Goal: Task Accomplishment & Management: Manage account settings

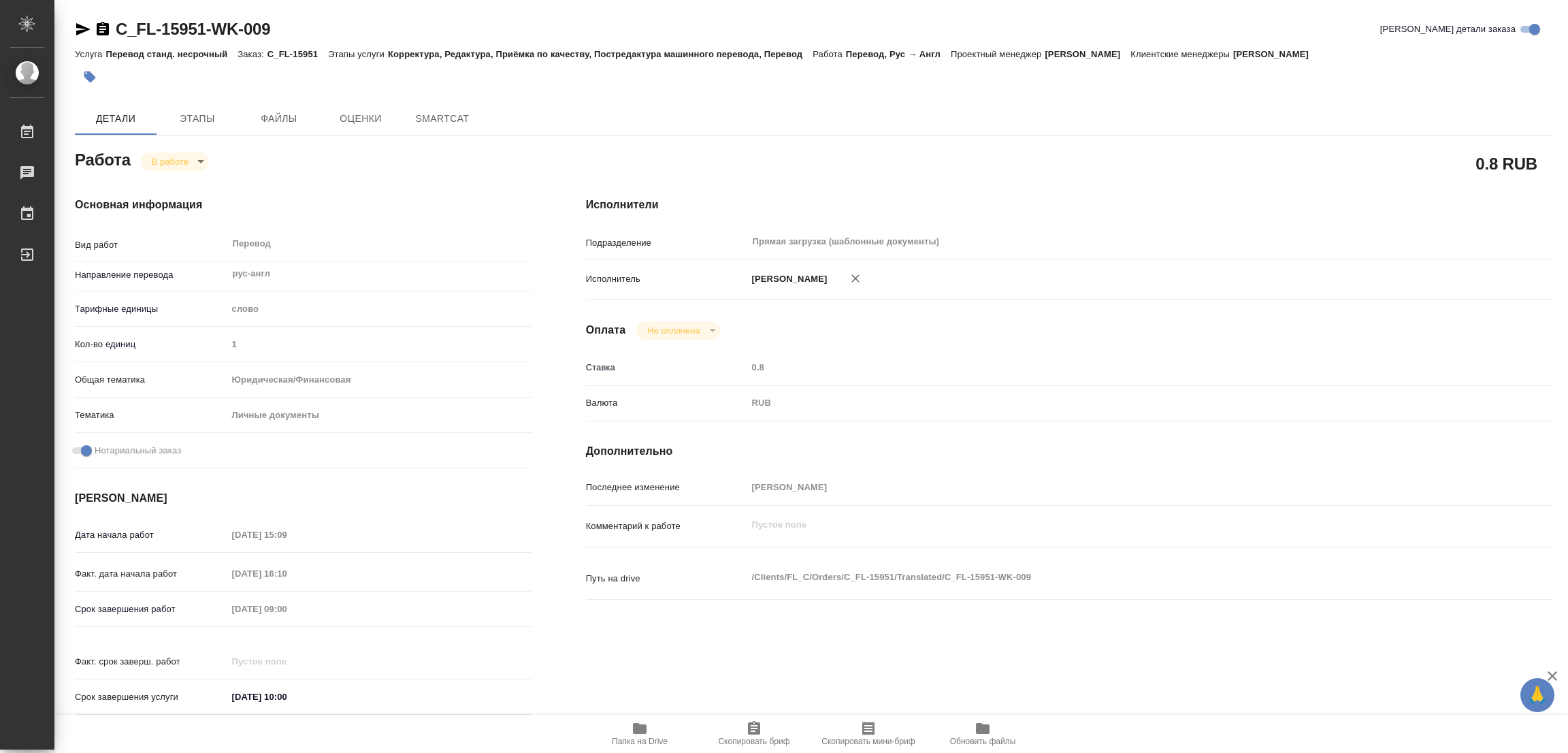
type textarea "x"
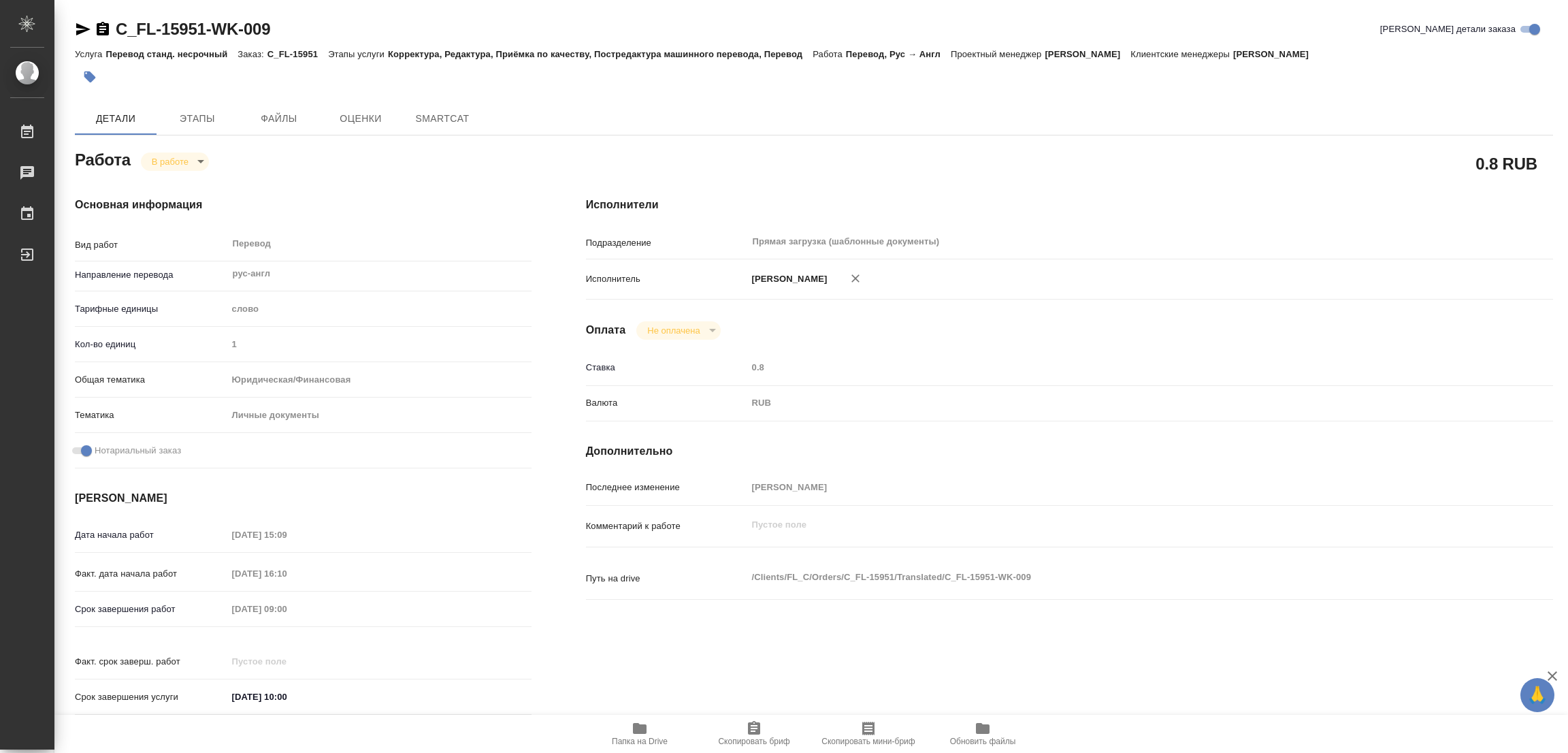
type textarea "x"
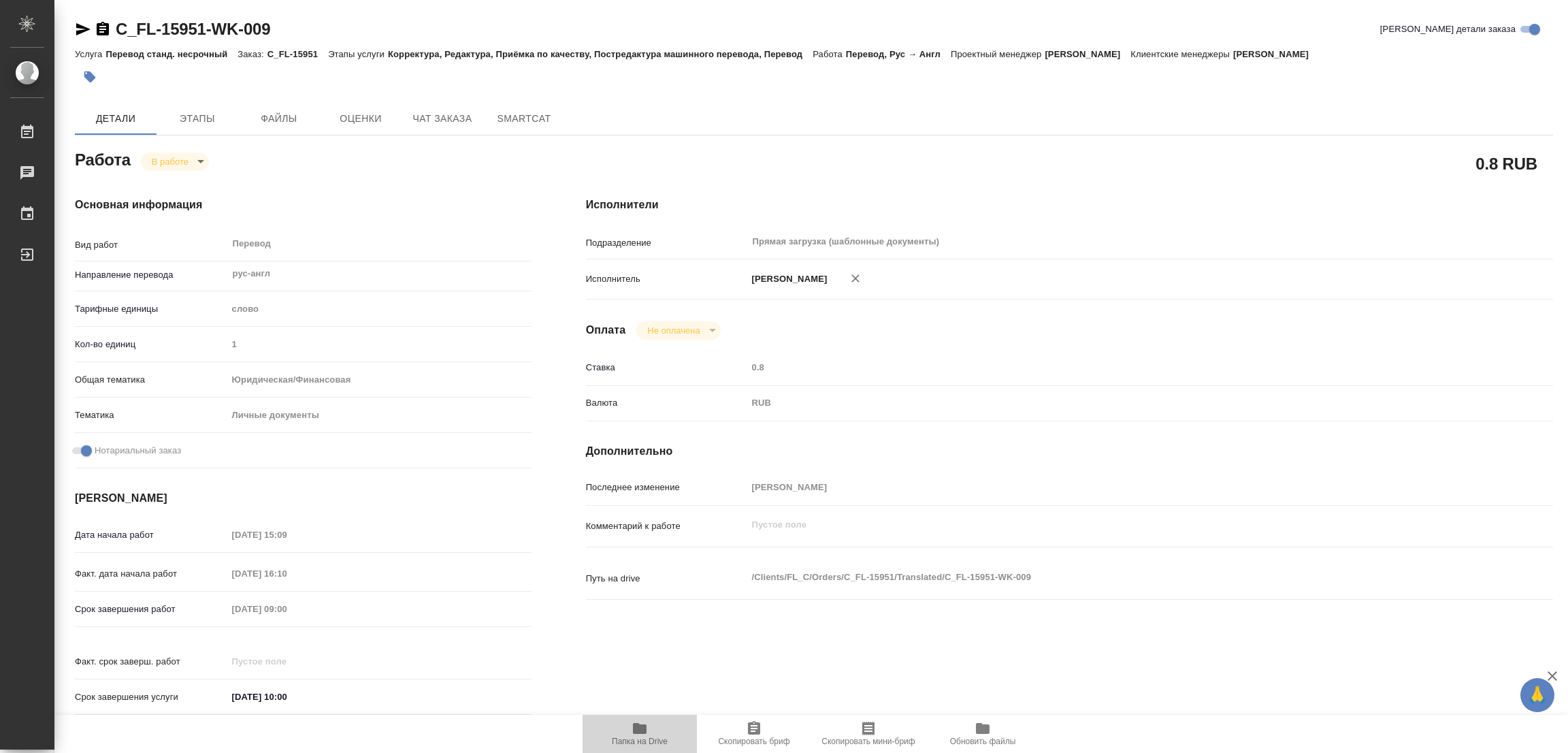
click at [636, 727] on icon "button" at bounding box center [639, 727] width 13 height 11
type textarea "x"
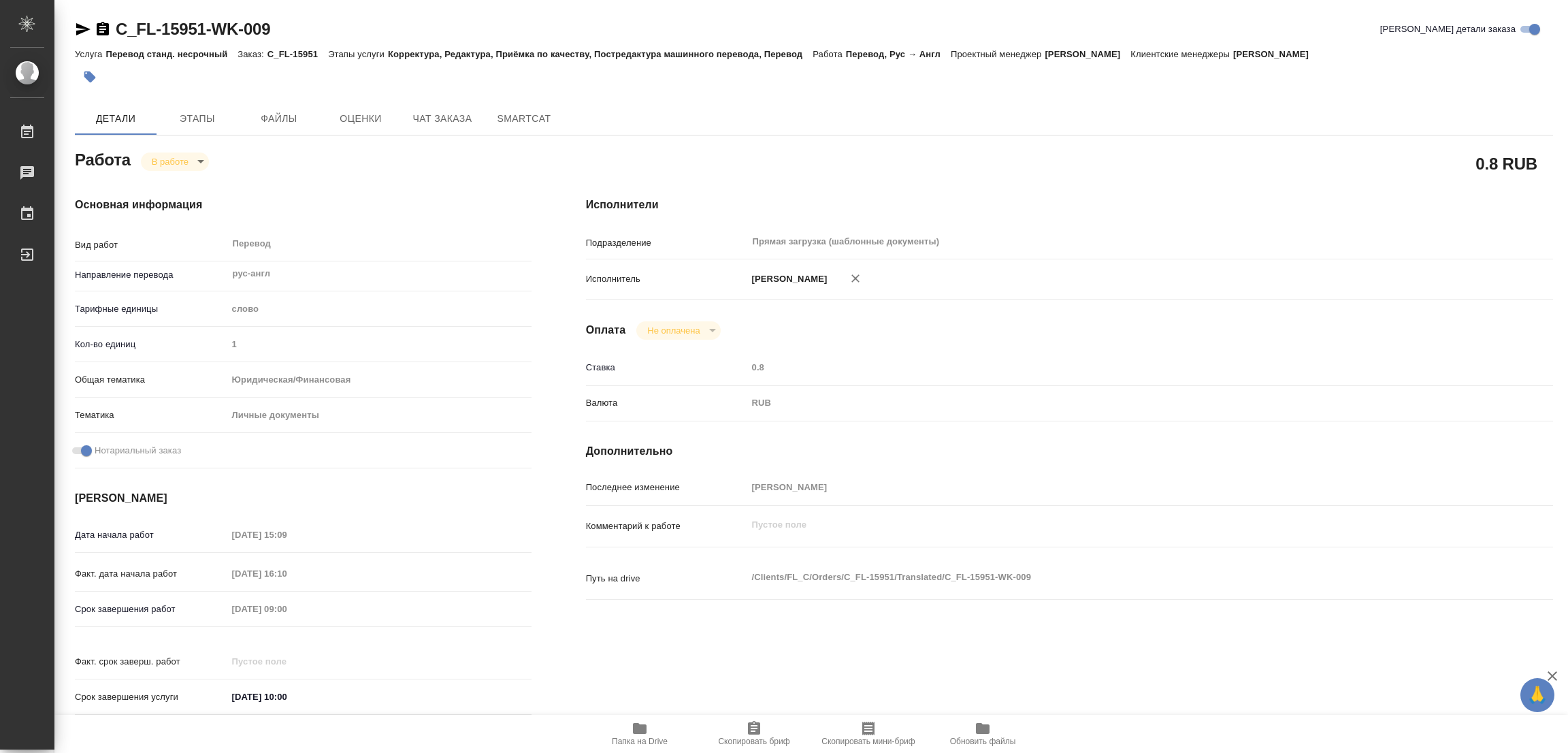
type textarea "x"
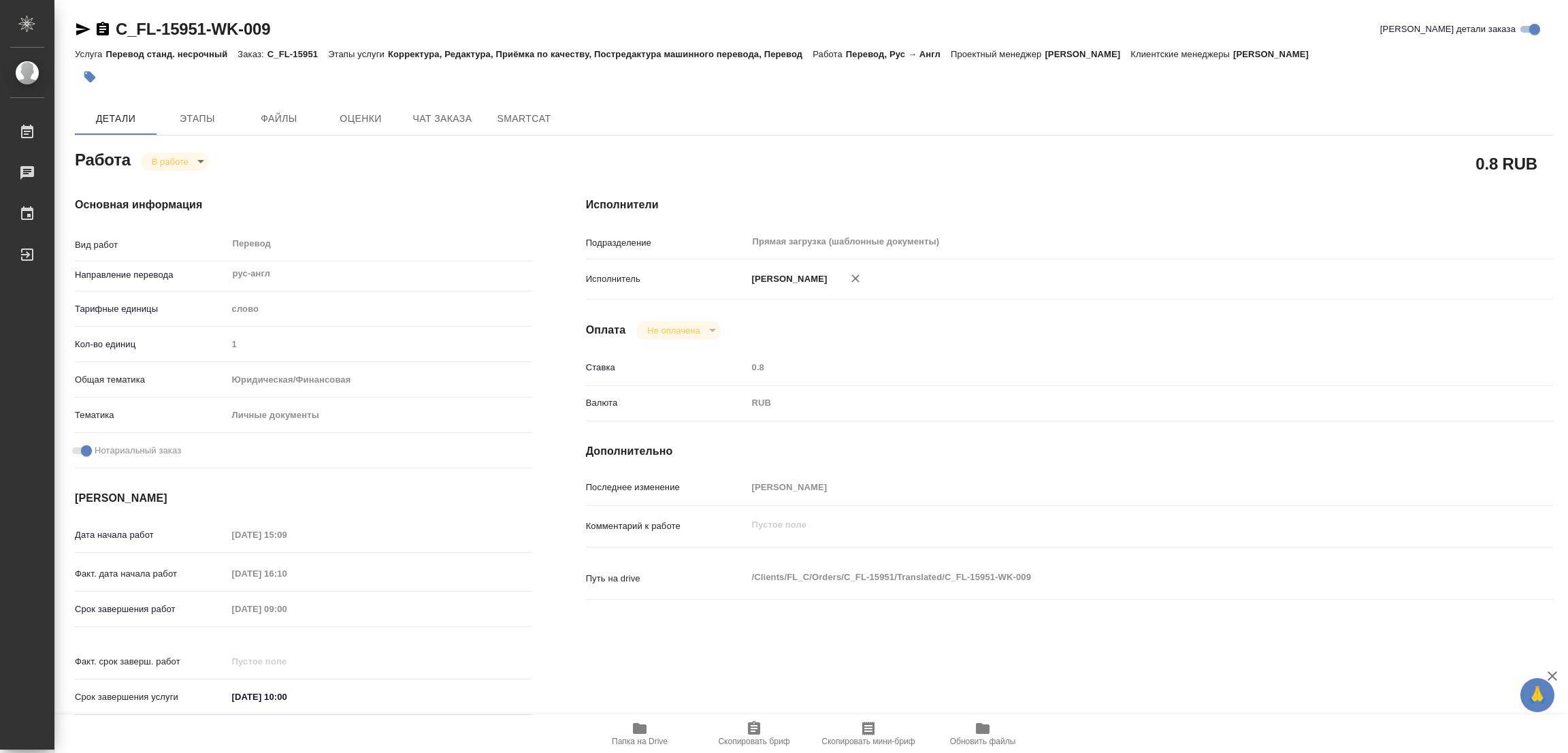
type textarea "x"
click at [193, 110] on span "Этапы" at bounding box center [197, 118] width 65 height 17
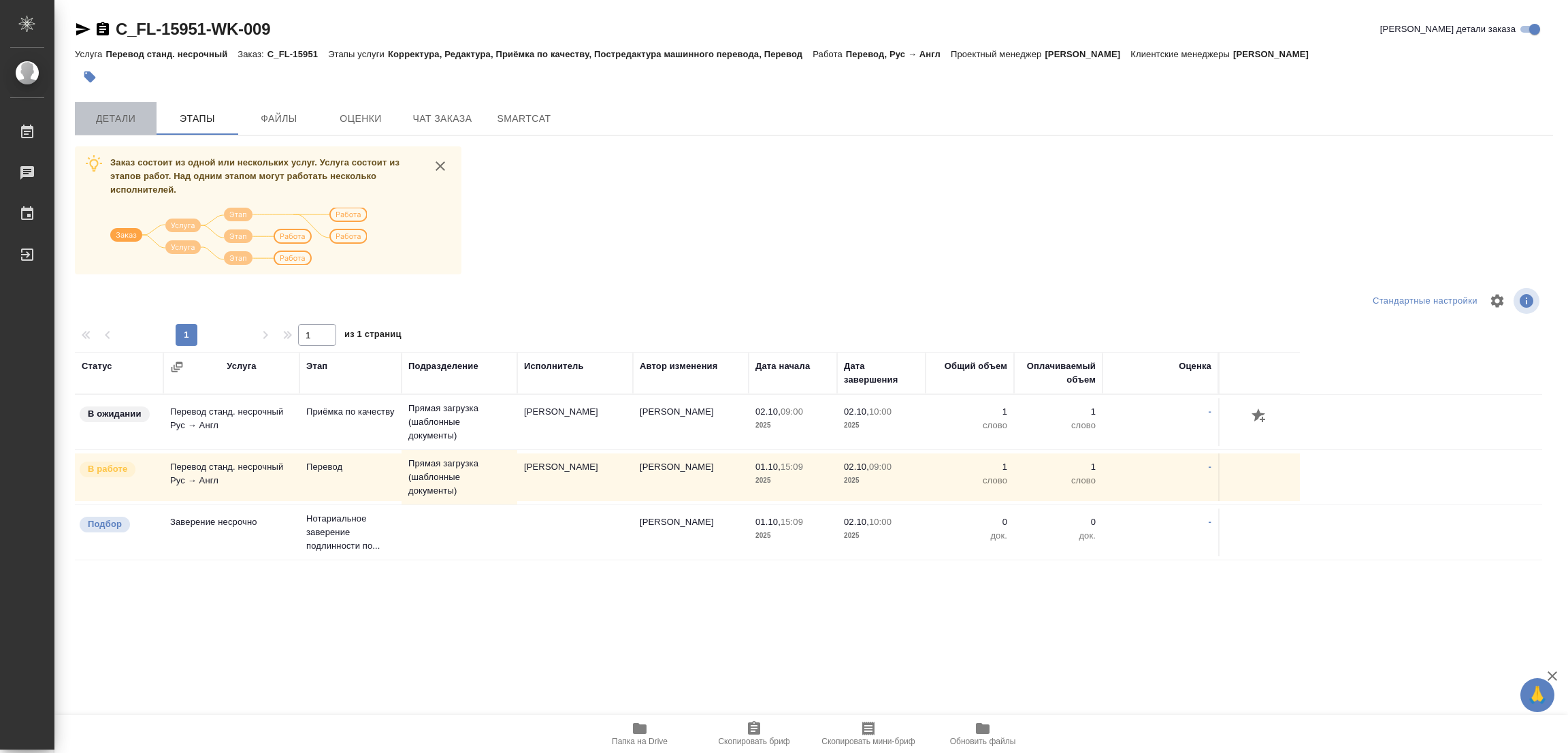
click at [97, 118] on span "Детали" at bounding box center [116, 118] width 65 height 17
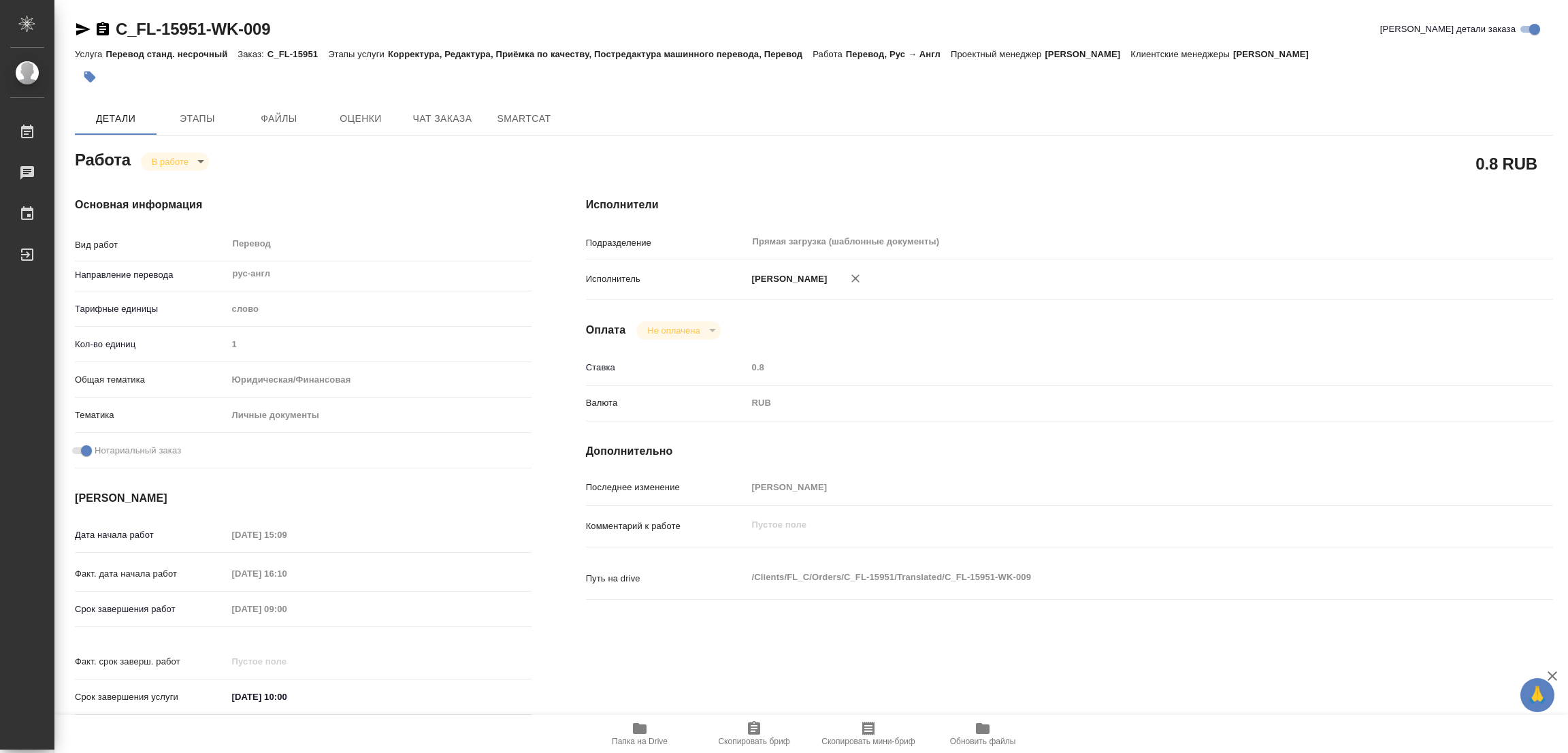
type textarea "x"
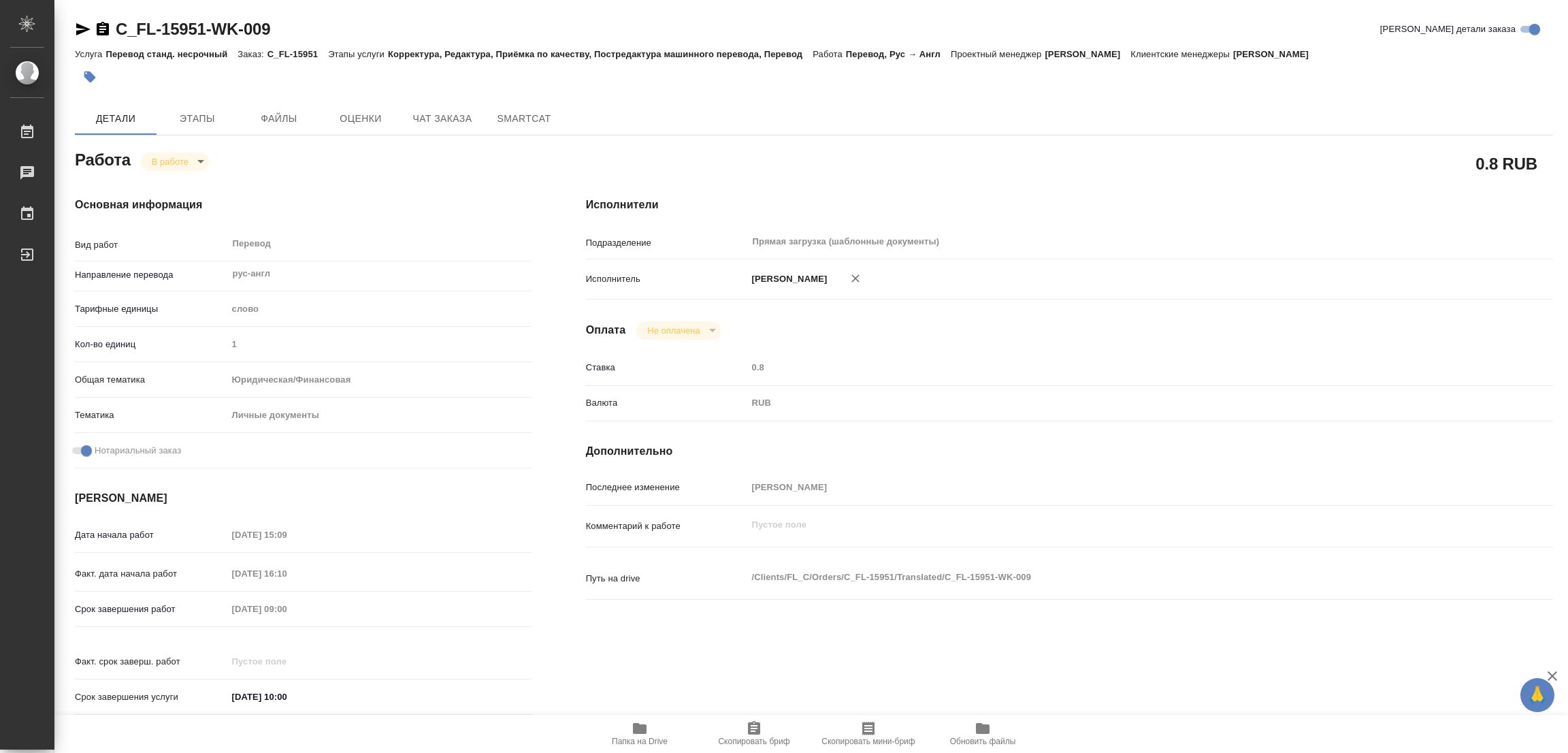
type textarea "x"
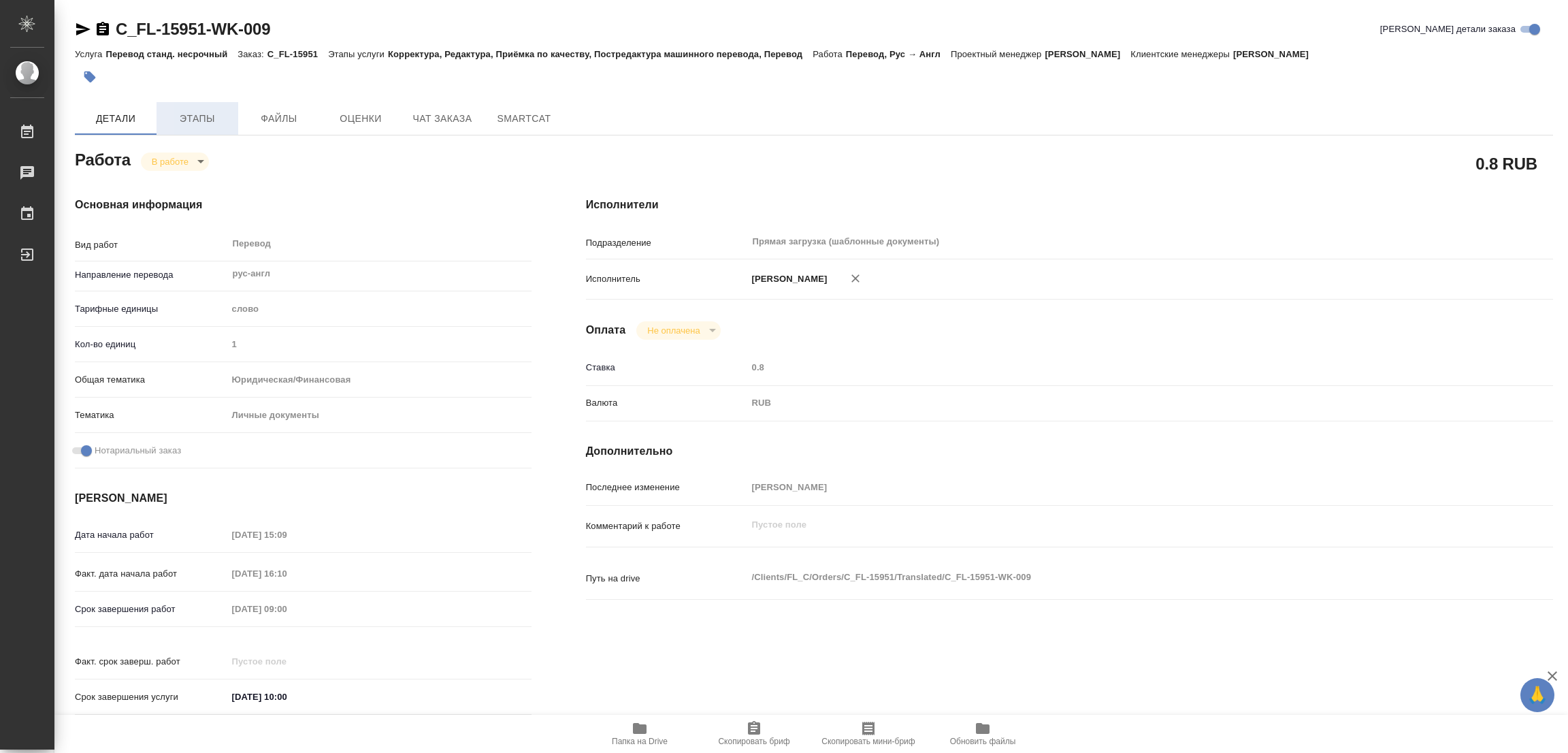
type textarea "x"
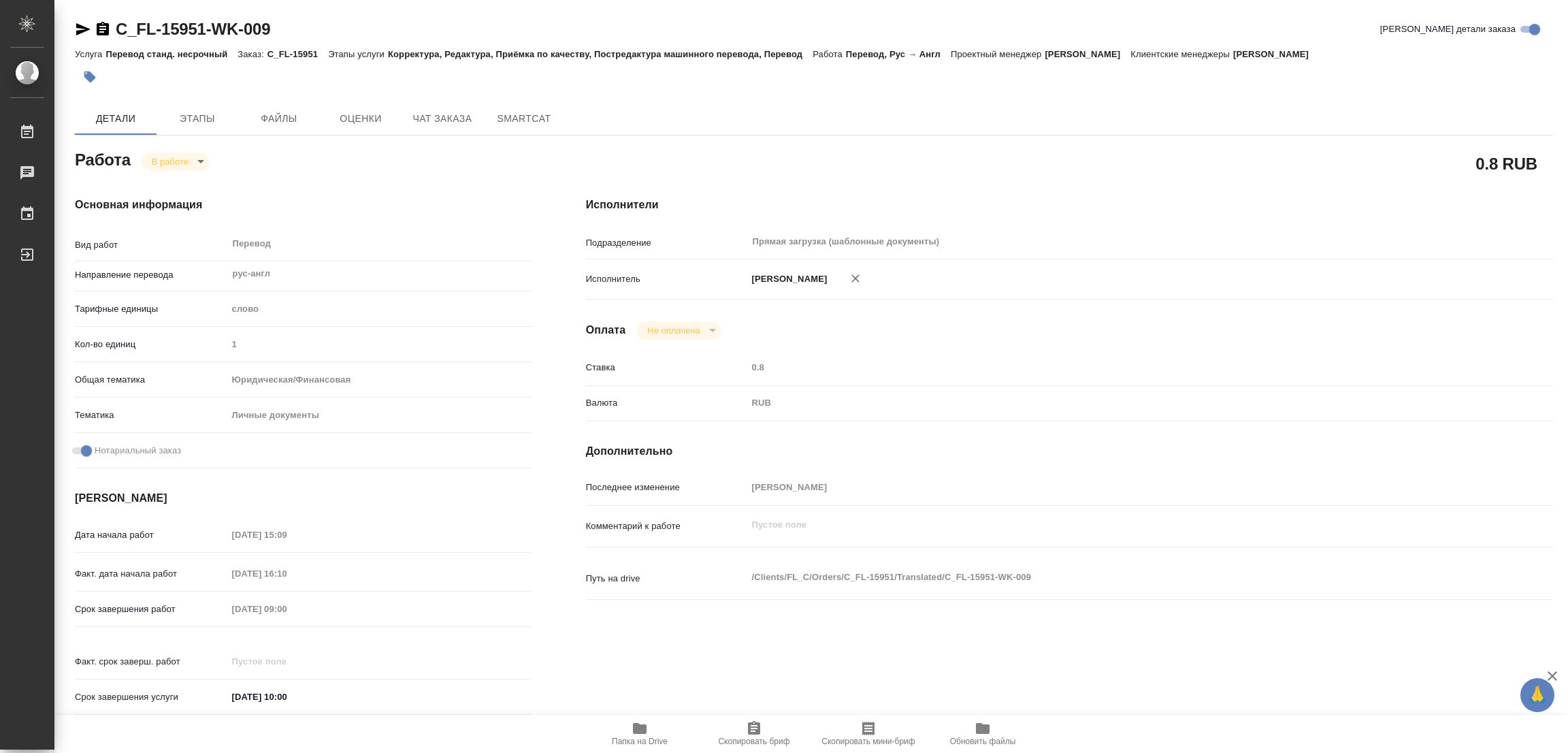
type textarea "x"
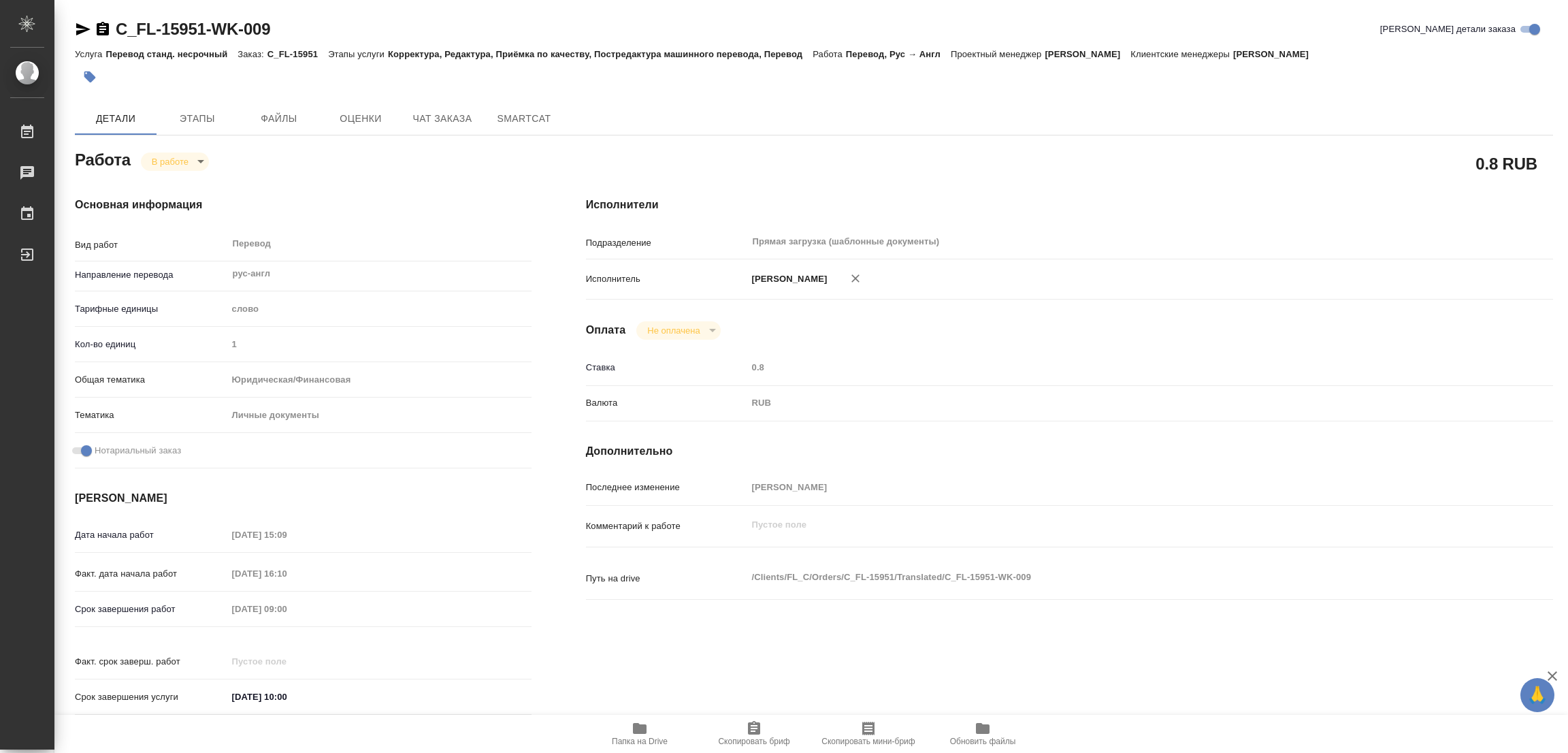
type textarea "x"
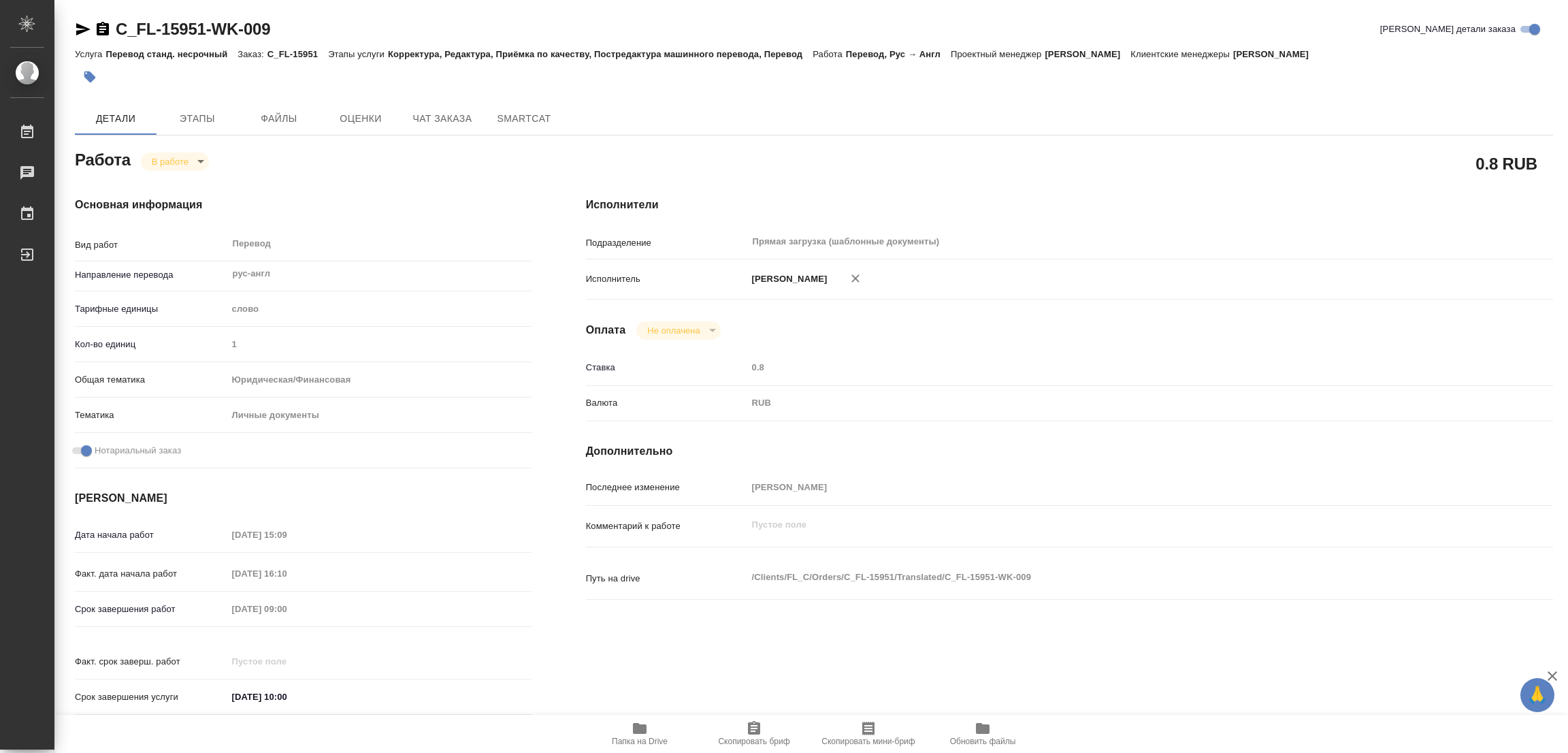
type textarea "x"
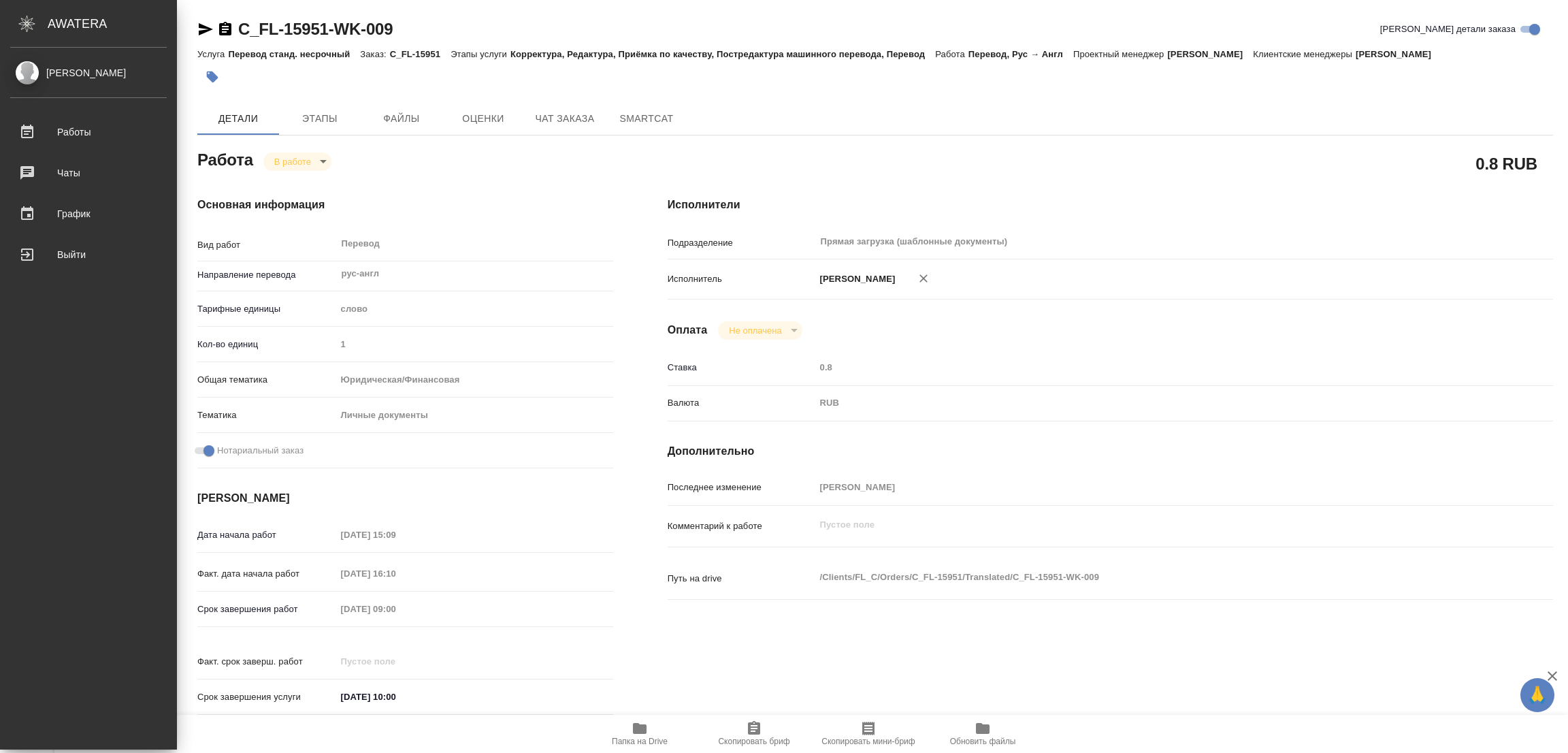
type textarea "x"
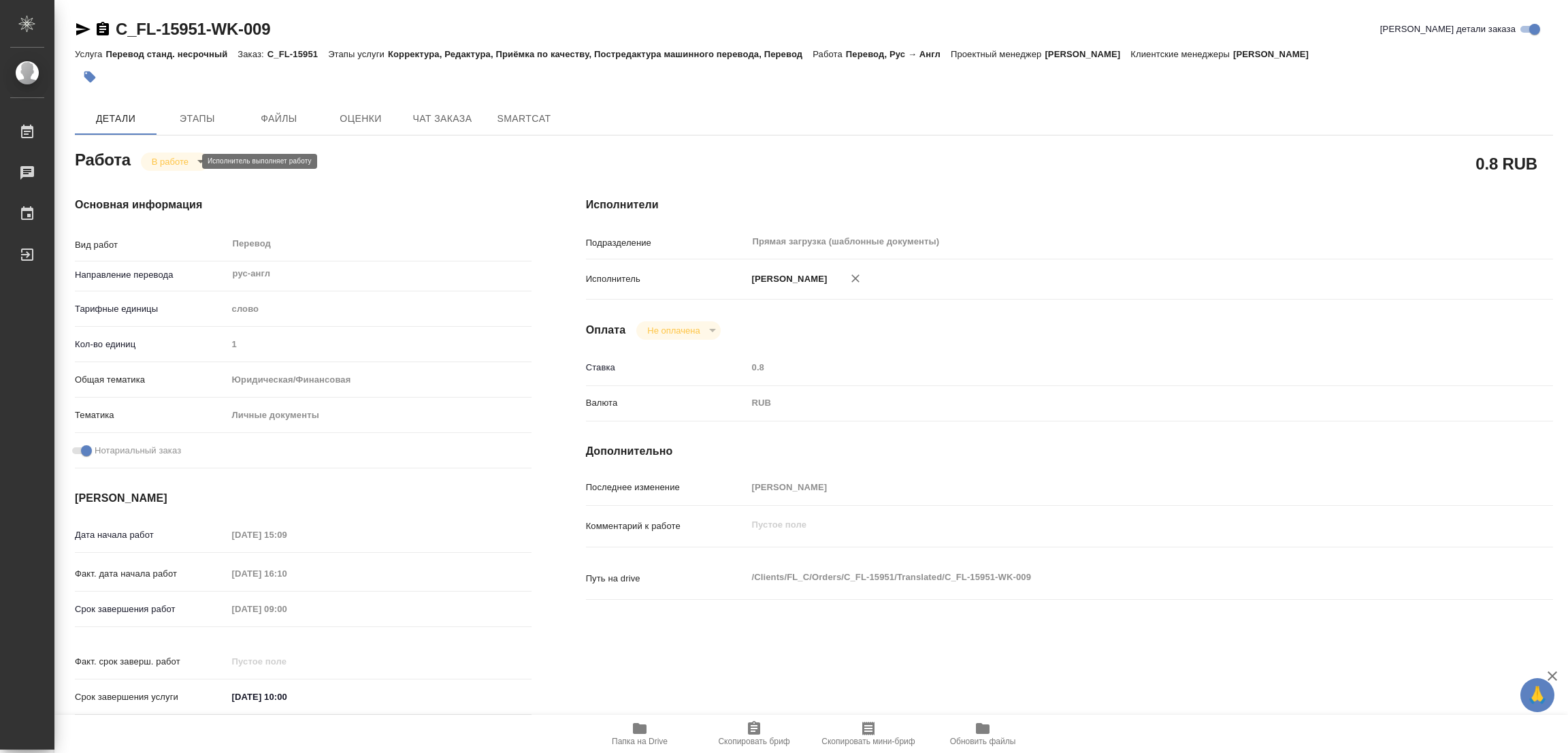
click at [179, 156] on body "🙏 .cls-1 fill:#fff; AWATERA Popova Galina Работы 0 Чаты График Выйти C_FL-15951…" at bounding box center [784, 376] width 1568 height 753
click at [166, 180] on button "Выполнен" at bounding box center [177, 184] width 50 height 15
type textarea "x"
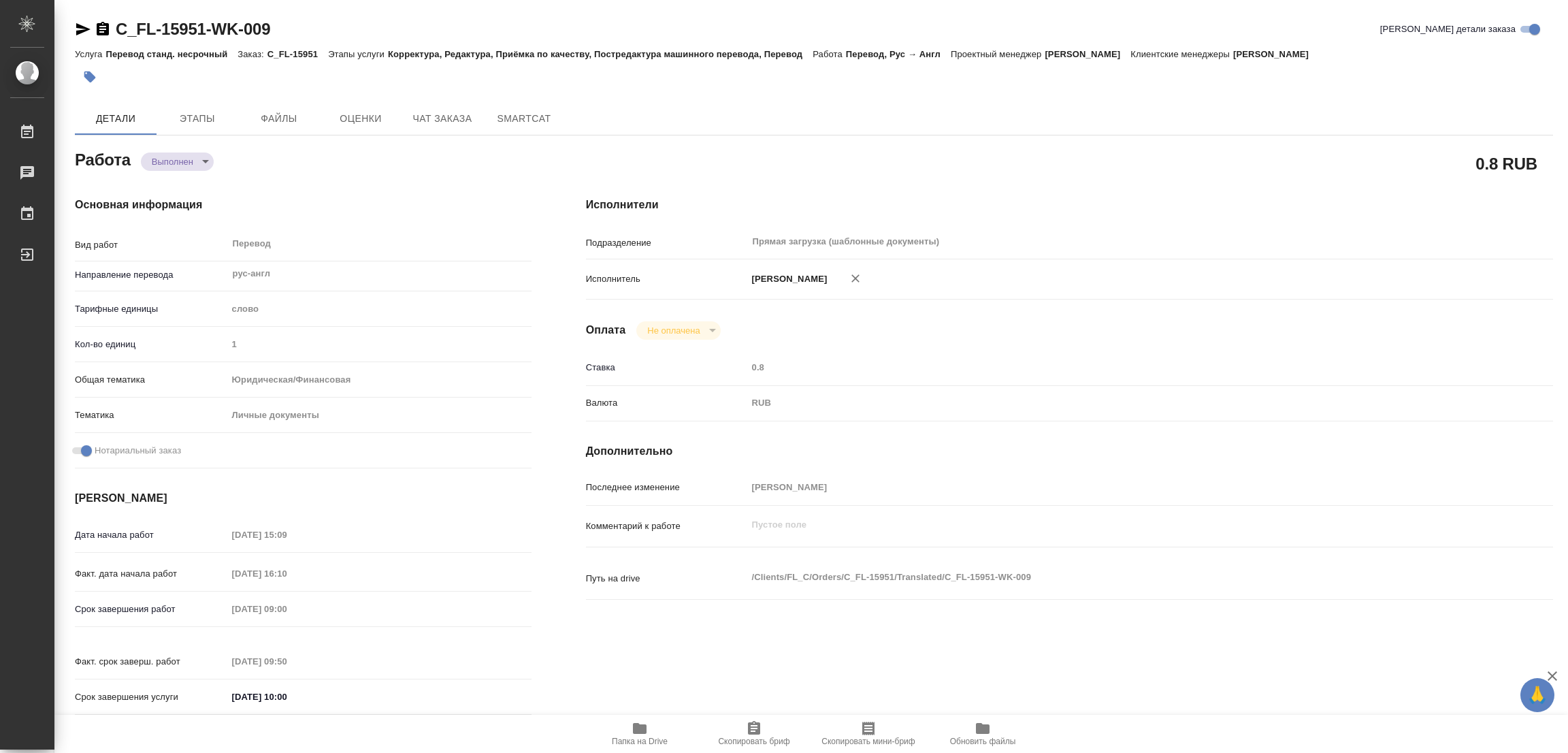
type textarea "x"
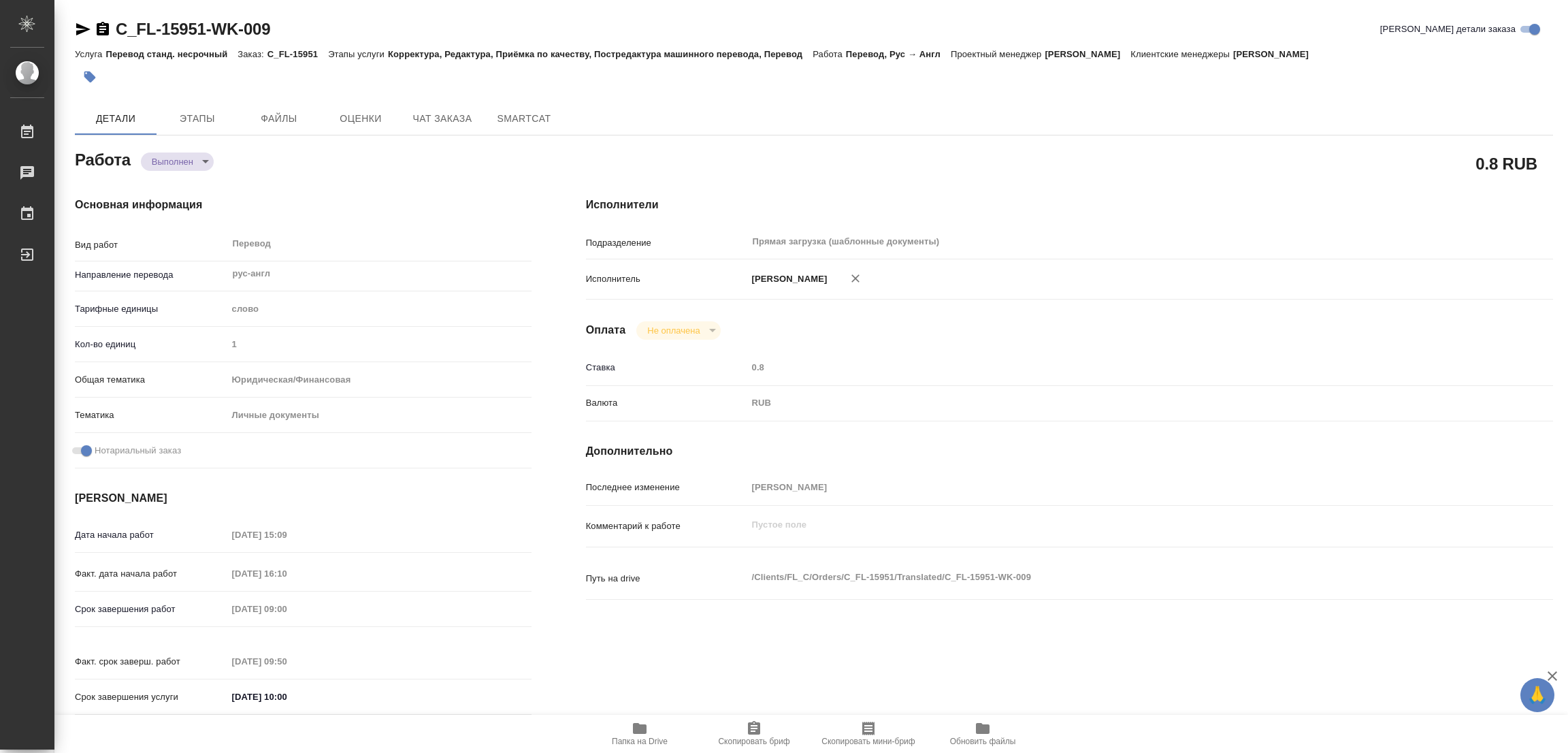
type textarea "x"
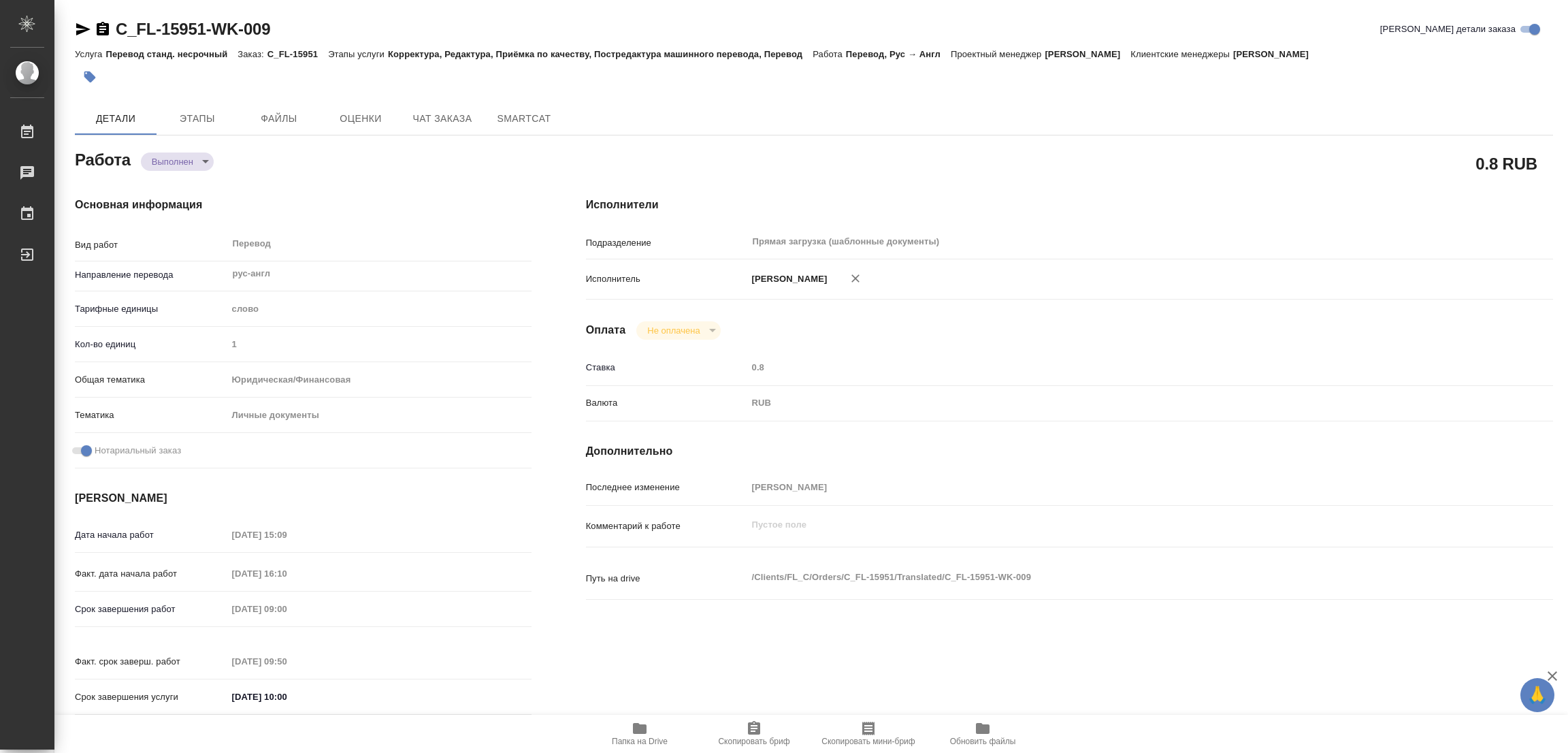
type textarea "x"
click at [91, 75] on icon "button" at bounding box center [90, 77] width 11 height 11
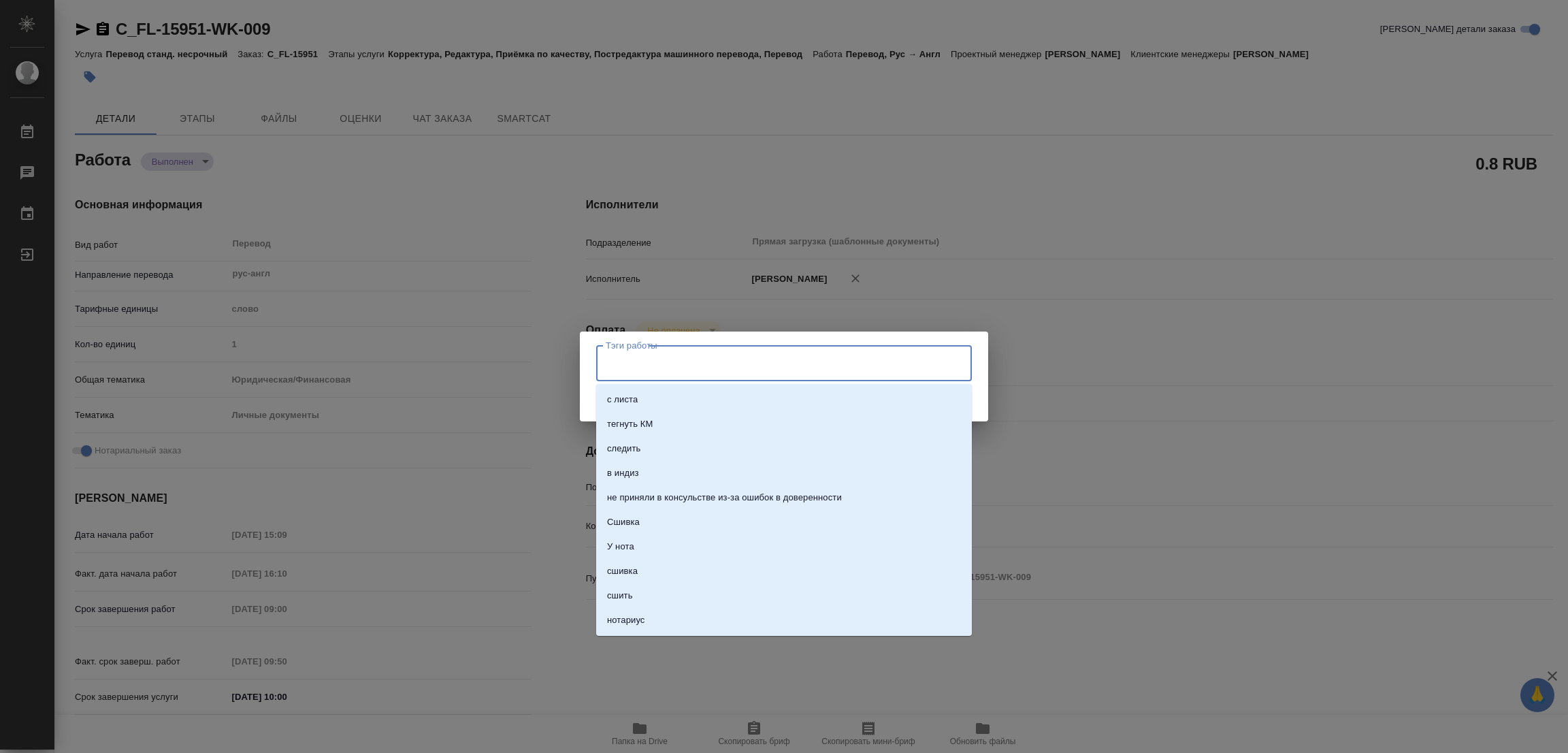
click at [626, 360] on input "Тэги работы" at bounding box center [770, 363] width 337 height 23
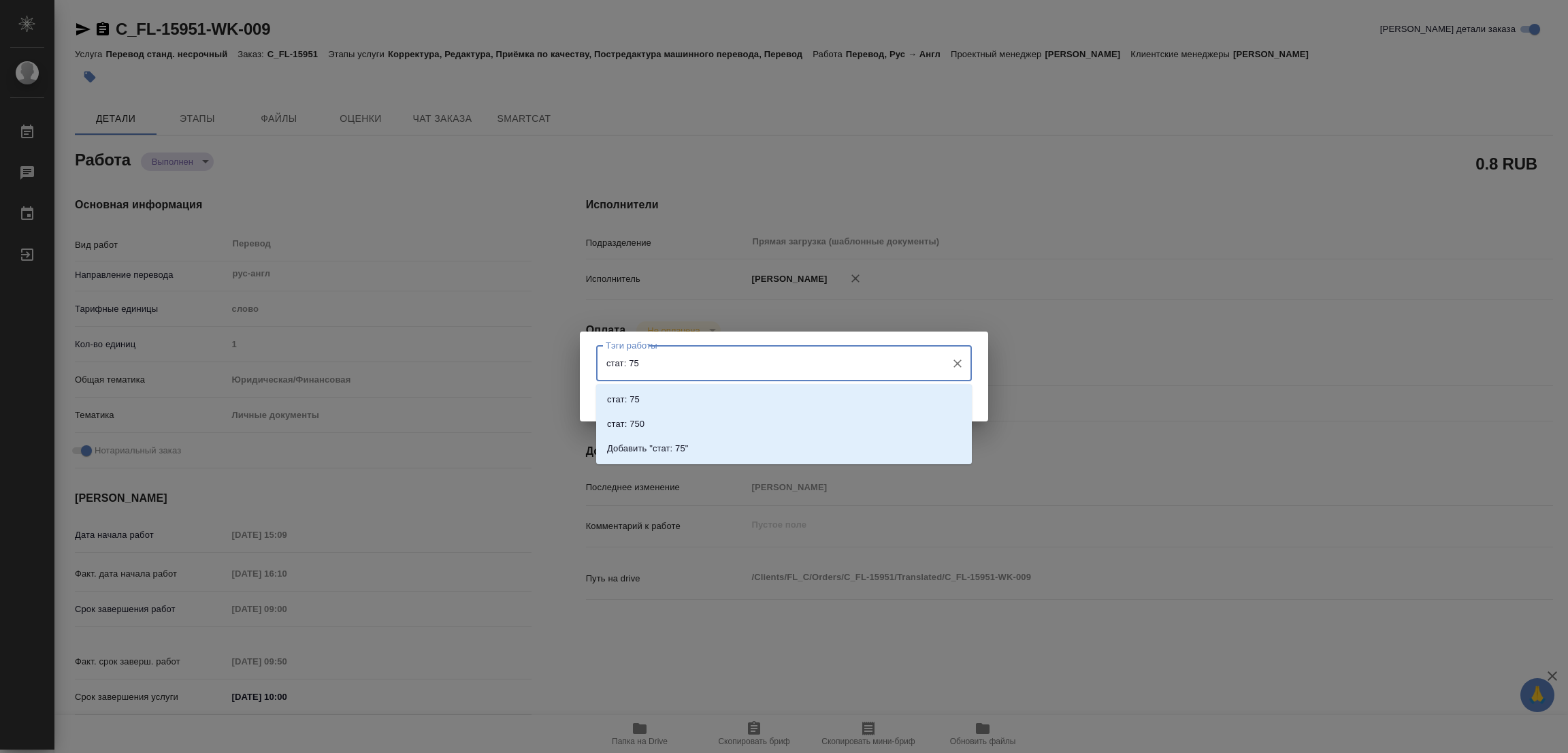
type input "стат: 750"
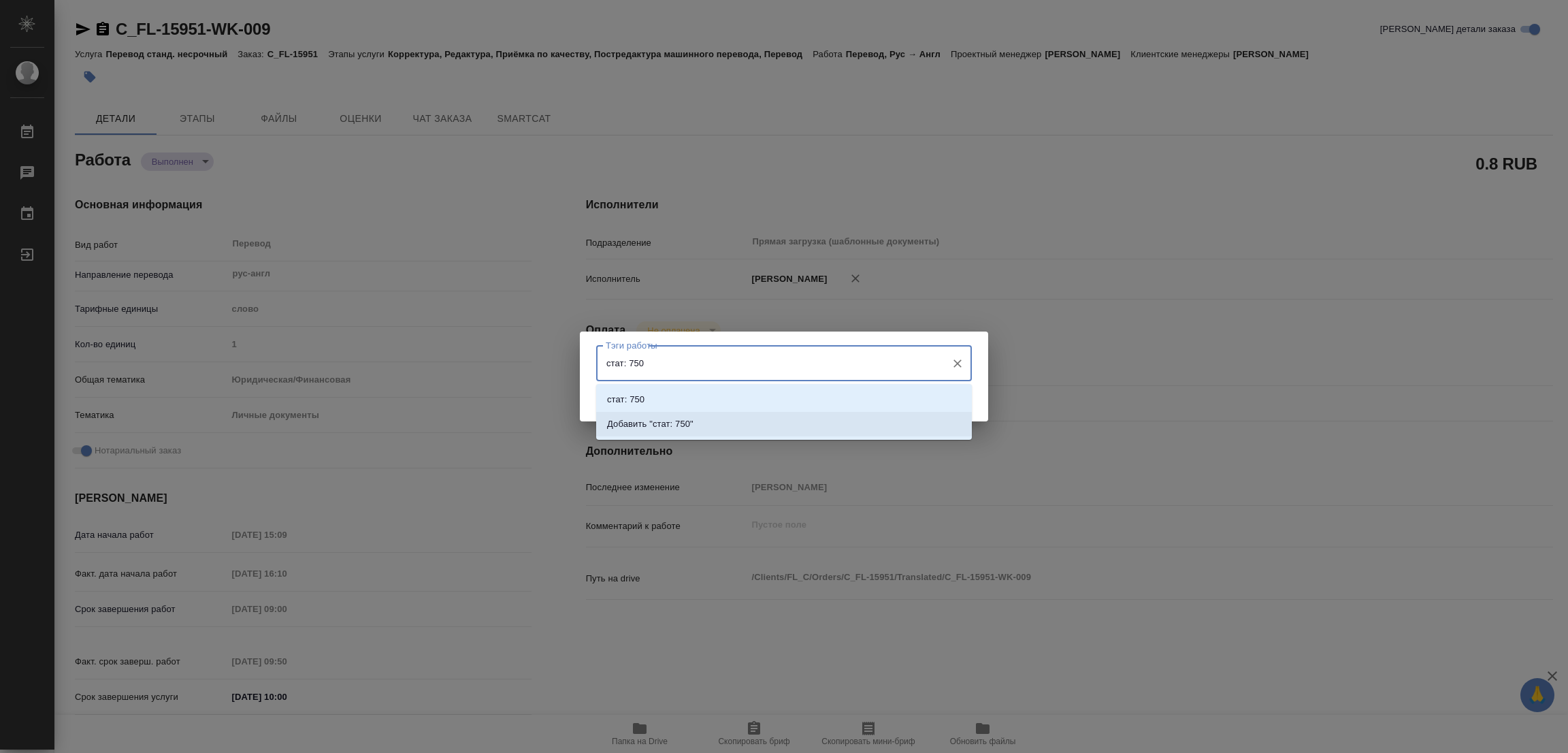
click at [680, 422] on p "Добавить "стат: 750"" at bounding box center [650, 424] width 86 height 13
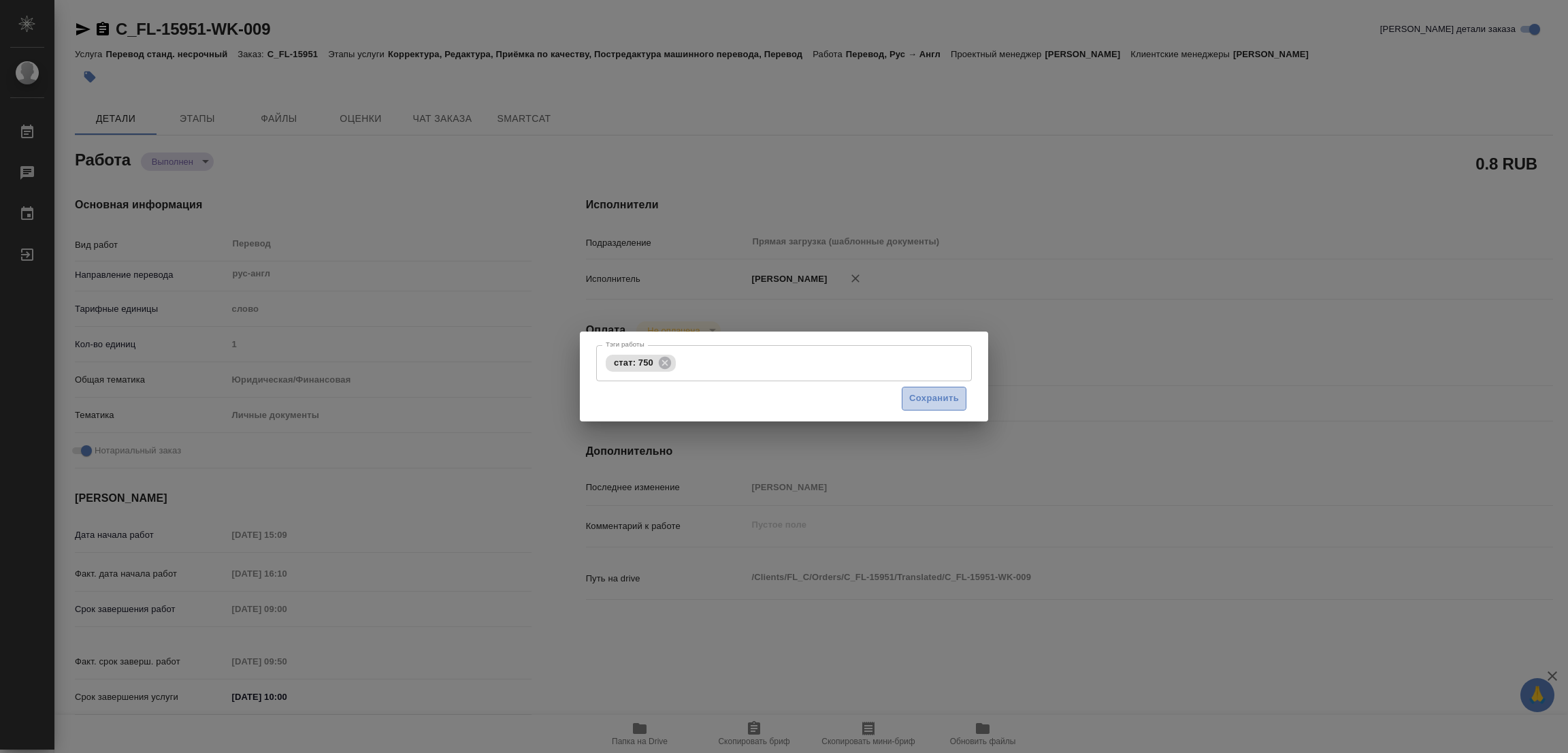
click at [937, 398] on span "Сохранить" at bounding box center [934, 398] width 50 height 15
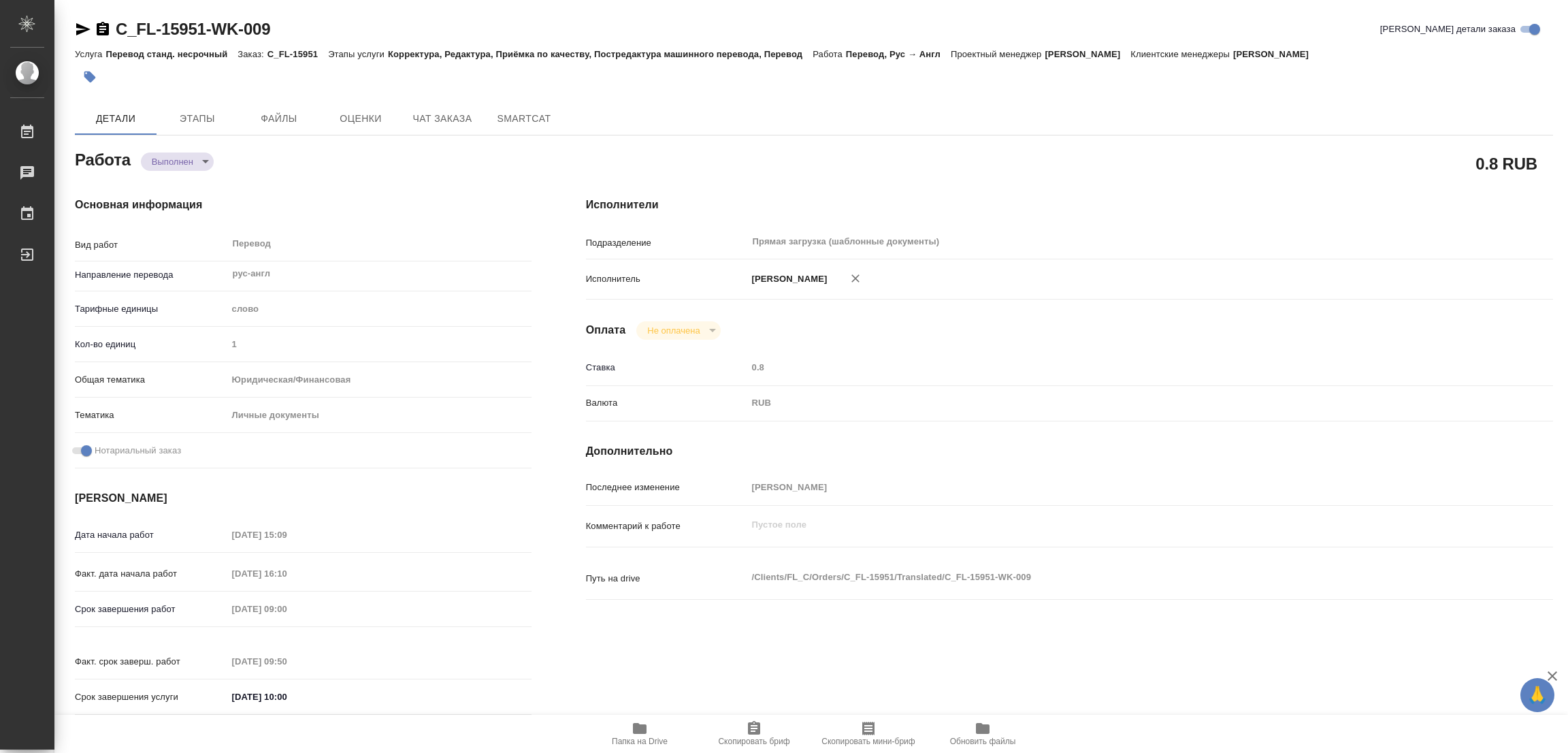
type input "completed"
type textarea "Перевод"
type textarea "x"
type input "рус-англ"
type input "5a8b1489cc6b4906c91bfd90"
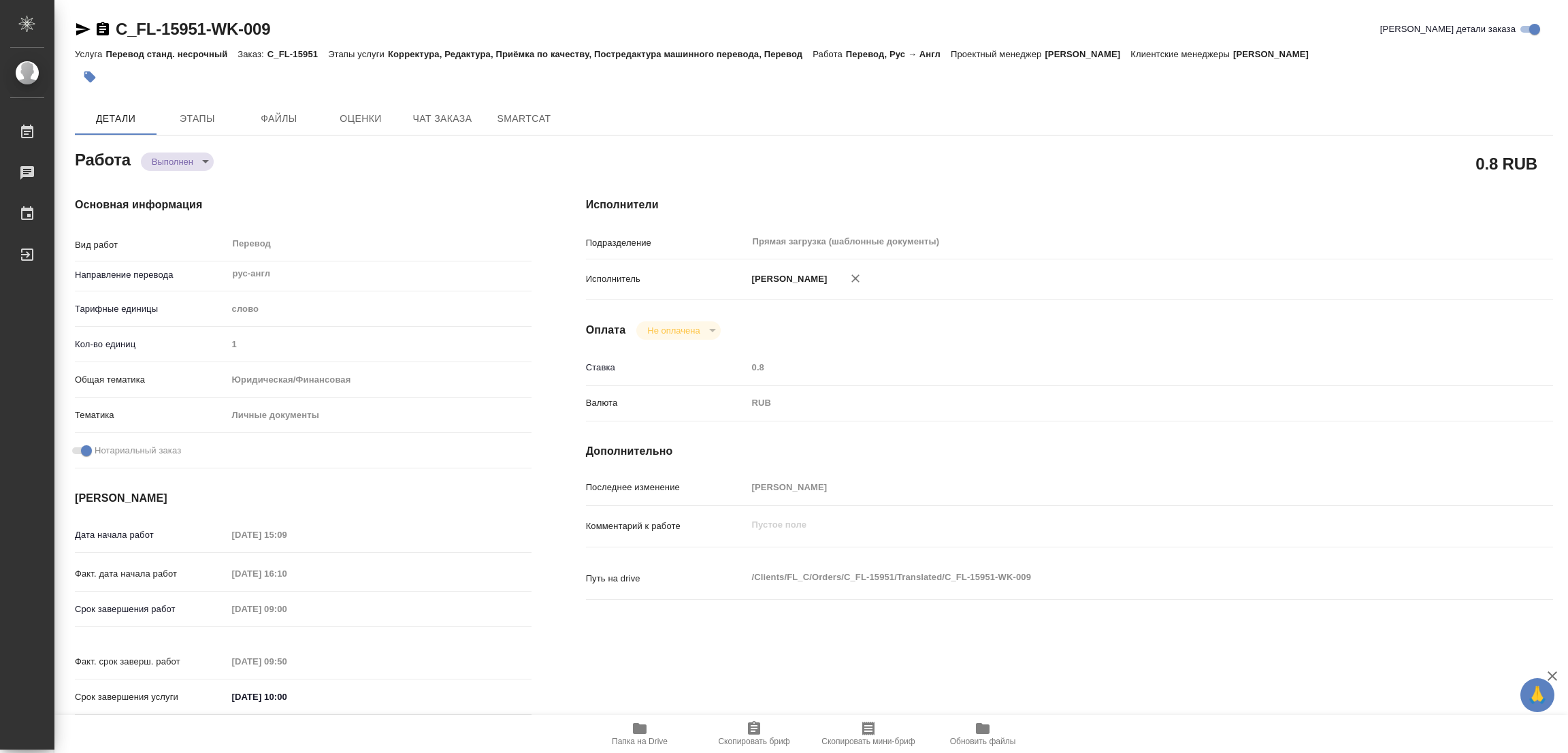
type input "1"
type input "yr-fn"
type input "5a8b8b956a9677013d343cfe"
checkbox input "true"
type input "01.10.2025 15:09"
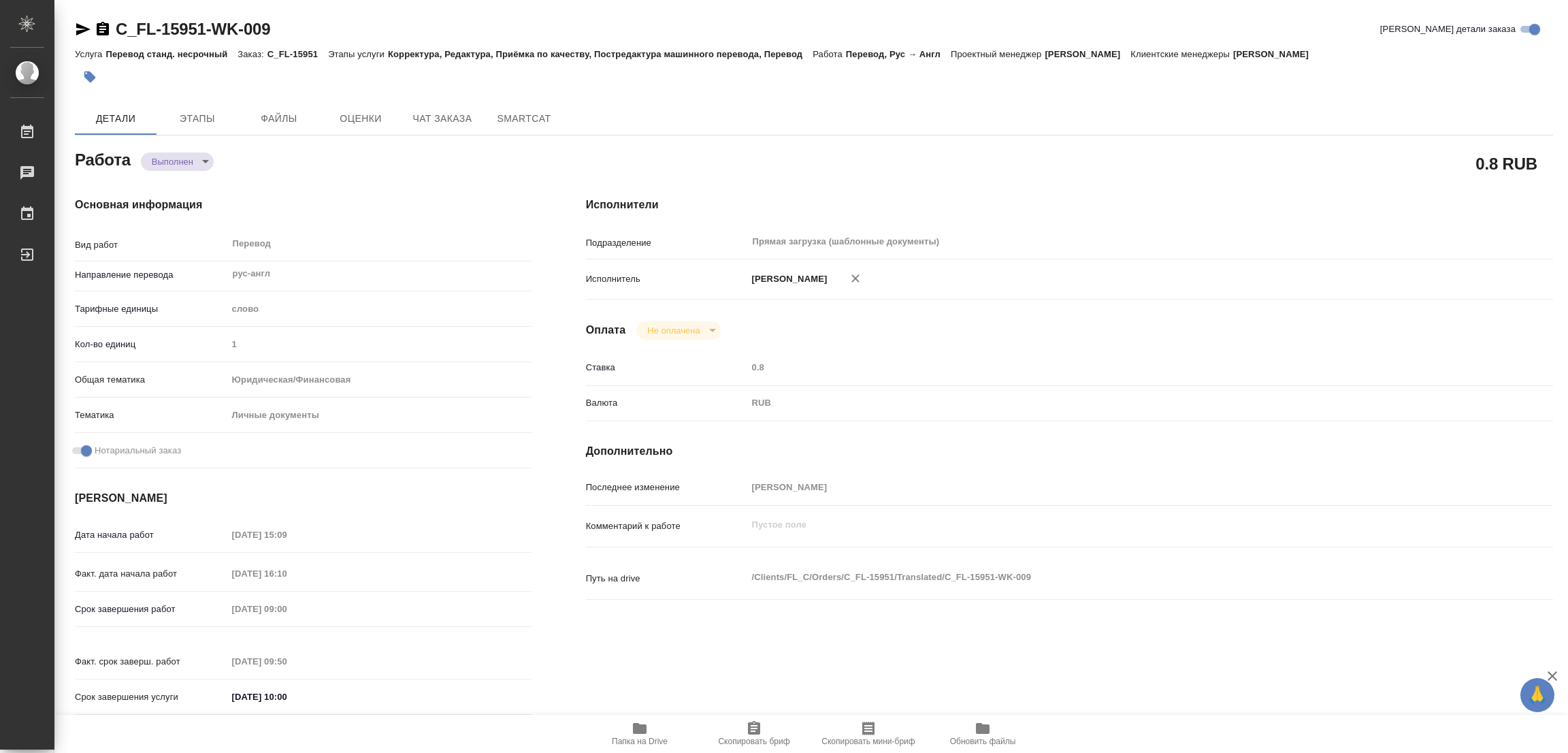
type input "01.10.2025 16:10"
type input "02.10.2025 09:00"
type input "02.10.2025 09:50"
type input "02.10.2025 10:00"
type input "Прямая загрузка (шаблонные документы)"
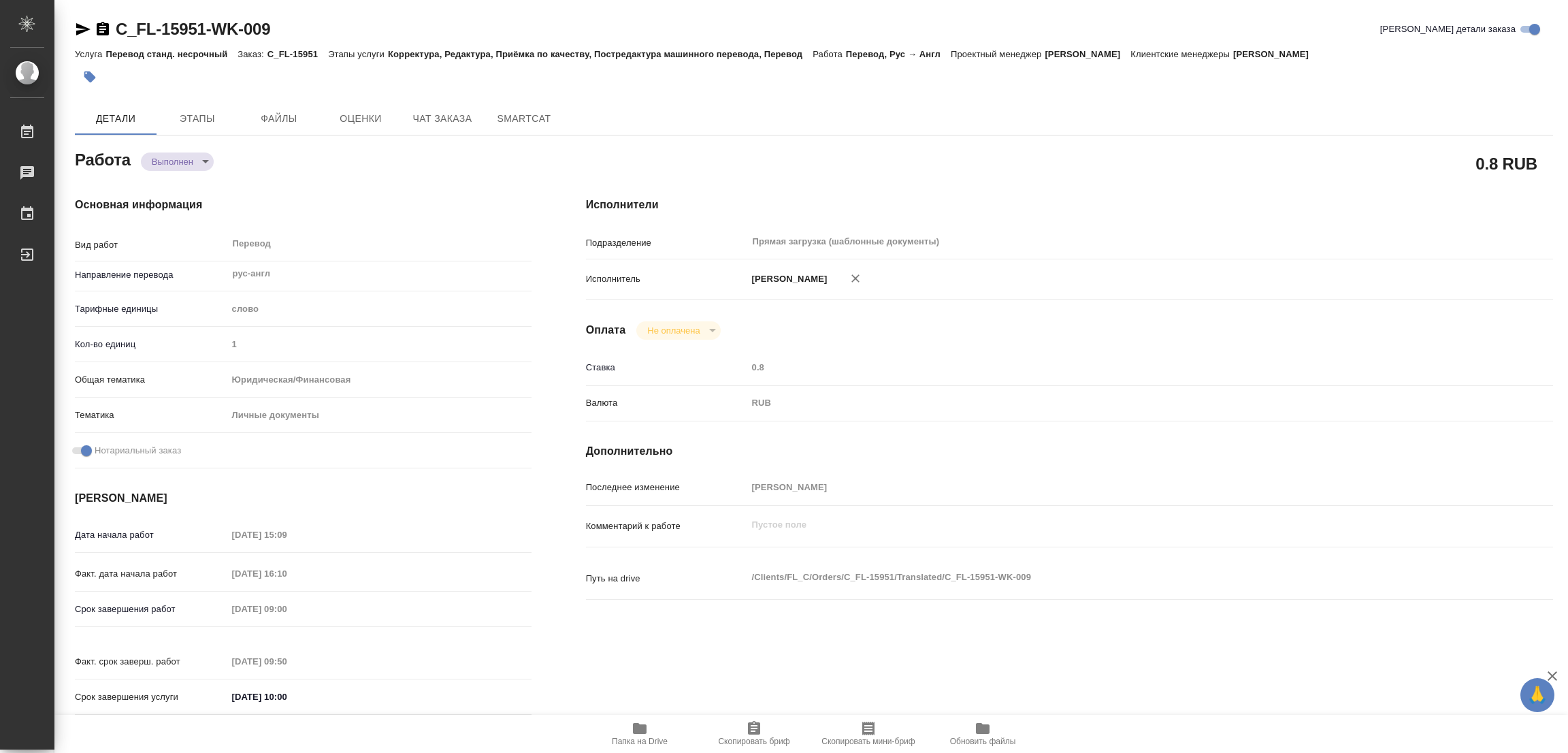
type input "notPayed"
type input "0.8"
type input "RUB"
type input "[PERSON_NAME]"
type textarea "x"
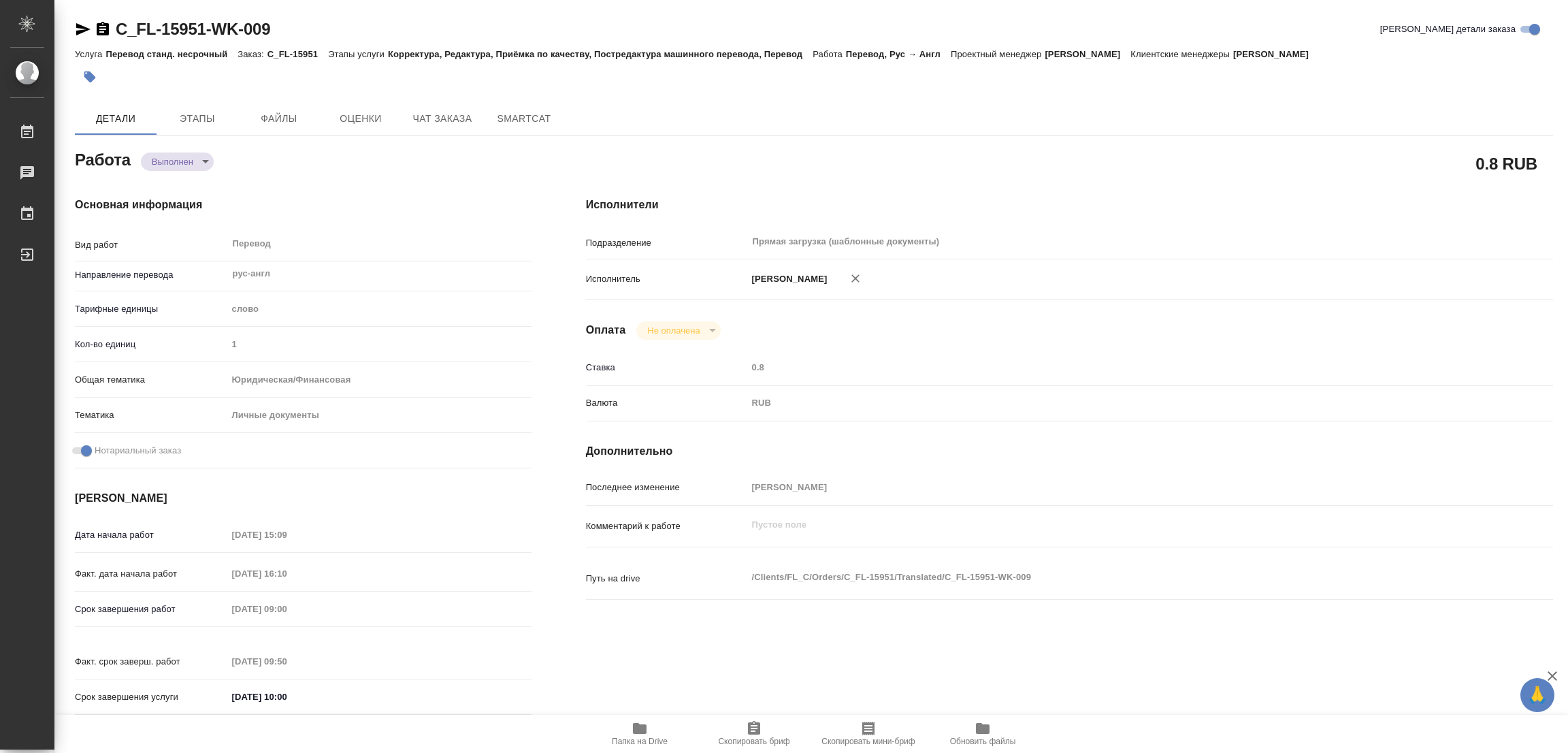
type textarea "/Clients/FL_C/Orders/C_FL-15951/Translated/C_FL-15951-WK-009"
type textarea "x"
type input "C_FL-15951"
type input "Перевод станд. несрочный"
type input "Корректура, Редактура, Приёмка по качеству, Постредактура машинного перевода, П…"
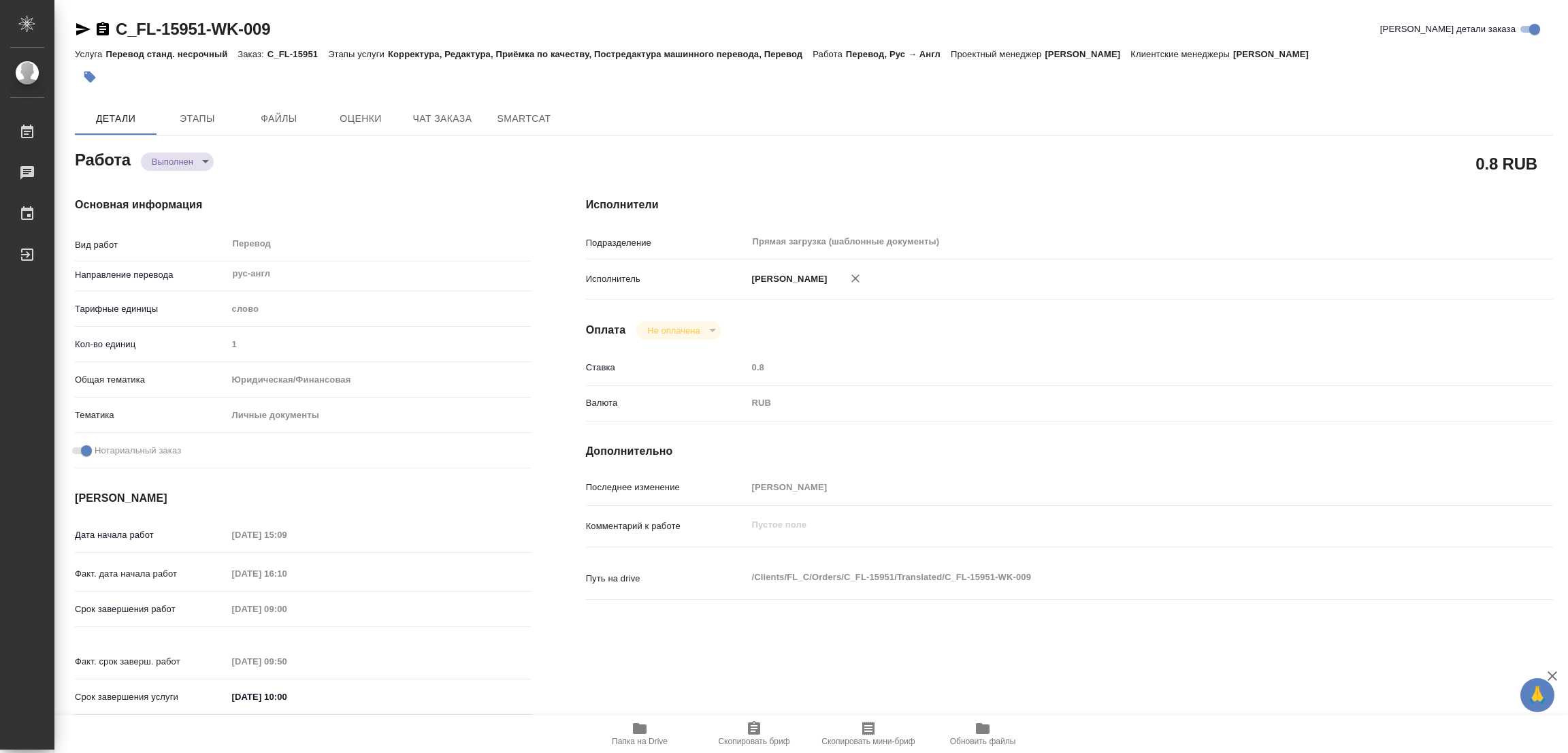
type input "Лямина Надежда"
type input "/Clients/FL_C/Orders/C_FL-15951"
type textarea "x"
type textarea "нот"
type textarea "x"
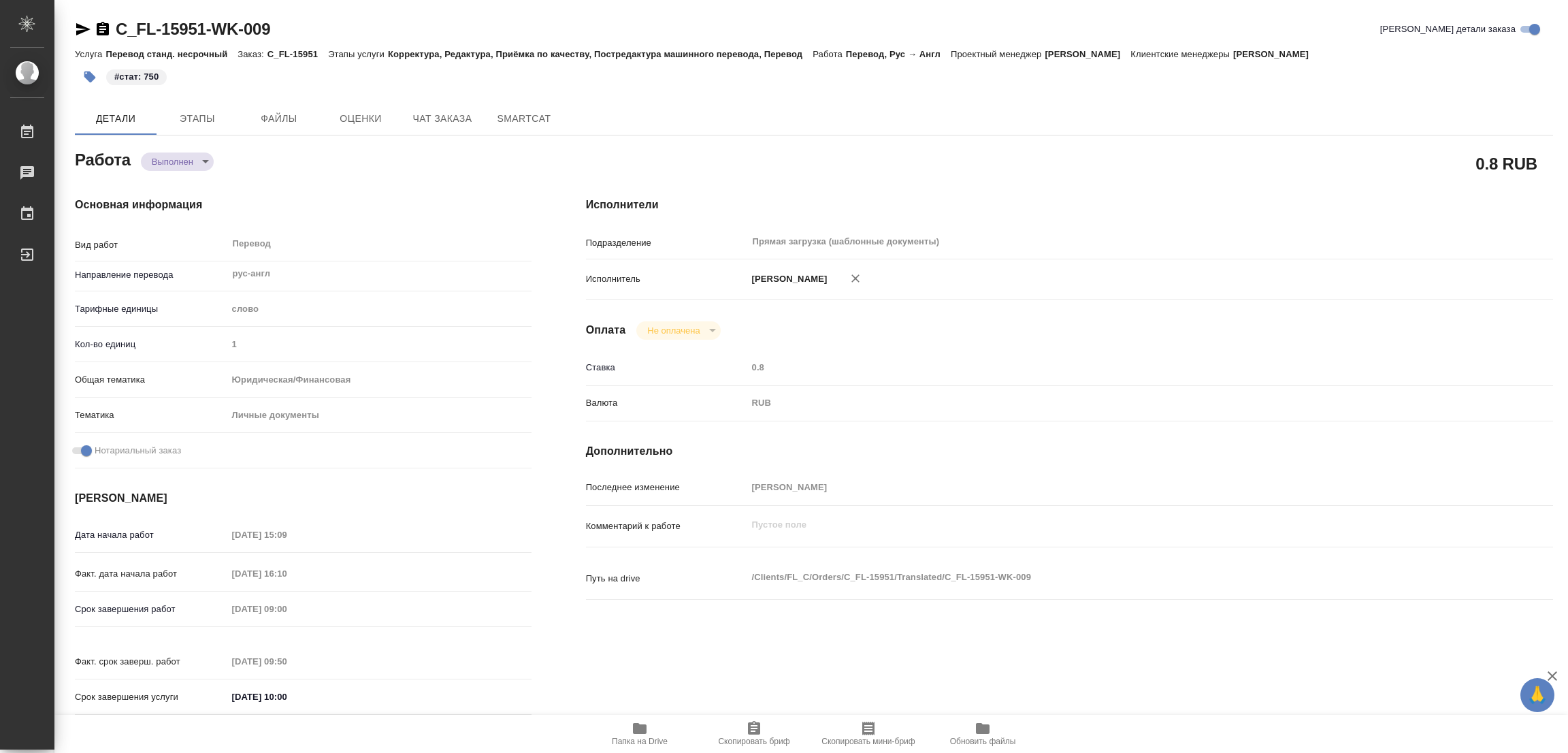
type textarea "x"
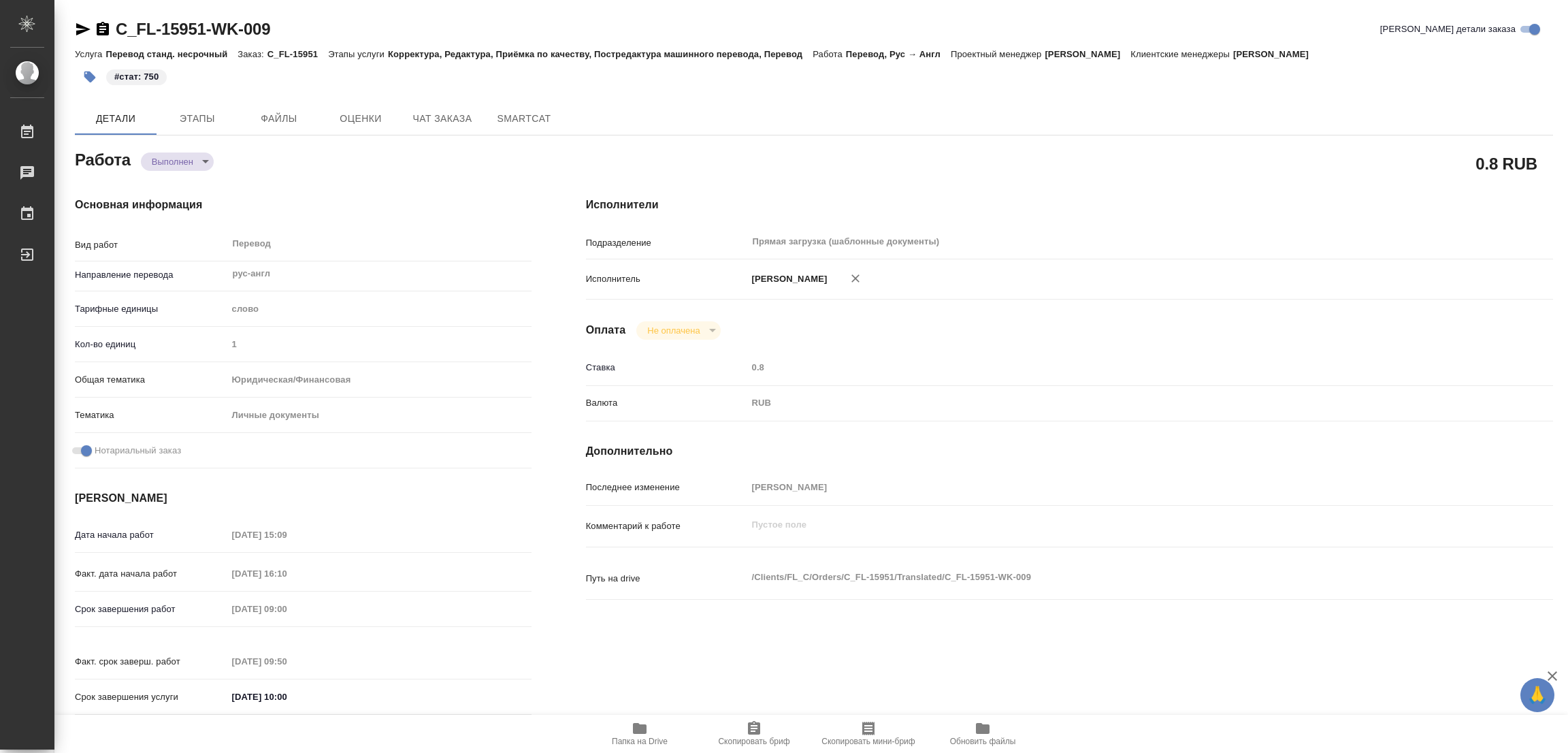
type textarea "x"
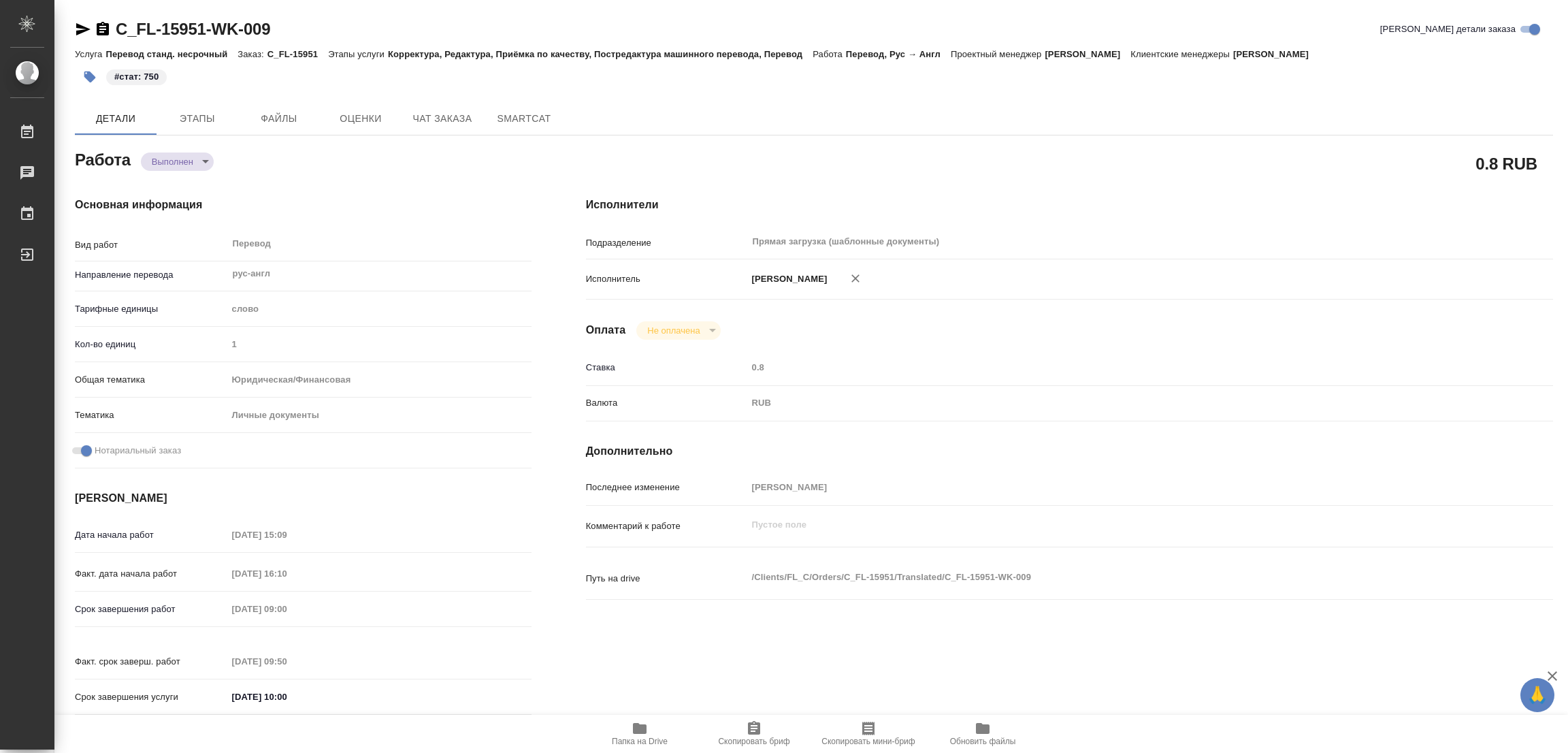
type textarea "x"
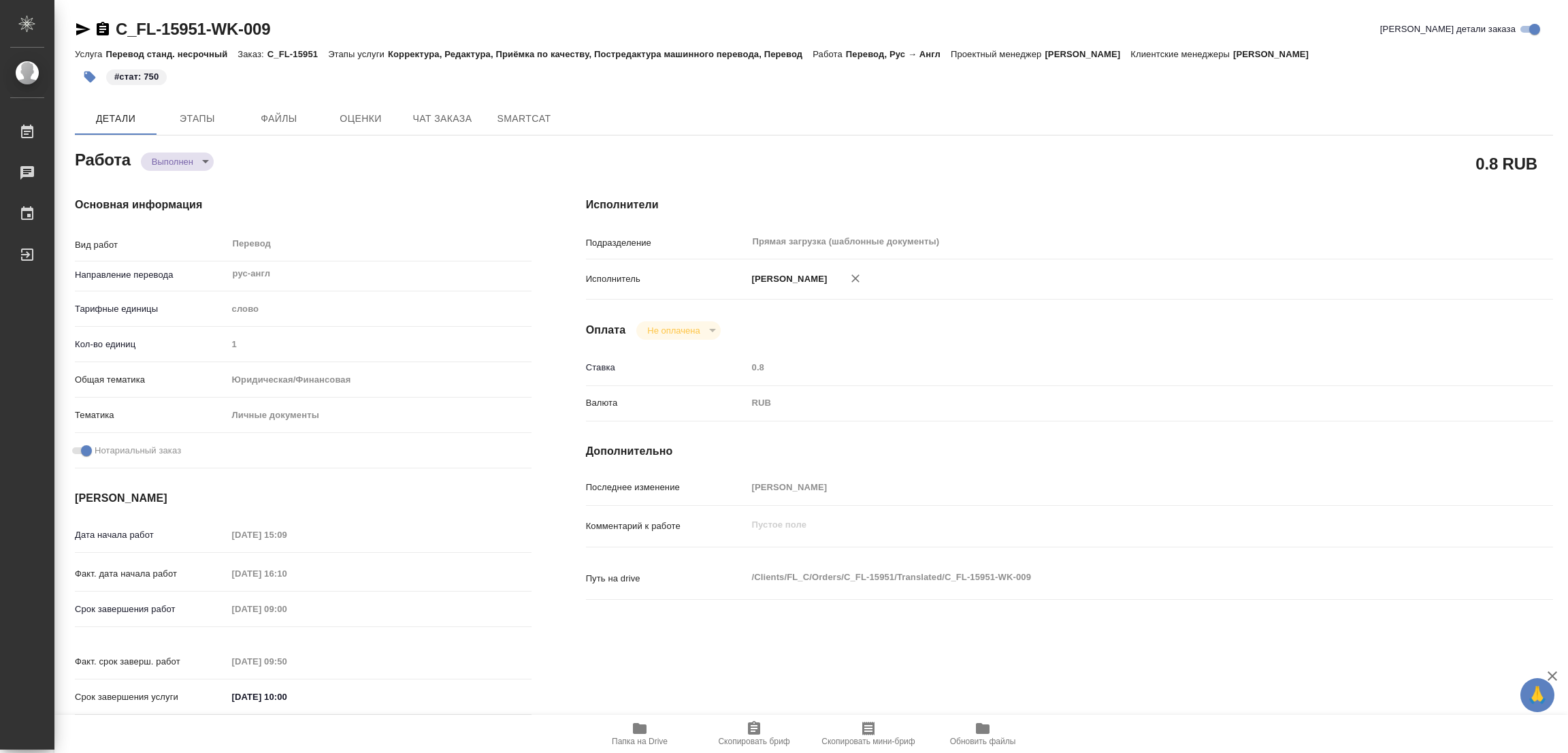
click at [859, 111] on div "Детали Этапы Файлы Оценки Чат заказа SmartCat" at bounding box center [813, 118] width 1478 height 32
type textarea "x"
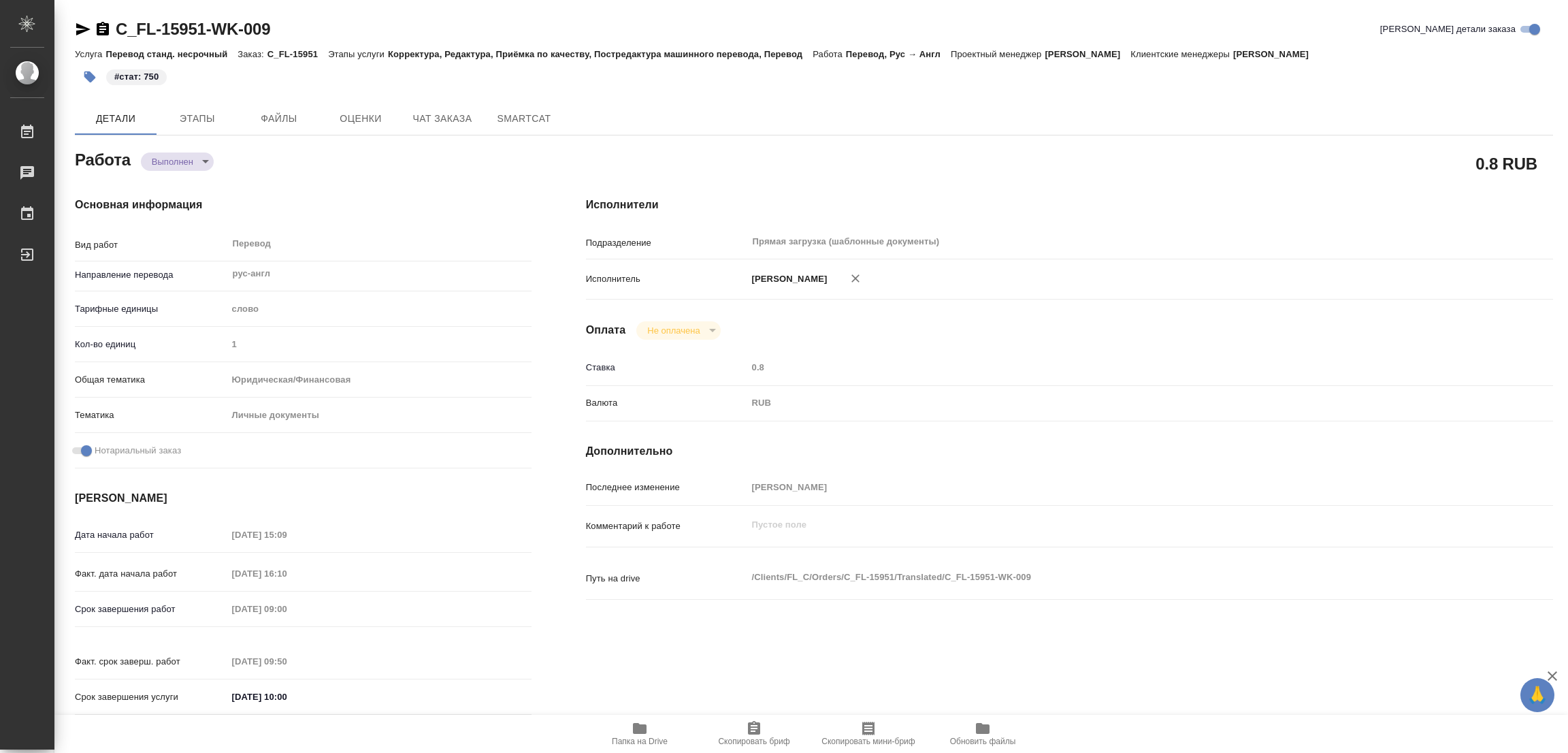
type textarea "x"
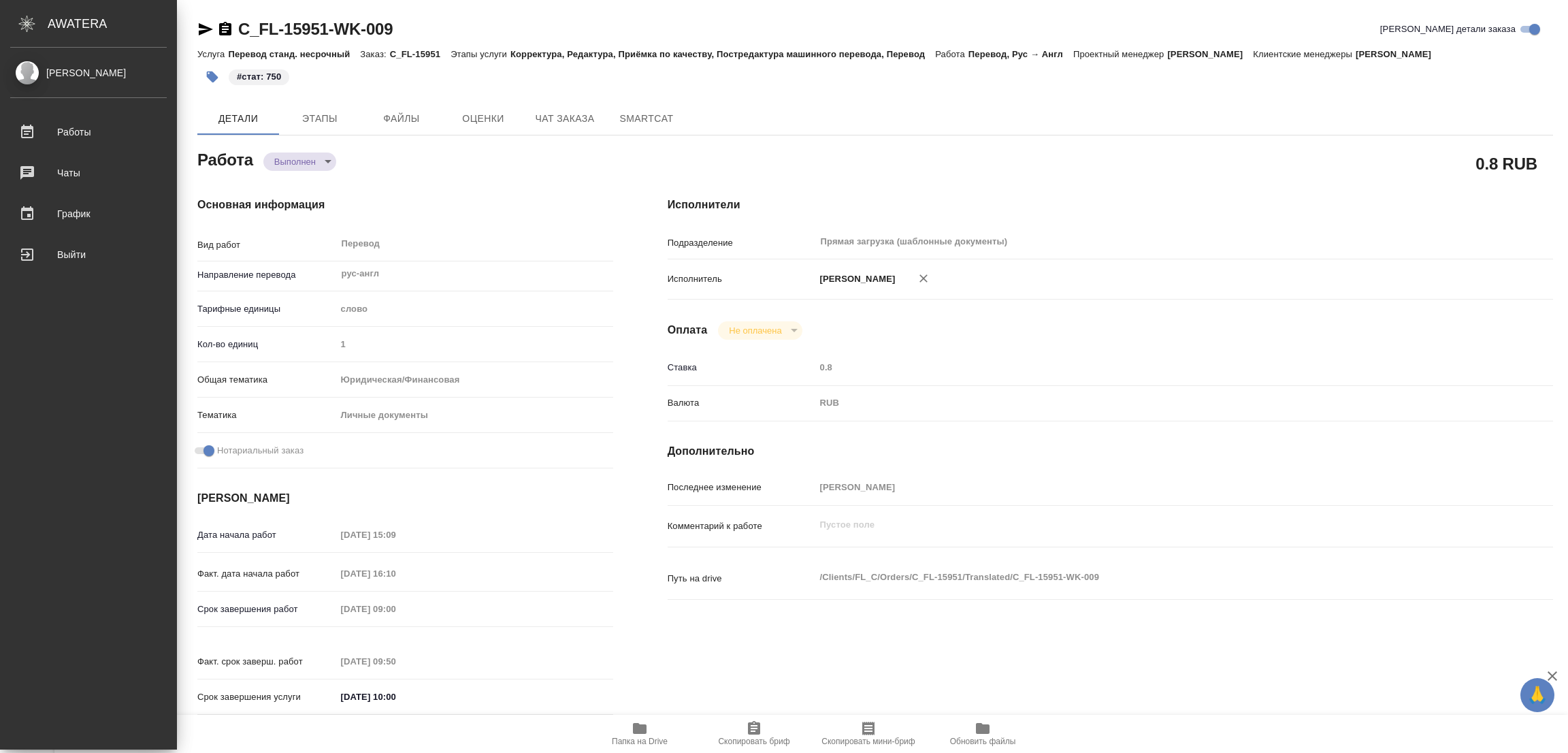
type textarea "x"
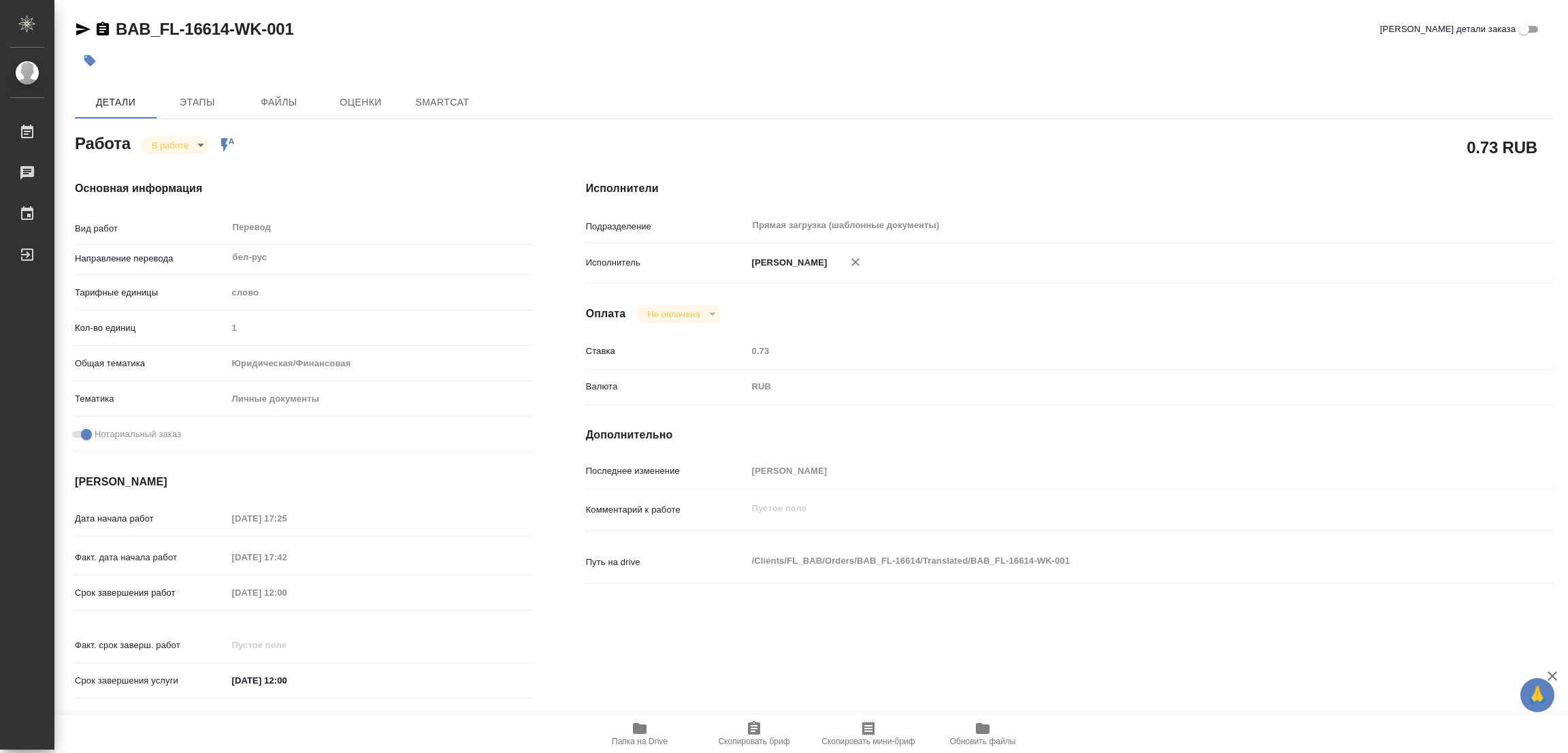
type textarea "x"
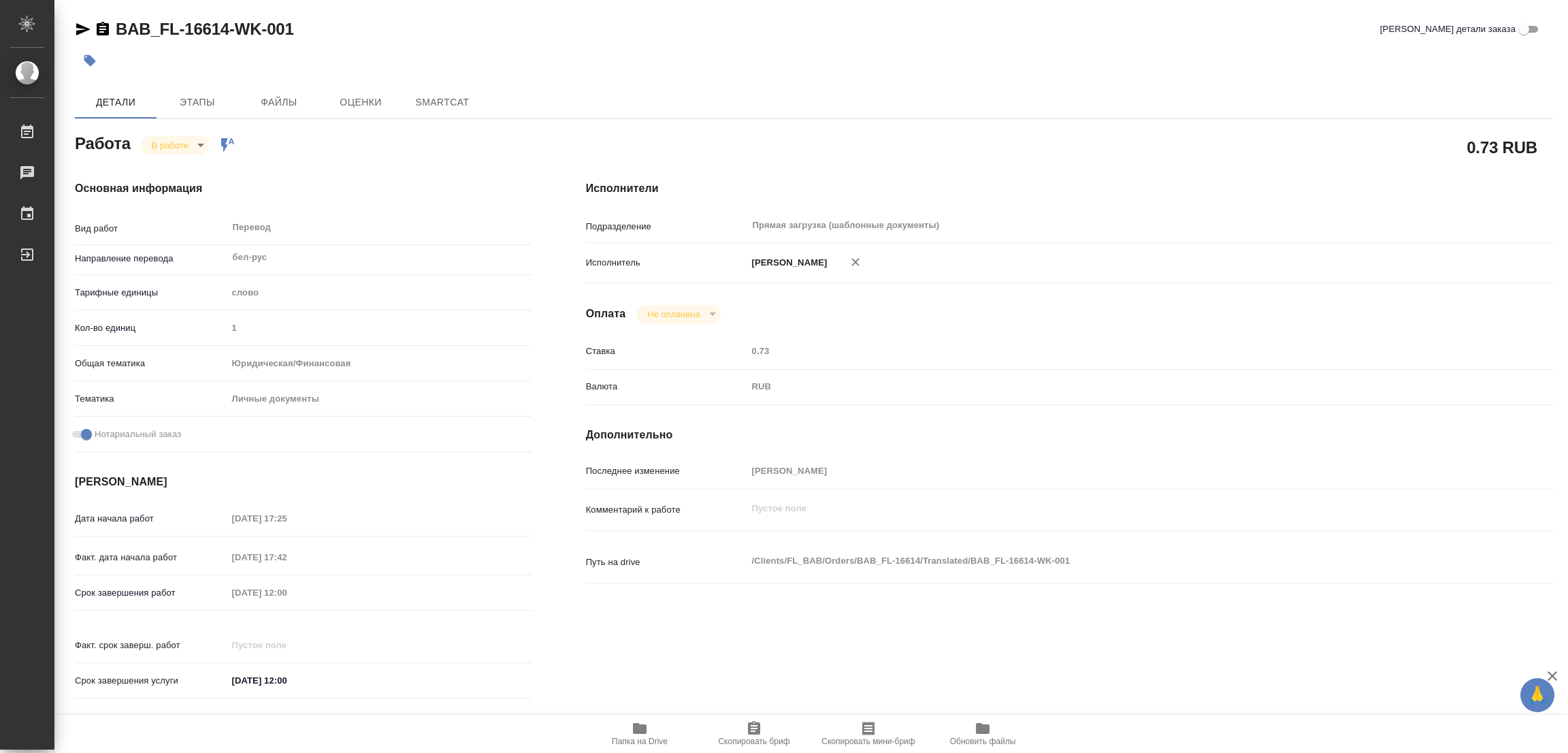
type textarea "x"
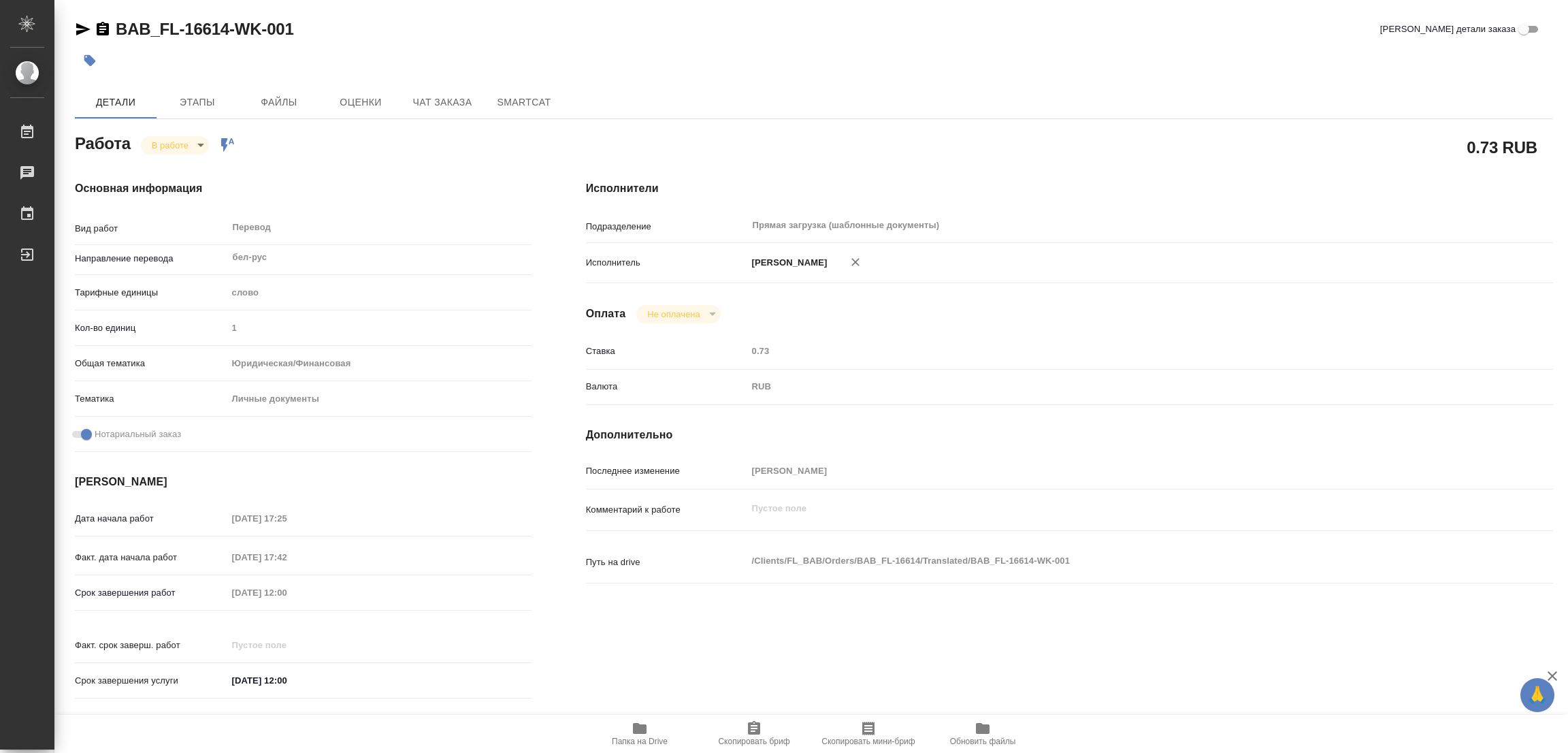
type textarea "x"
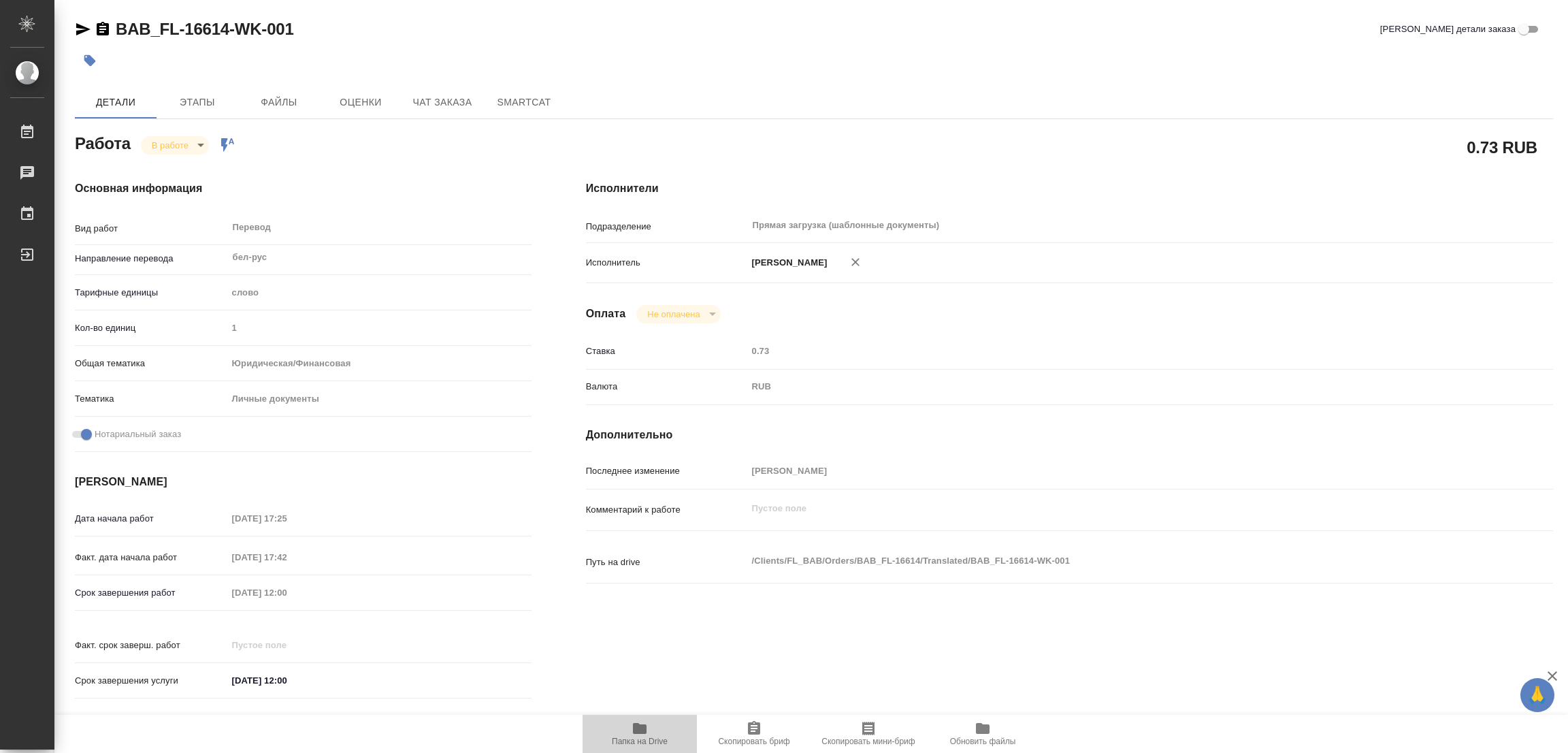
click at [636, 730] on icon "button" at bounding box center [639, 727] width 13 height 11
type textarea "x"
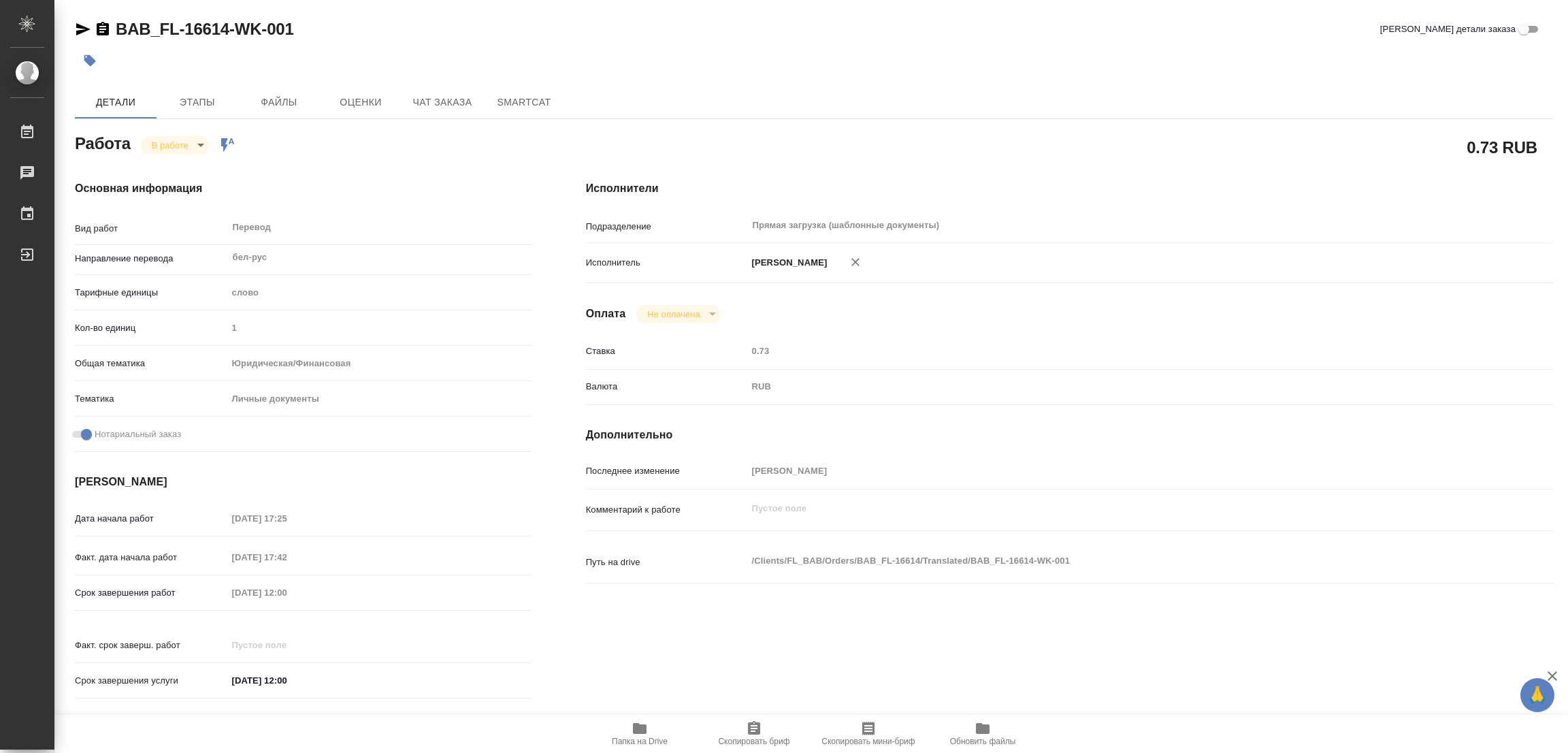
type textarea "x"
click at [197, 96] on span "Этапы" at bounding box center [197, 102] width 65 height 17
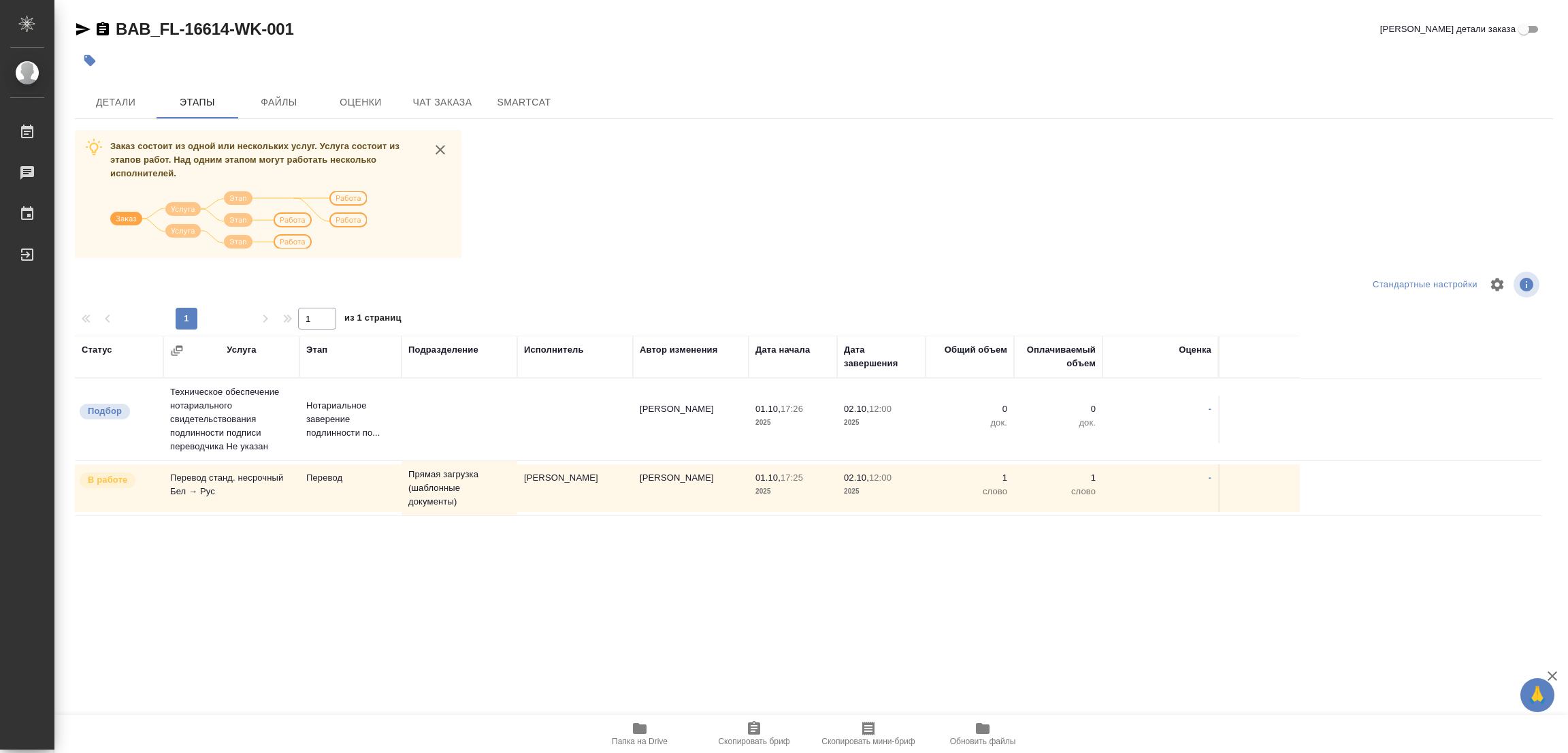
click at [1019, 188] on div "Заказ состоит из одной или нескольких услуг. Услуга состоит из этапов работ. На…" at bounding box center [813, 386] width 1478 height 512
click at [113, 86] on button "Детали" at bounding box center [115, 102] width 81 height 32
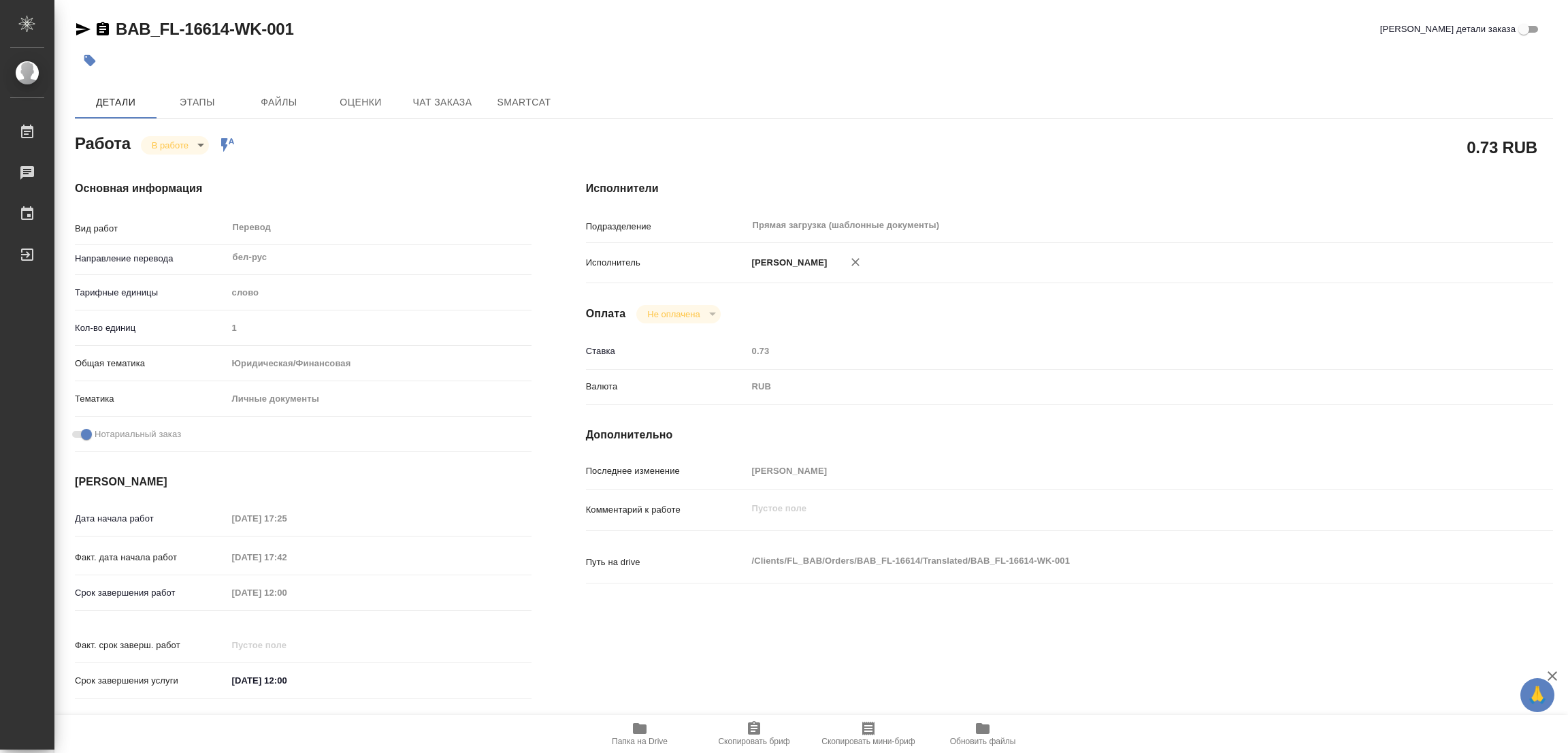
type textarea "x"
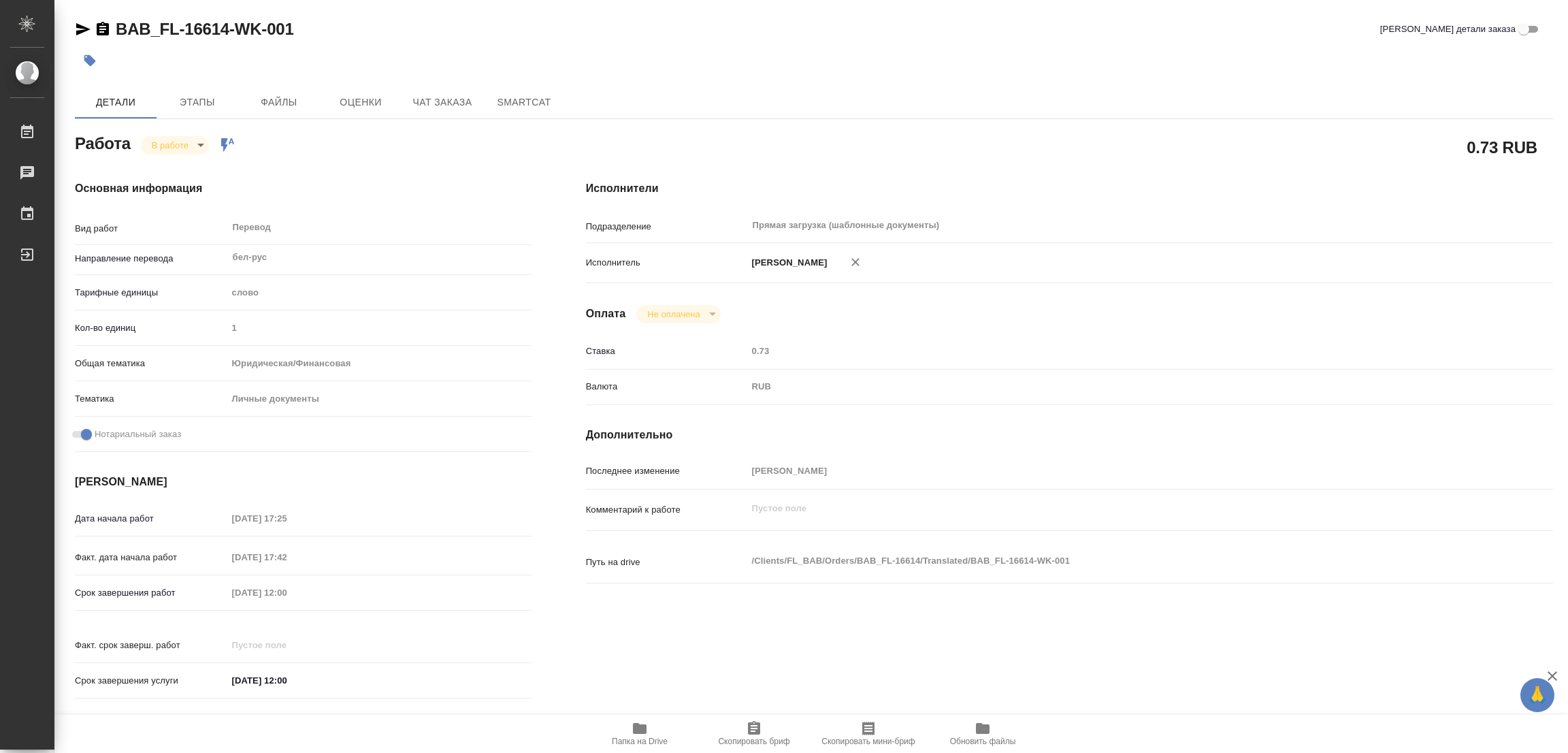
type textarea "x"
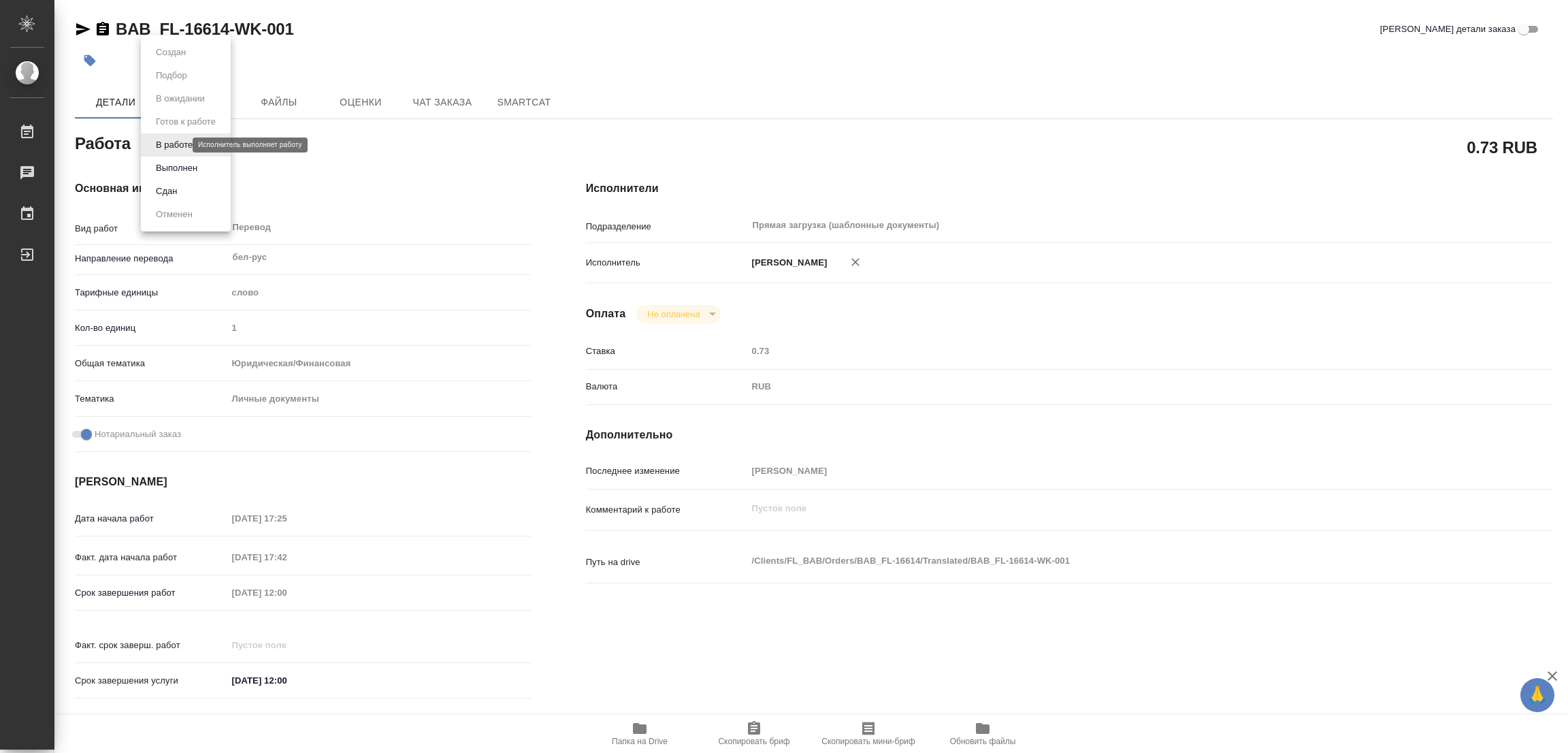
click at [164, 142] on body "🙏 .cls-1 fill:#fff; AWATERA [PERSON_NAME] Работы 0 Чаты График Выйти BAB_FL-166…" at bounding box center [784, 376] width 1568 height 753
type textarea "x"
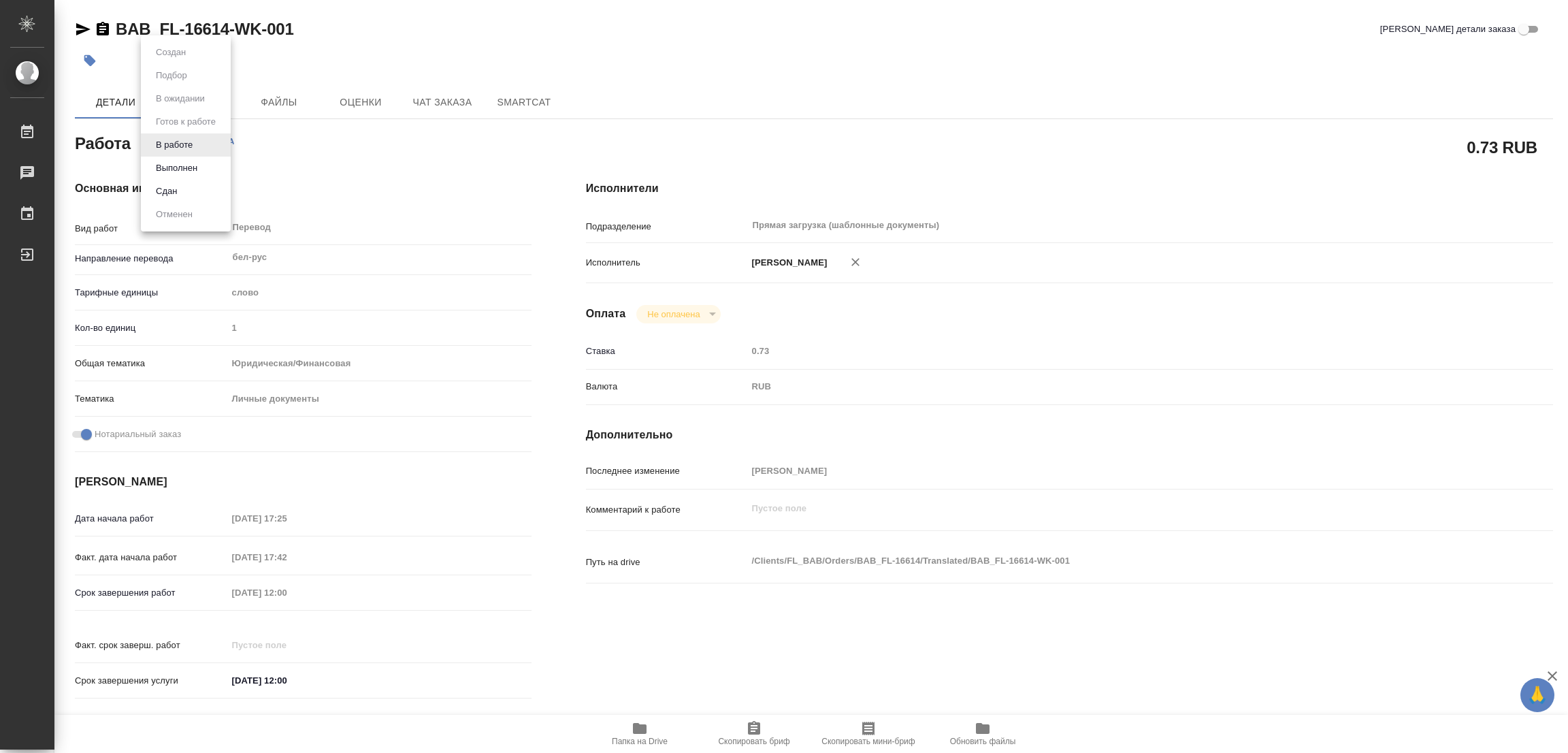
type textarea "x"
click at [165, 164] on button "Выполнен" at bounding box center [177, 168] width 50 height 15
click at [89, 55] on icon "button" at bounding box center [90, 61] width 11 height 11
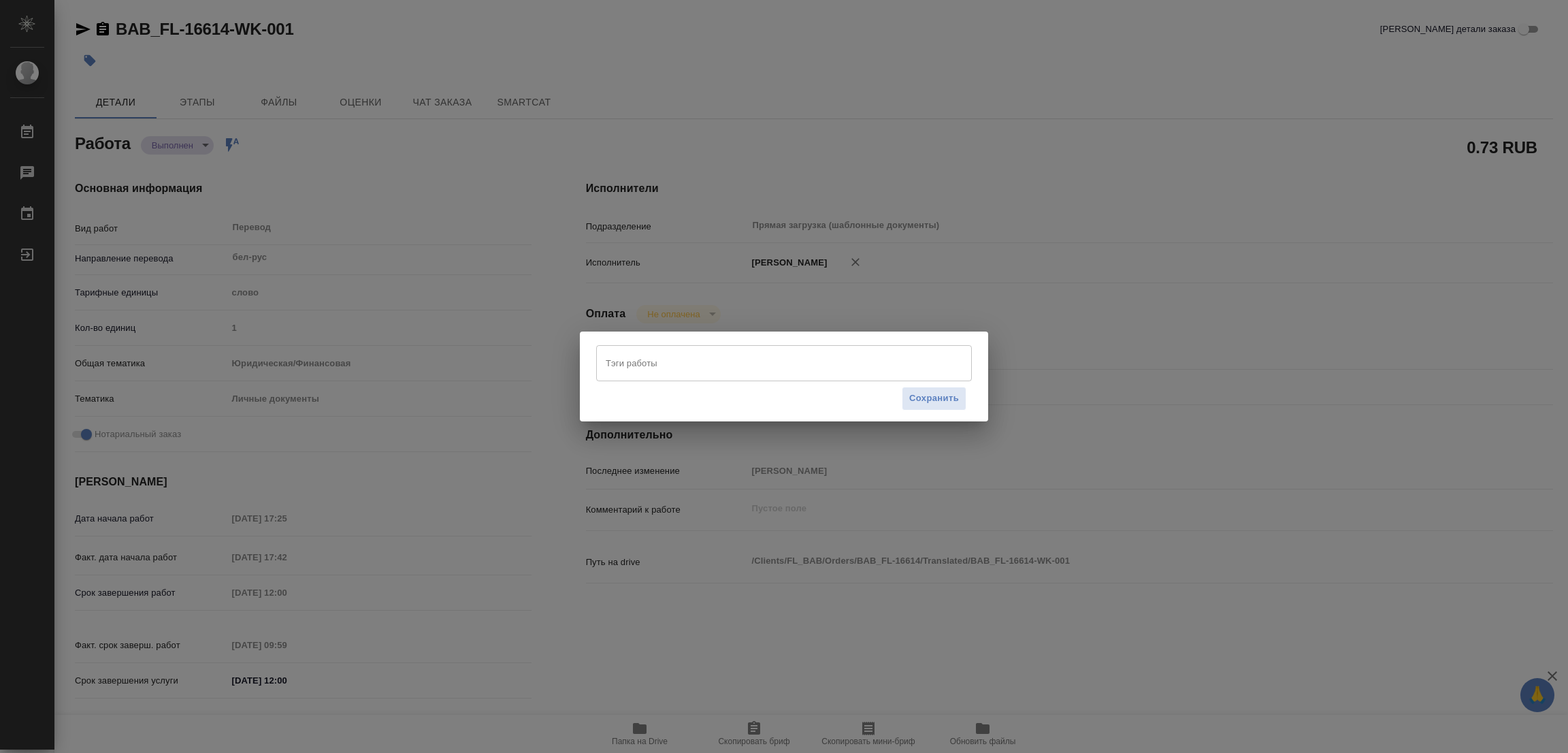
click at [687, 354] on input "Тэги работы" at bounding box center [770, 363] width 337 height 23
type textarea "x"
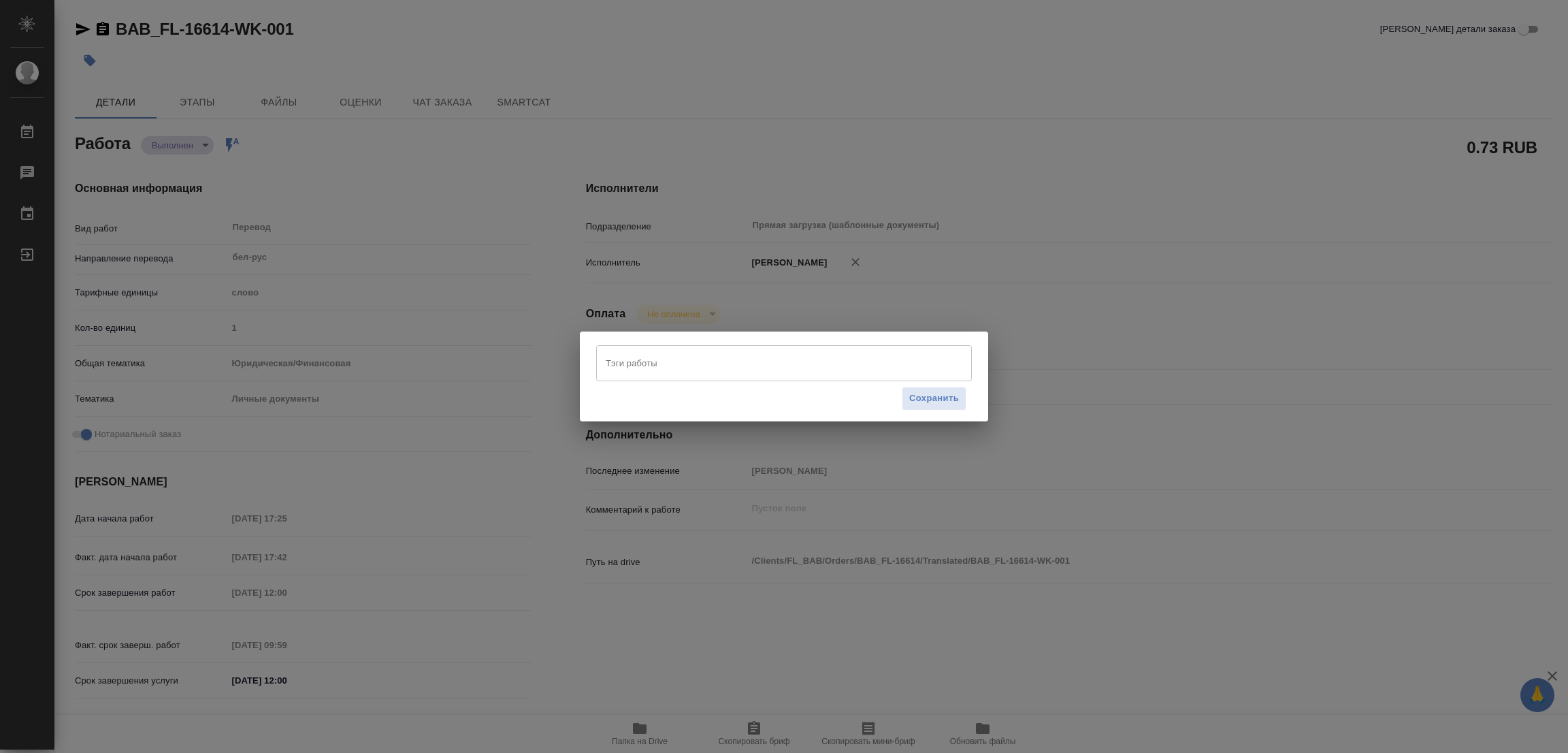
type textarea "x"
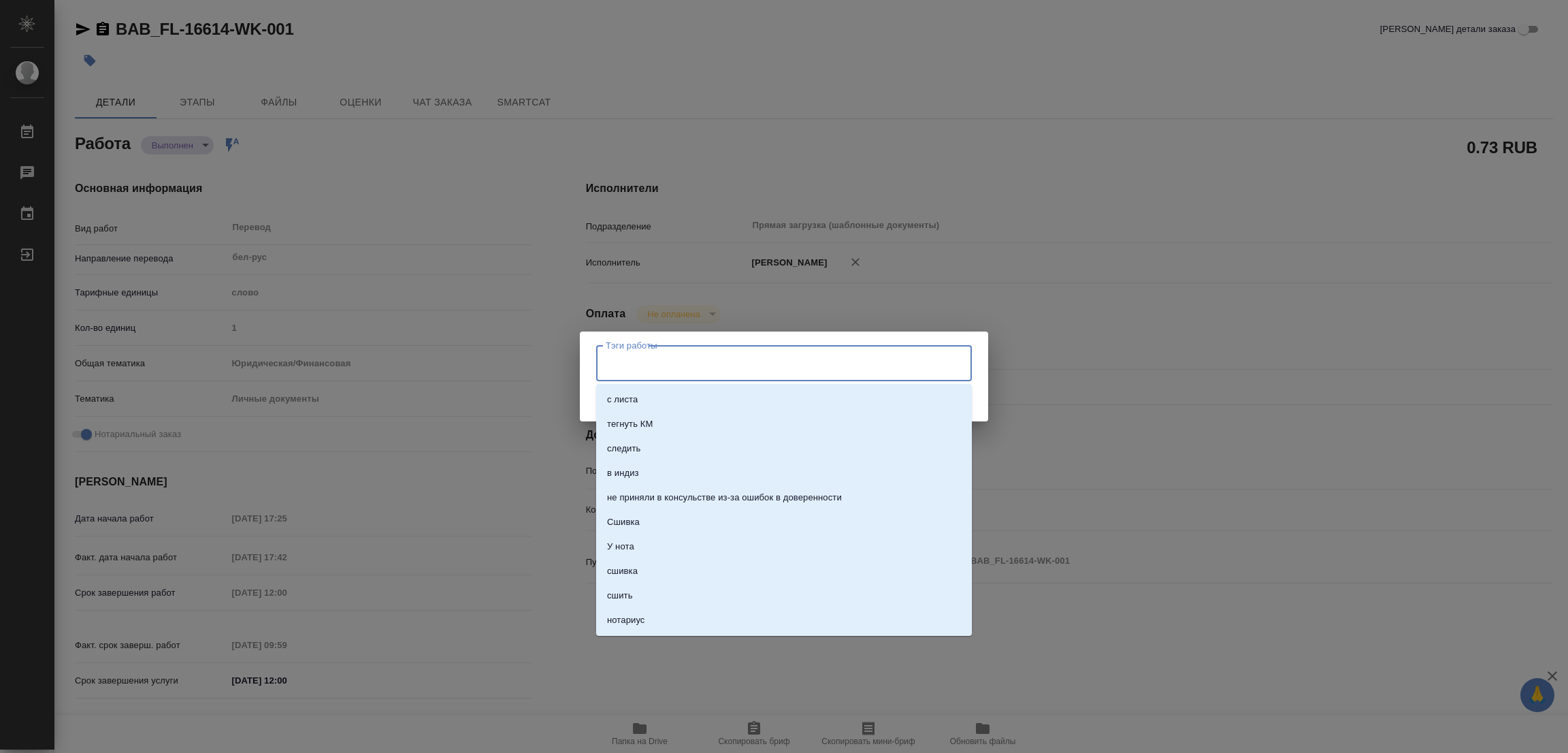
type textarea "x"
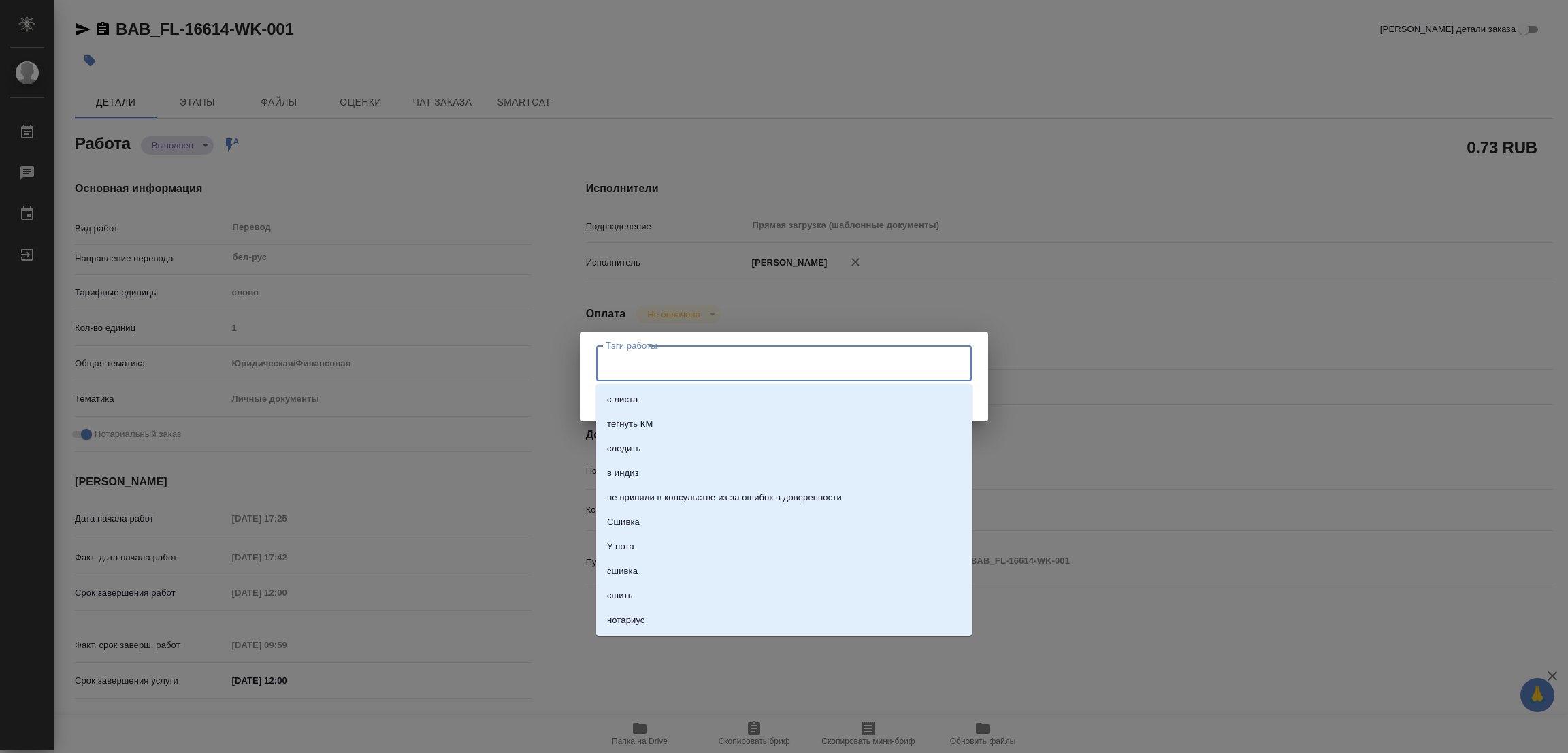
type textarea "x"
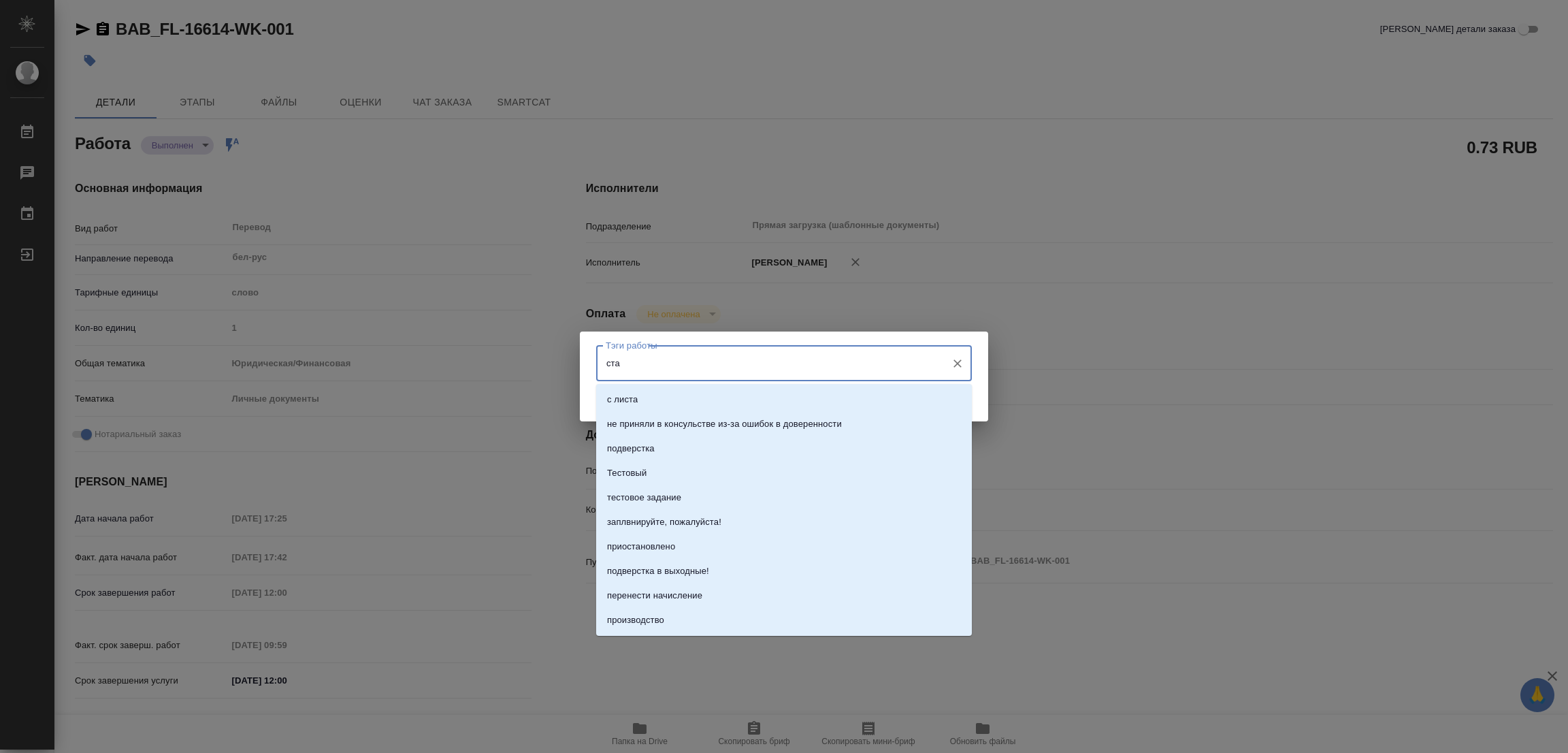
type input "стат"
type input ":"
type input "стат: 75"
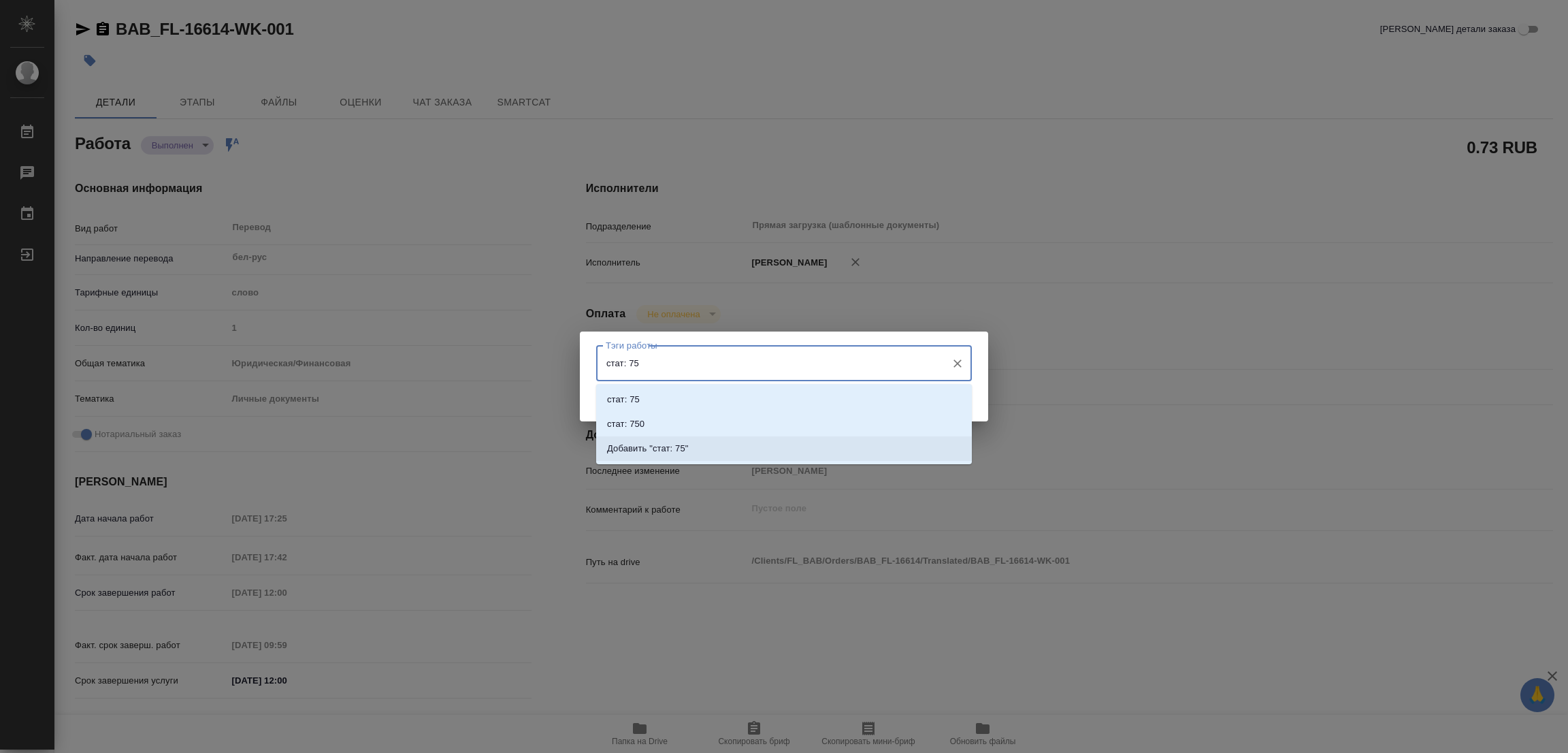
click at [682, 438] on li "Добавить "стат: 75"" at bounding box center [784, 449] width 376 height 25
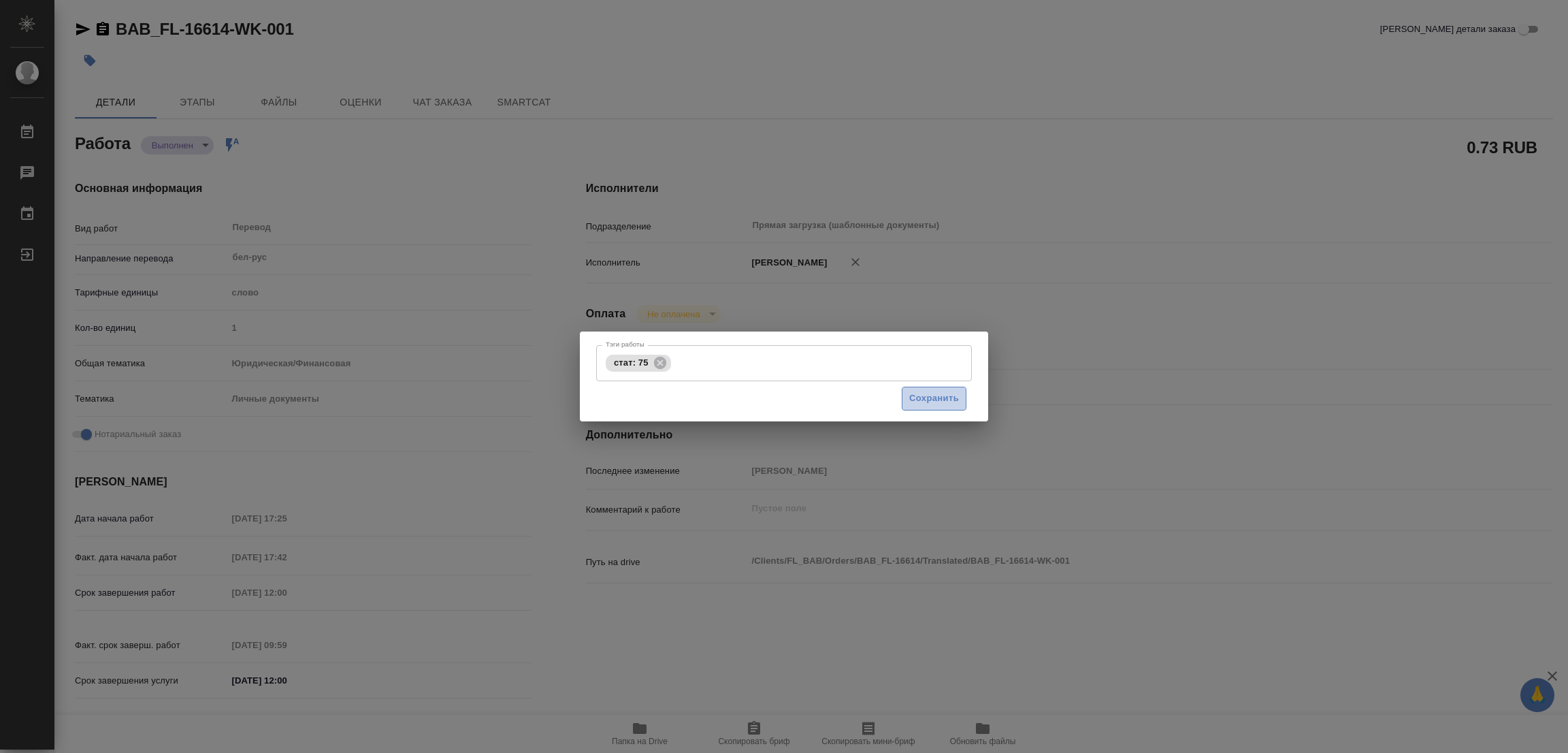
click at [917, 400] on span "Сохранить" at bounding box center [934, 398] width 50 height 15
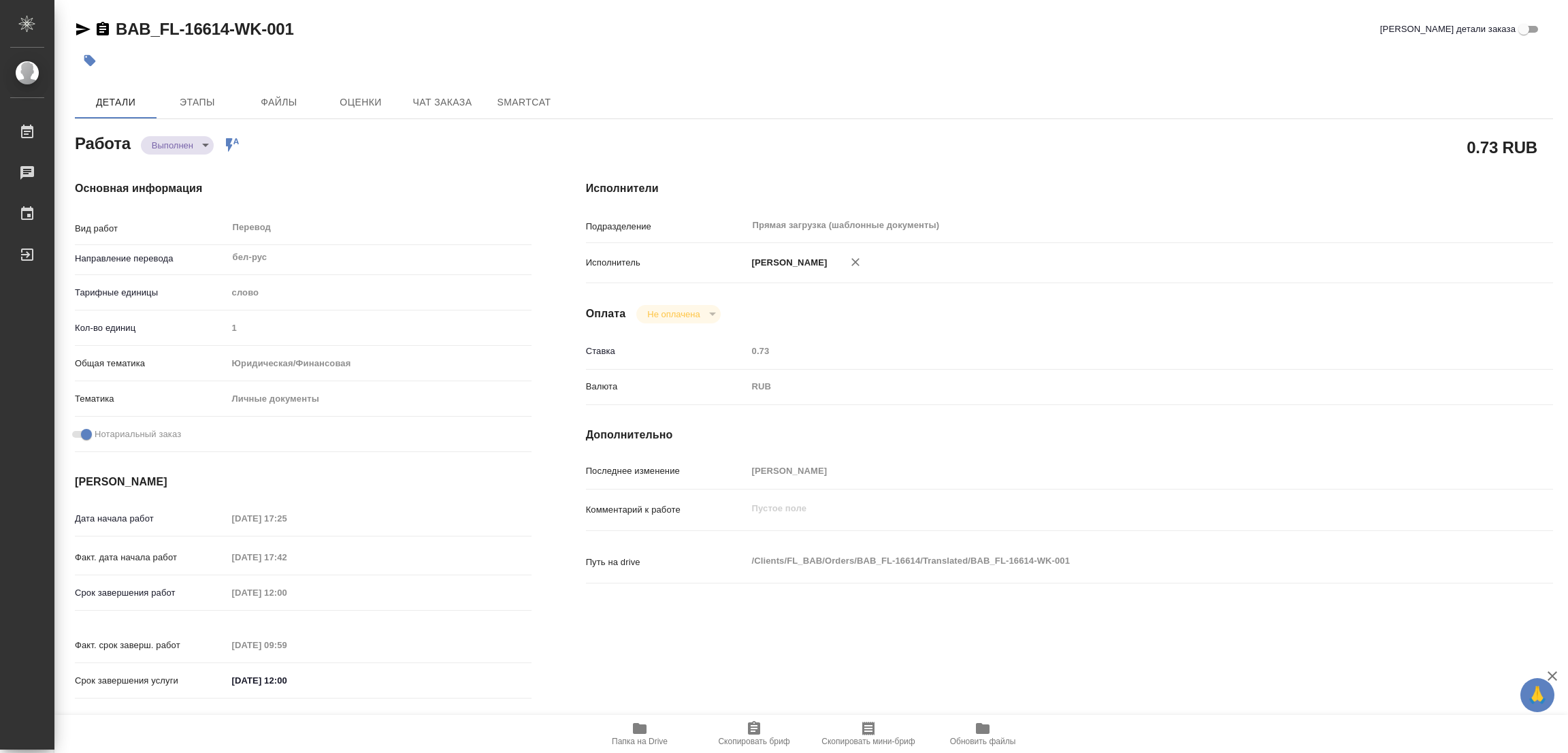
type input "completed"
type textarea "Перевод"
type textarea "x"
type input "бел-рус"
type input "5a8b1489cc6b4906c91bfd90"
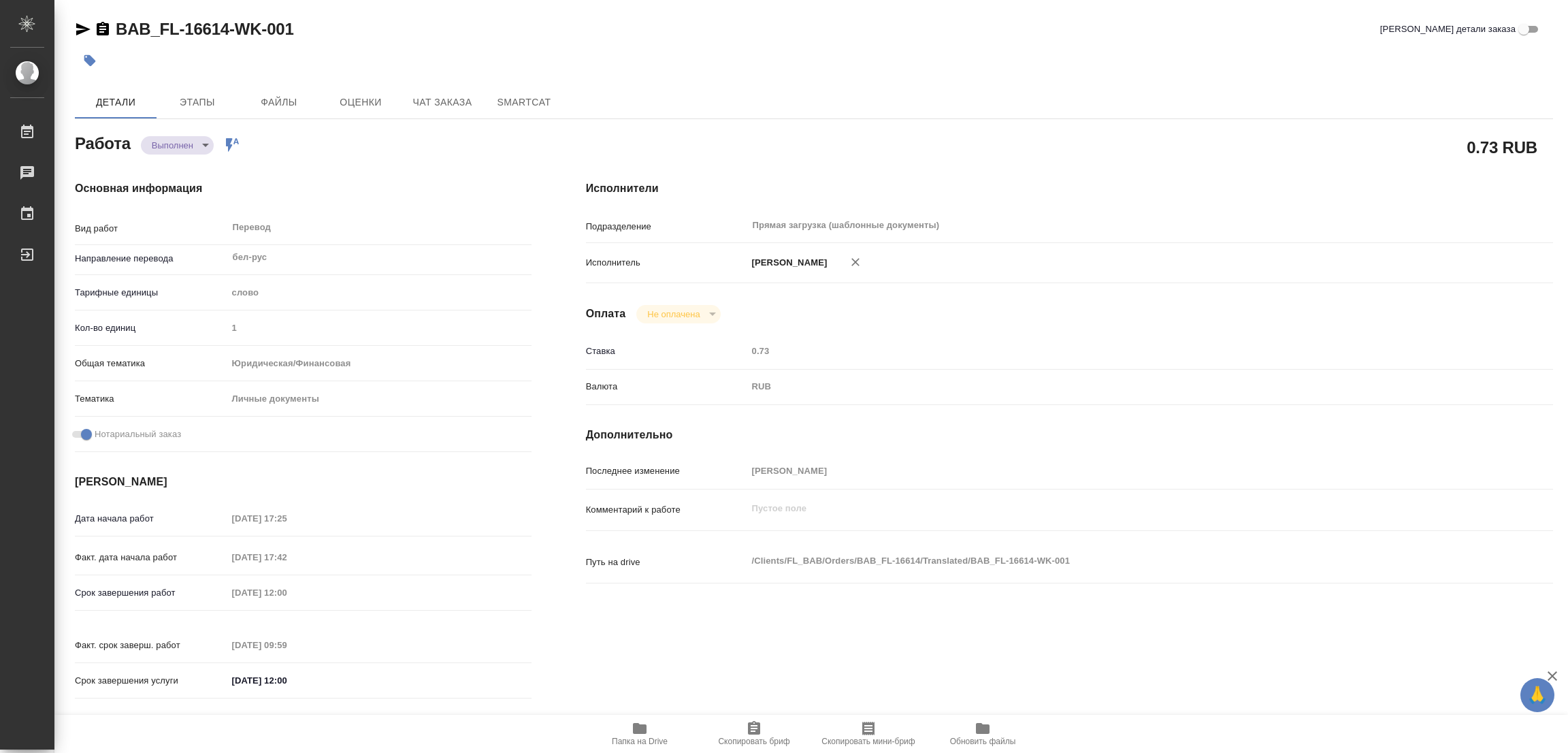
type input "1"
type input "yr-fn"
type input "5a8b8b956a9677013d343cfe"
checkbox input "true"
type input "[DATE] 17:25"
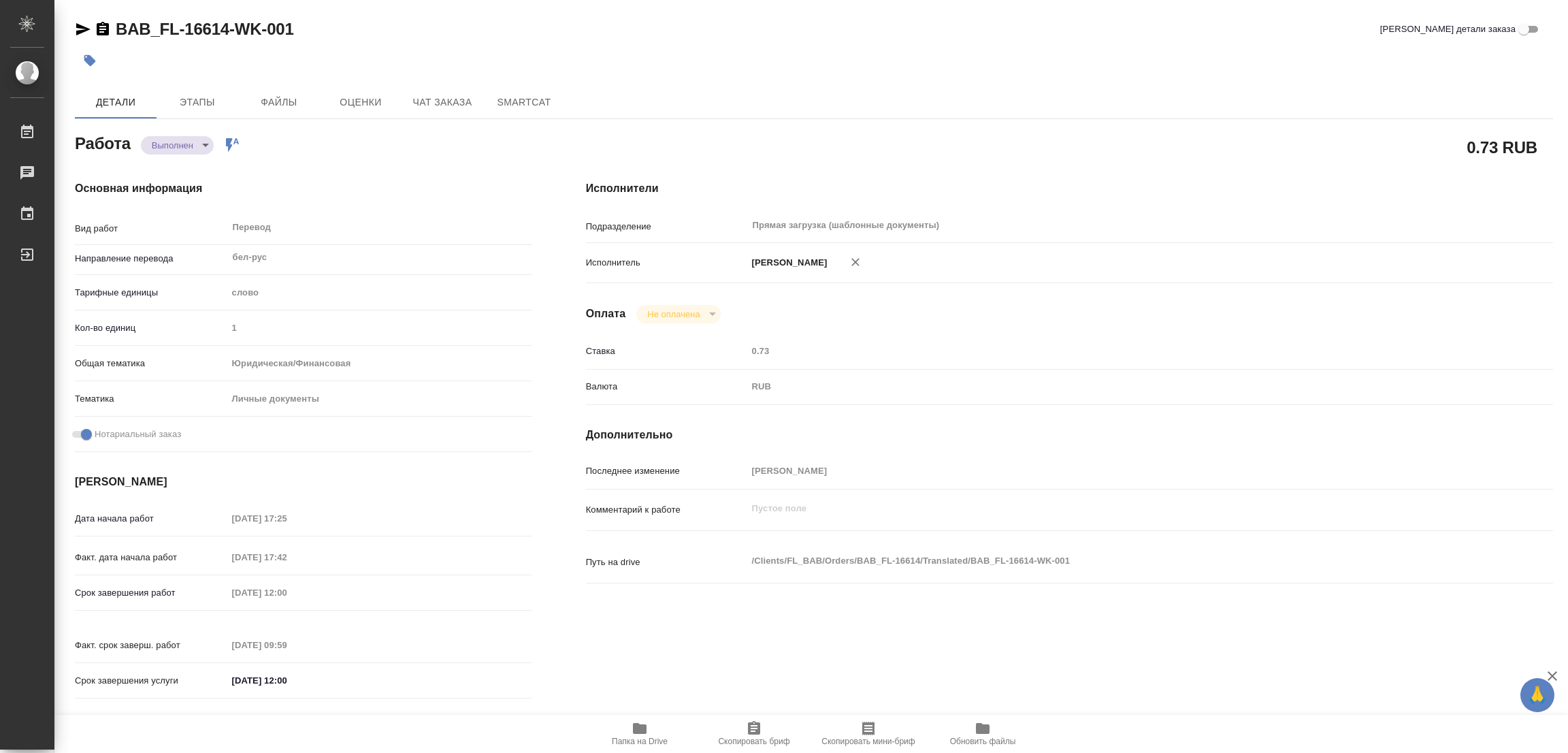
type input "[DATE] 17:42"
type input "[DATE] 12:00"
type input "[DATE] 09:59"
type input "[DATE] 12:00"
type input "Прямая загрузка (шаблонные документы)"
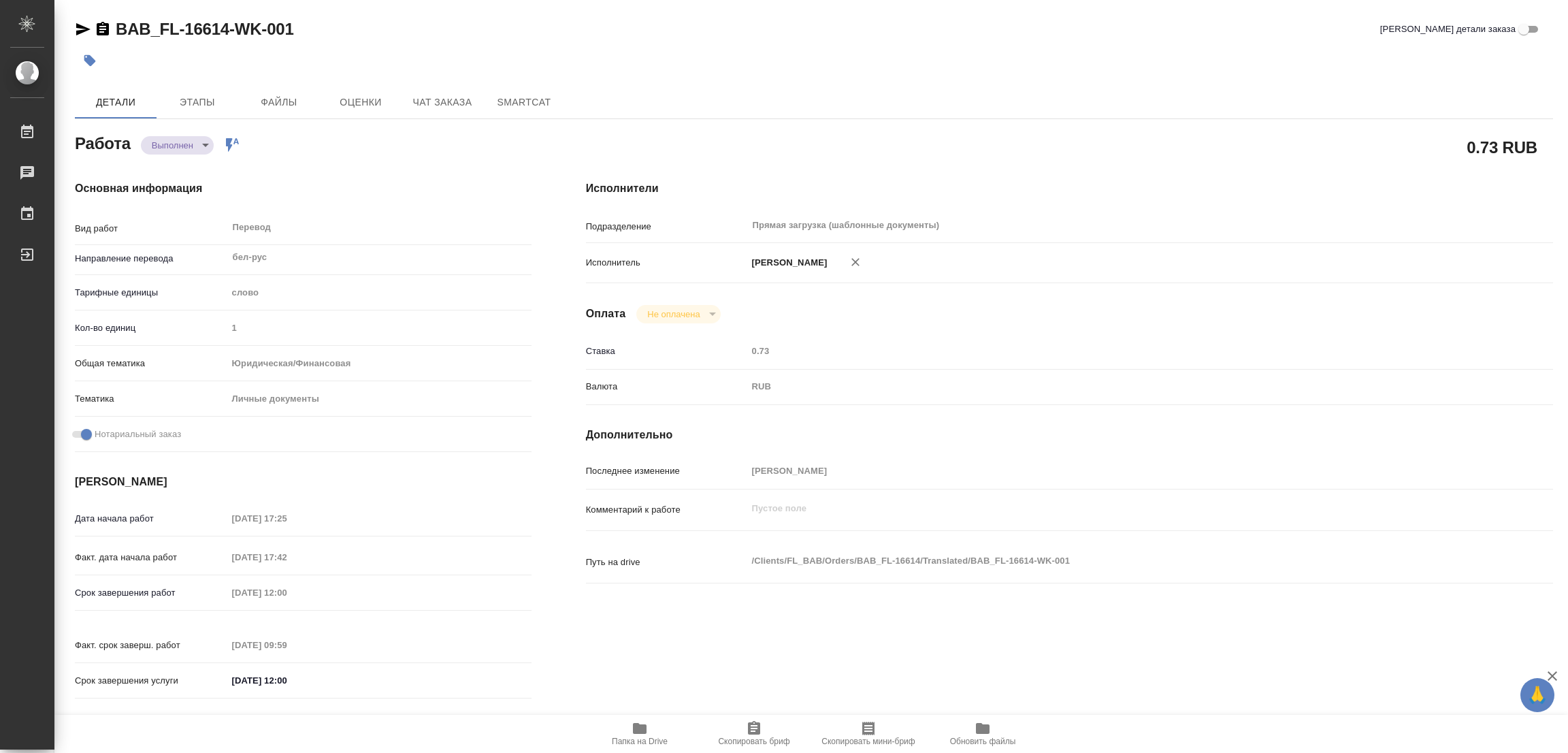
type input "notPayed"
type input "0.73"
type input "RUB"
type input "[PERSON_NAME]"
type textarea "x"
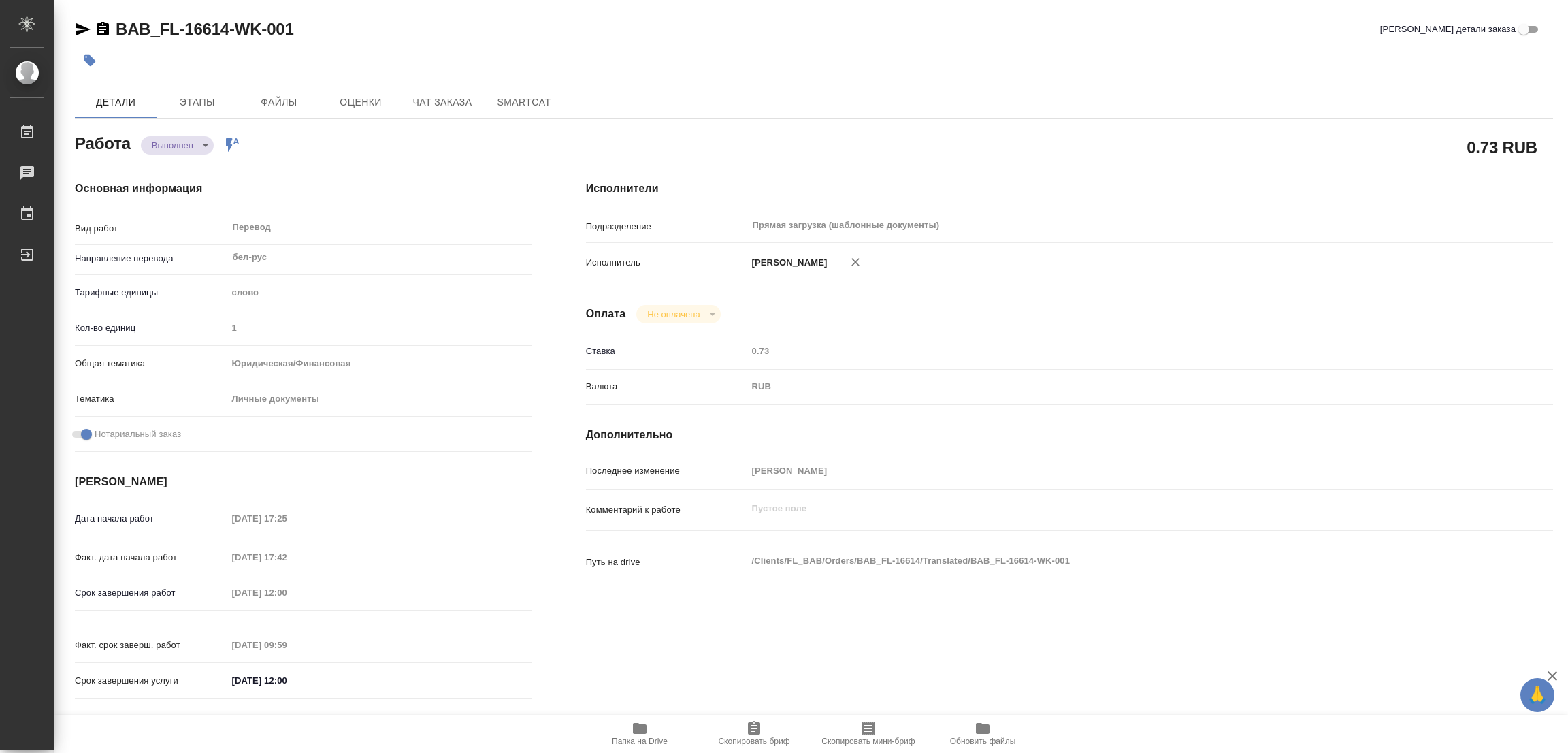
type textarea "/Clients/FL_BAB/Orders/BAB_FL-16614/Translated/BAB_FL-16614-WK-001"
type textarea "x"
type input "BAB_FL-16614"
type input "Перевод станд. несрочный"
type input "Перевод, Редактура, Приёмка по качеству, Корректура, Постредактура машинного пе…"
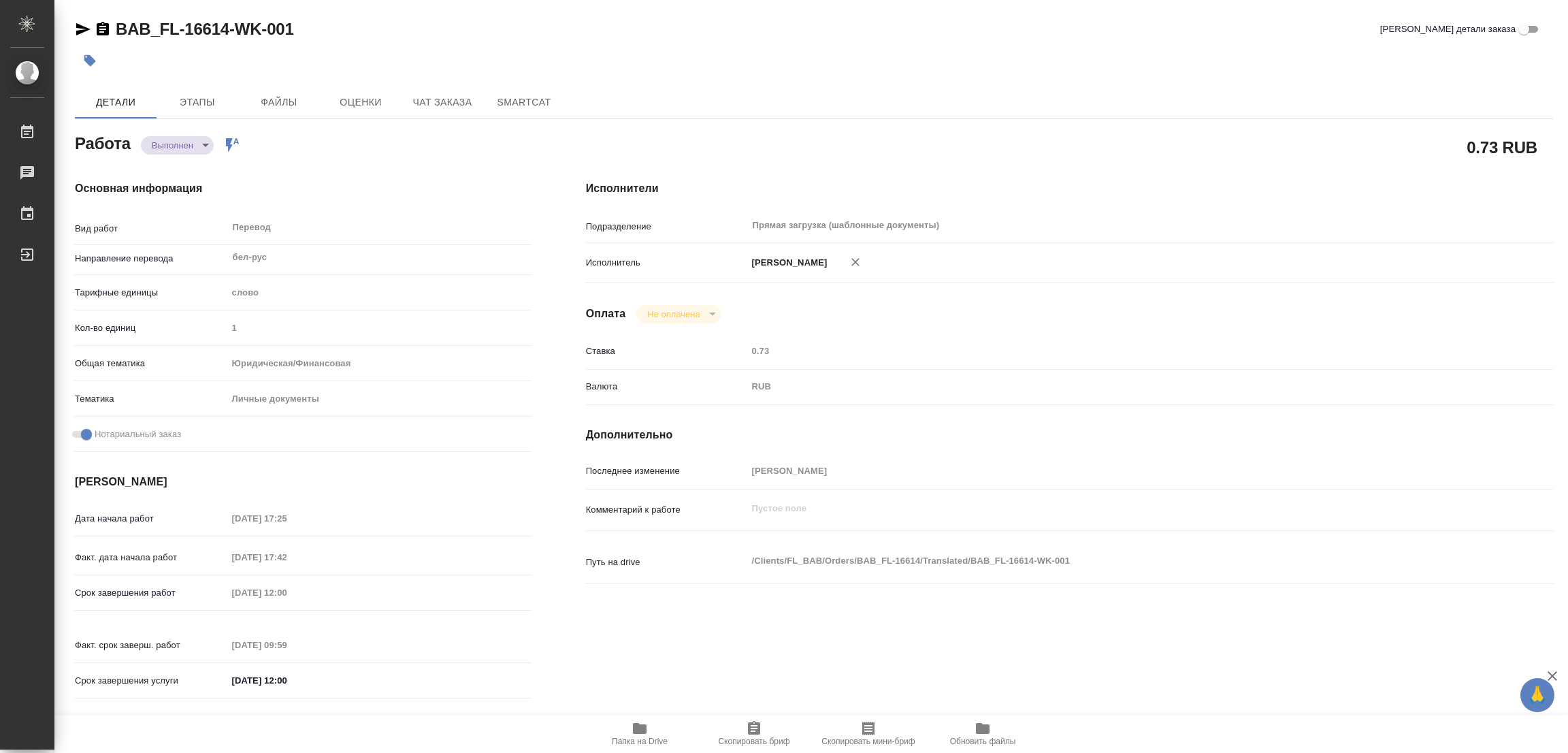
type input "[PERSON_NAME]"
type input "/Clients/FL_BAB/Orders/BAB_FL-16614"
type textarea "x"
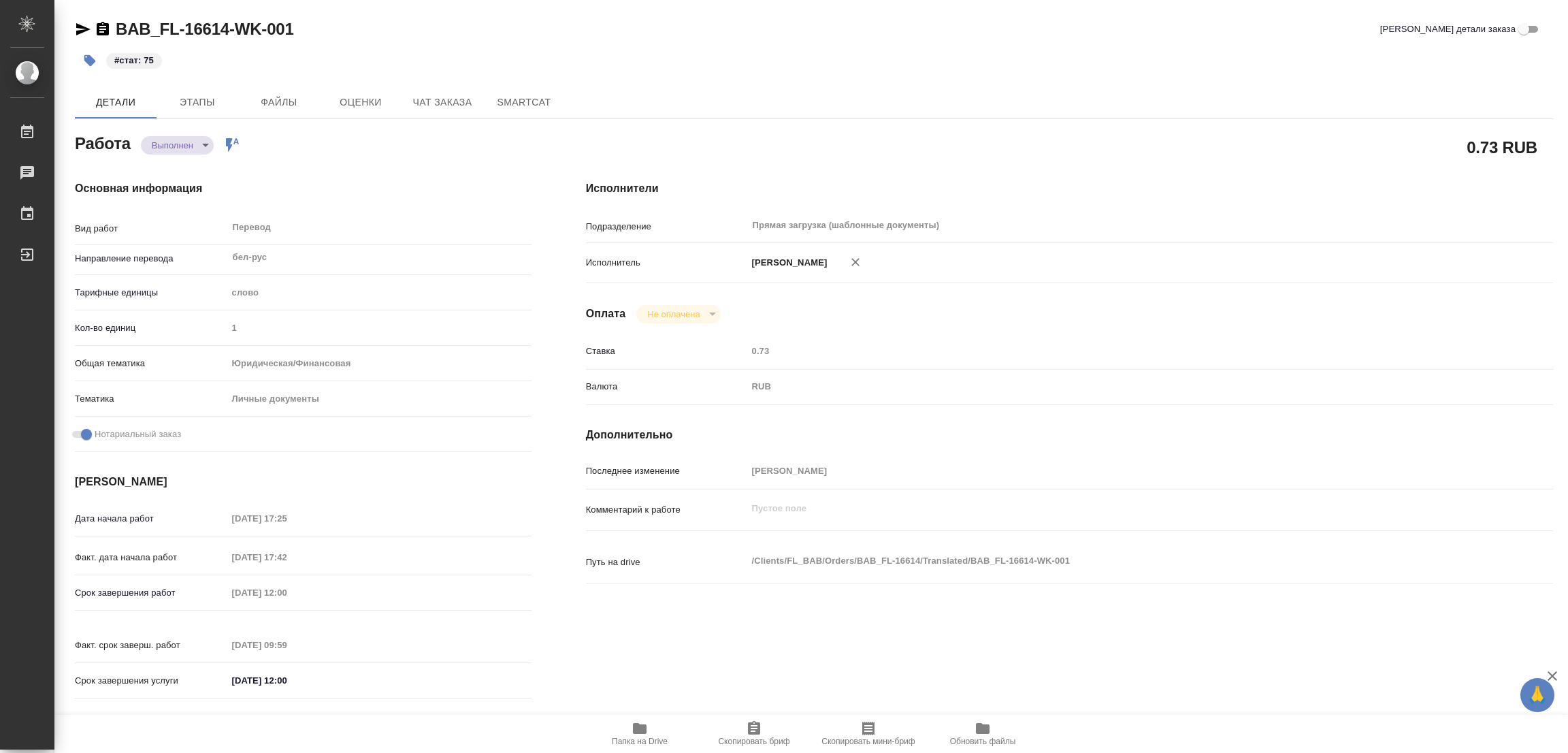
type textarea "x"
click at [405, 25] on div "BAB_FL-16614-WK-001 Кратко детали заказа" at bounding box center [813, 29] width 1478 height 22
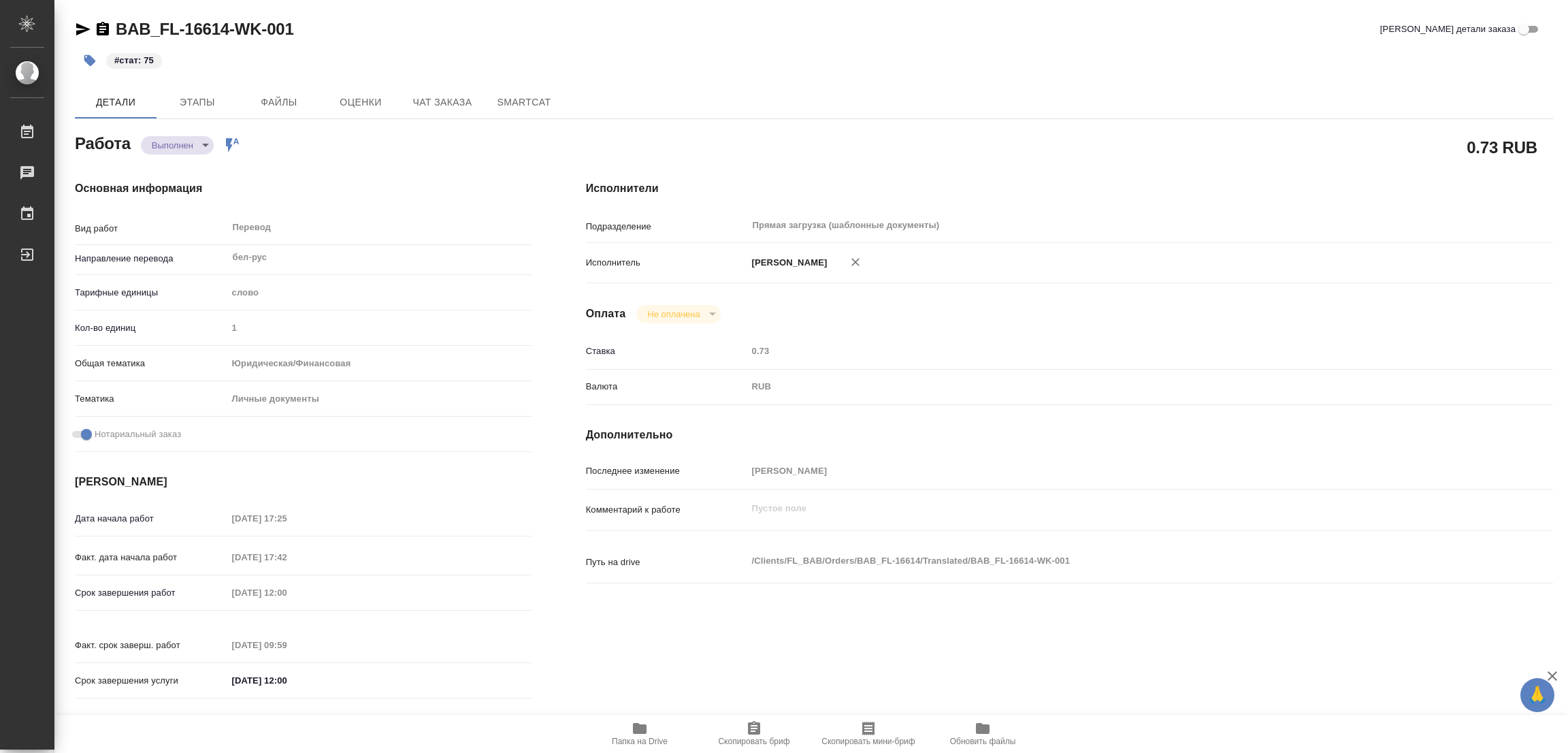
type textarea "x"
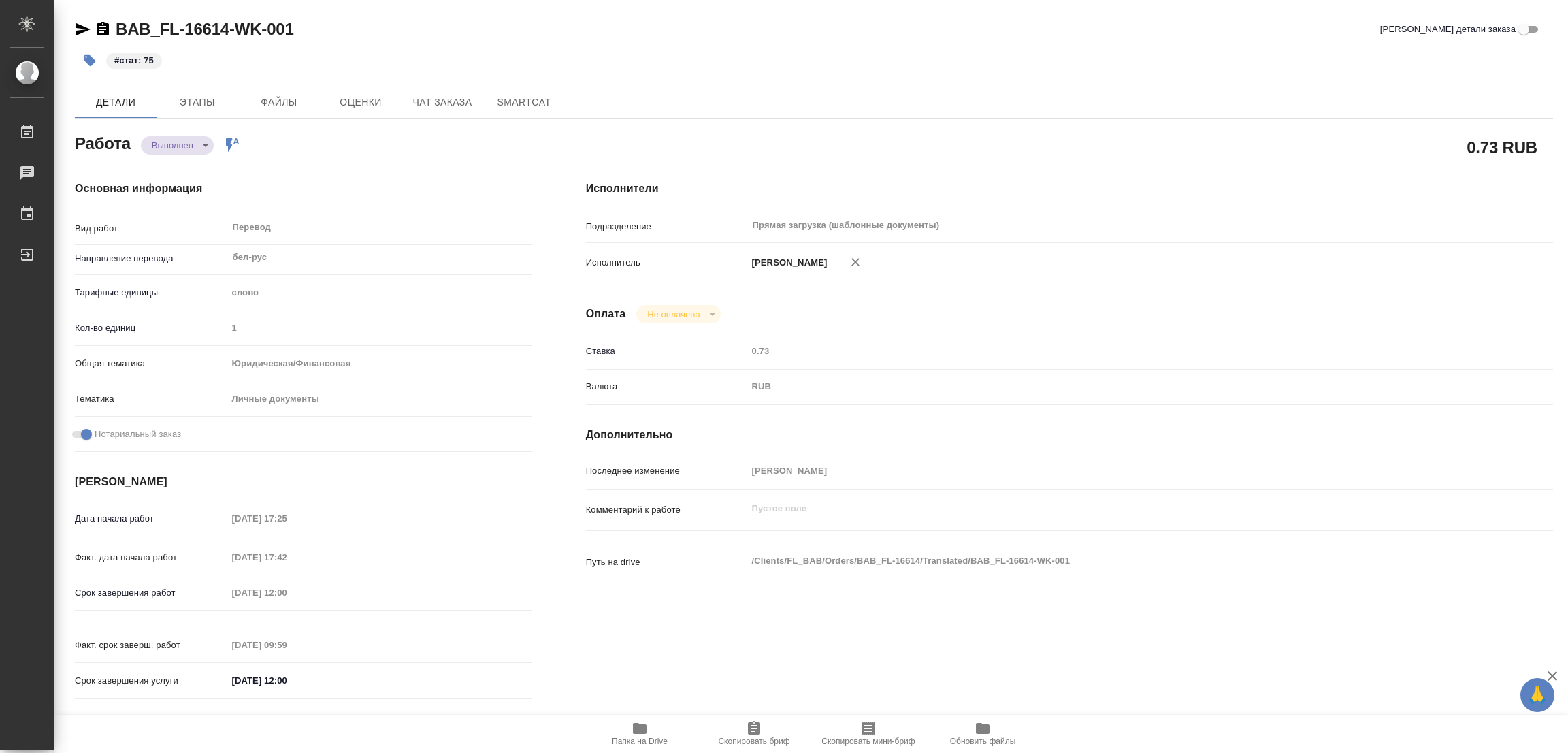
click at [333, 181] on h4 "Основная информация" at bounding box center [303, 188] width 457 height 16
type textarea "x"
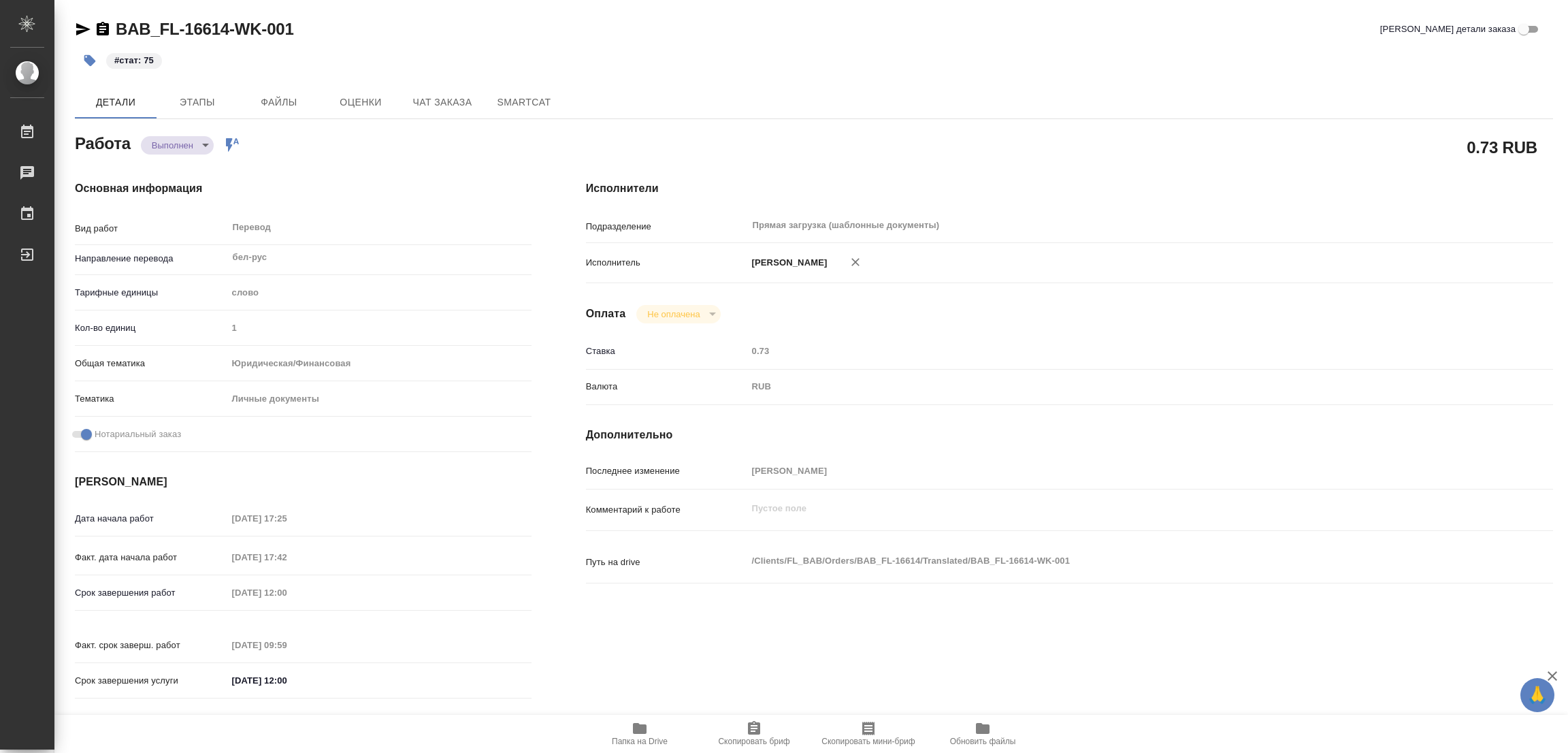
type textarea "x"
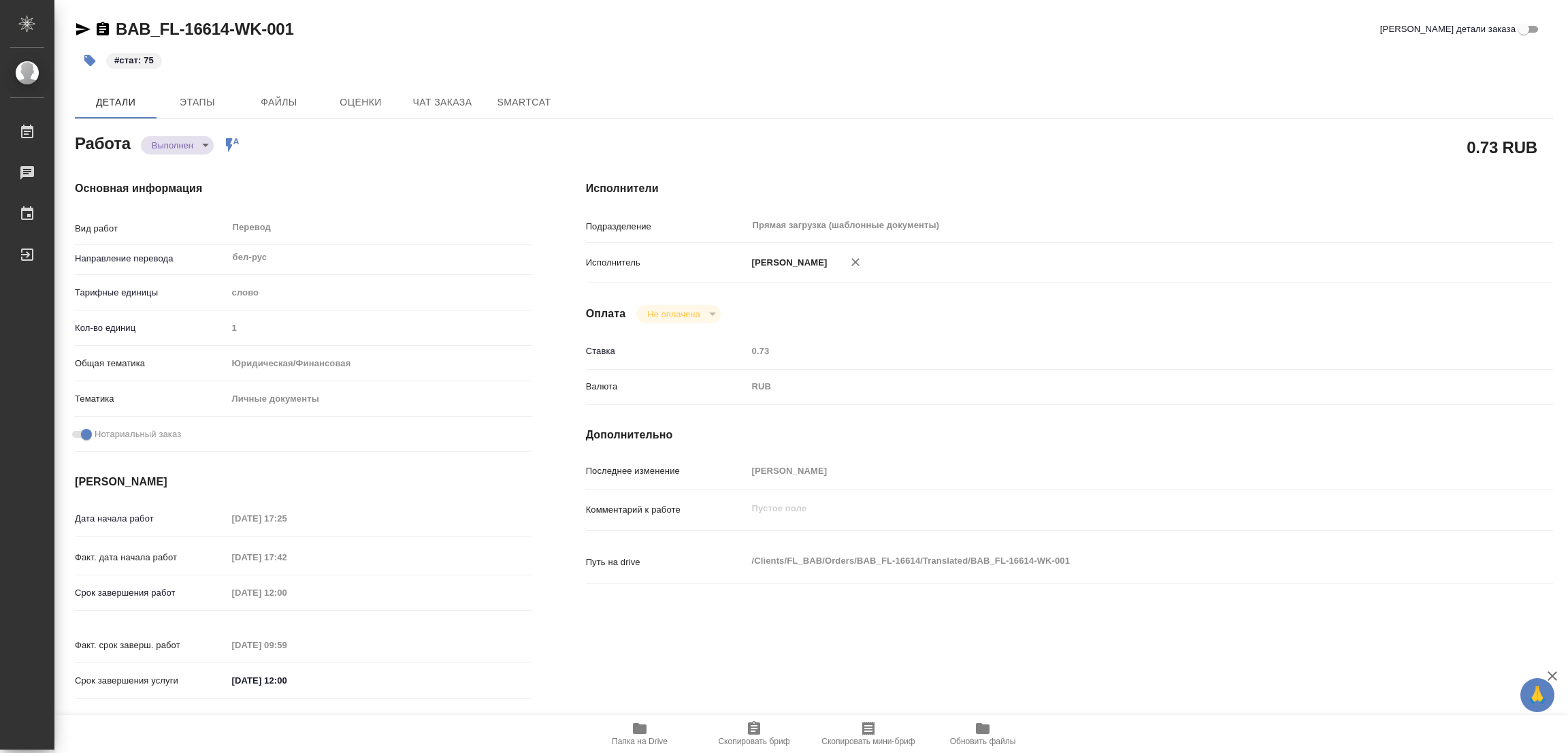
type textarea "x"
click at [332, 190] on h4 "Основная информация" at bounding box center [303, 188] width 457 height 16
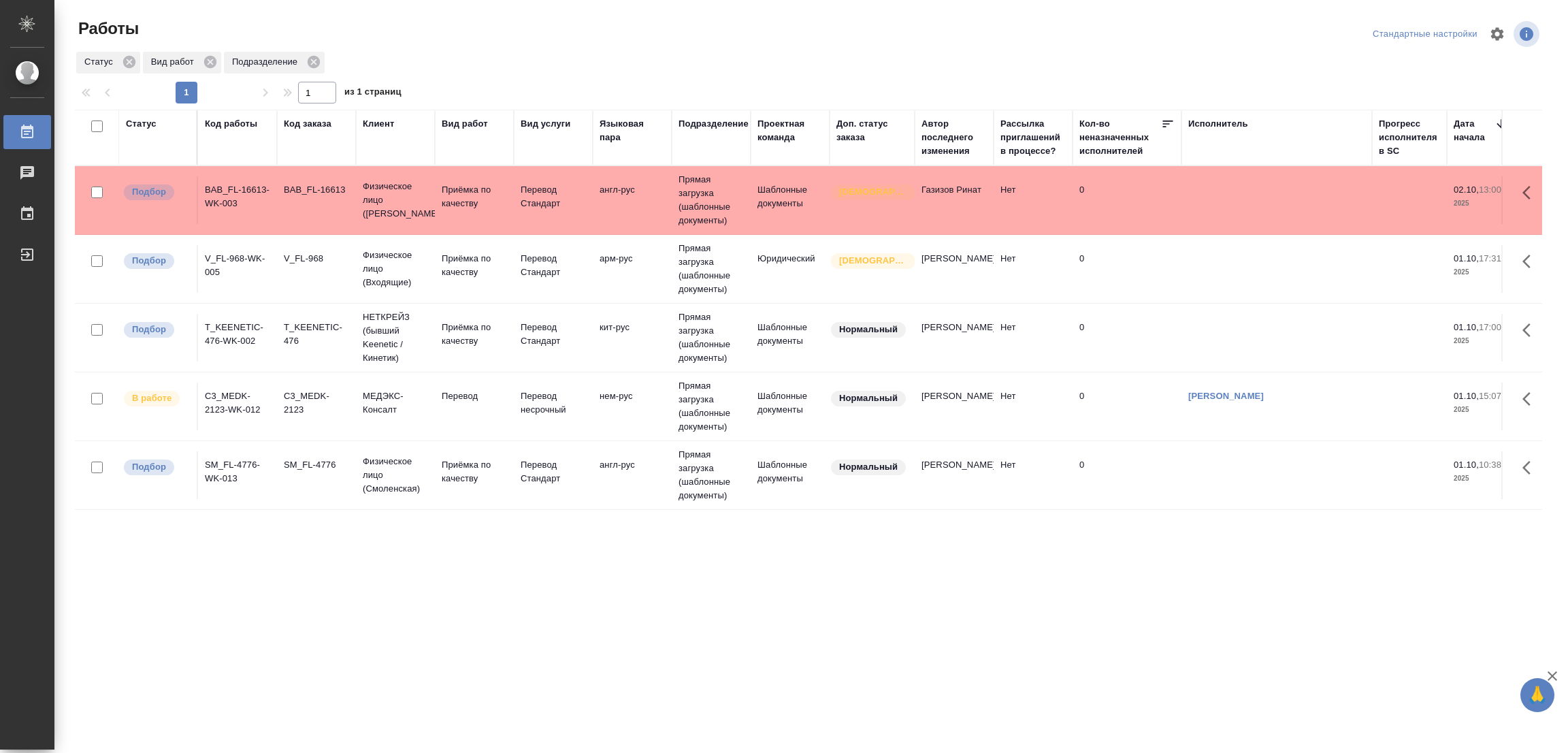
drag, startPoint x: 807, startPoint y: 540, endPoint x: 330, endPoint y: 241, distance: 563.0
click at [799, 541] on div "Статус Код работы Код заказа Клиент Вид работ Вид услуги Языковая пара Подразде…" at bounding box center [808, 355] width 1468 height 490
